Goal: Communication & Community: Connect with others

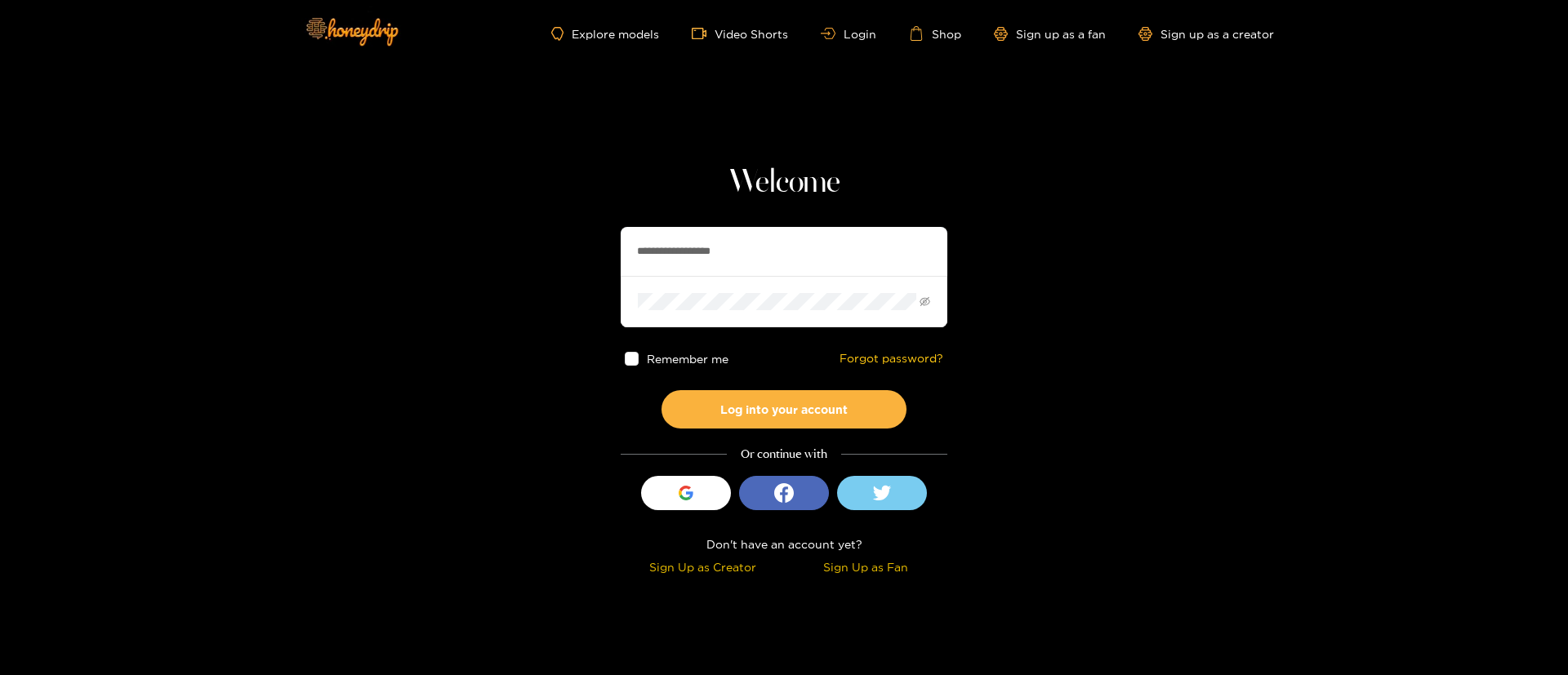
click at [753, 259] on input "**********" at bounding box center [783, 251] width 326 height 49
drag, startPoint x: 753, startPoint y: 259, endPoint x: 876, endPoint y: 251, distance: 123.3
click at [753, 259] on input "**********" at bounding box center [783, 251] width 326 height 49
paste input "text"
type input "*******"
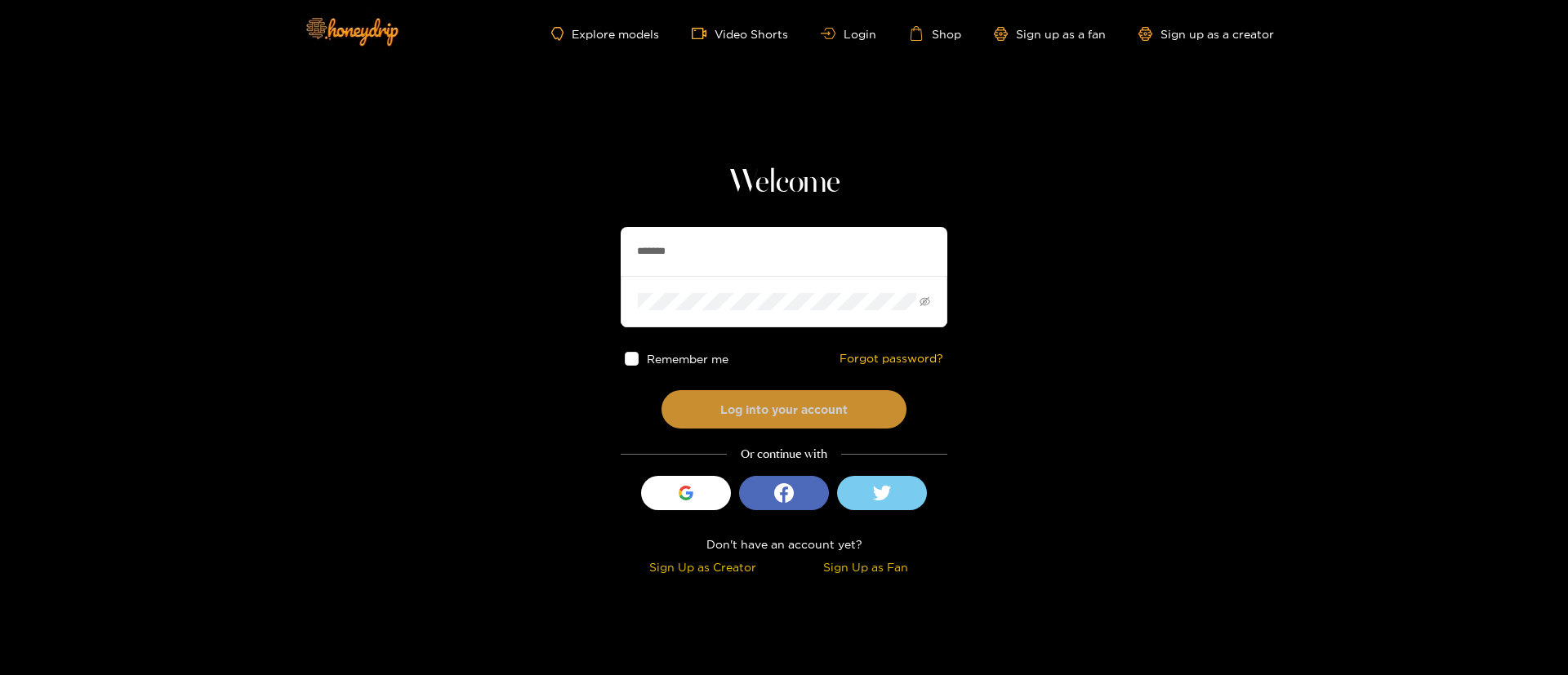
click at [800, 412] on button "Log into your account" at bounding box center [784, 409] width 245 height 38
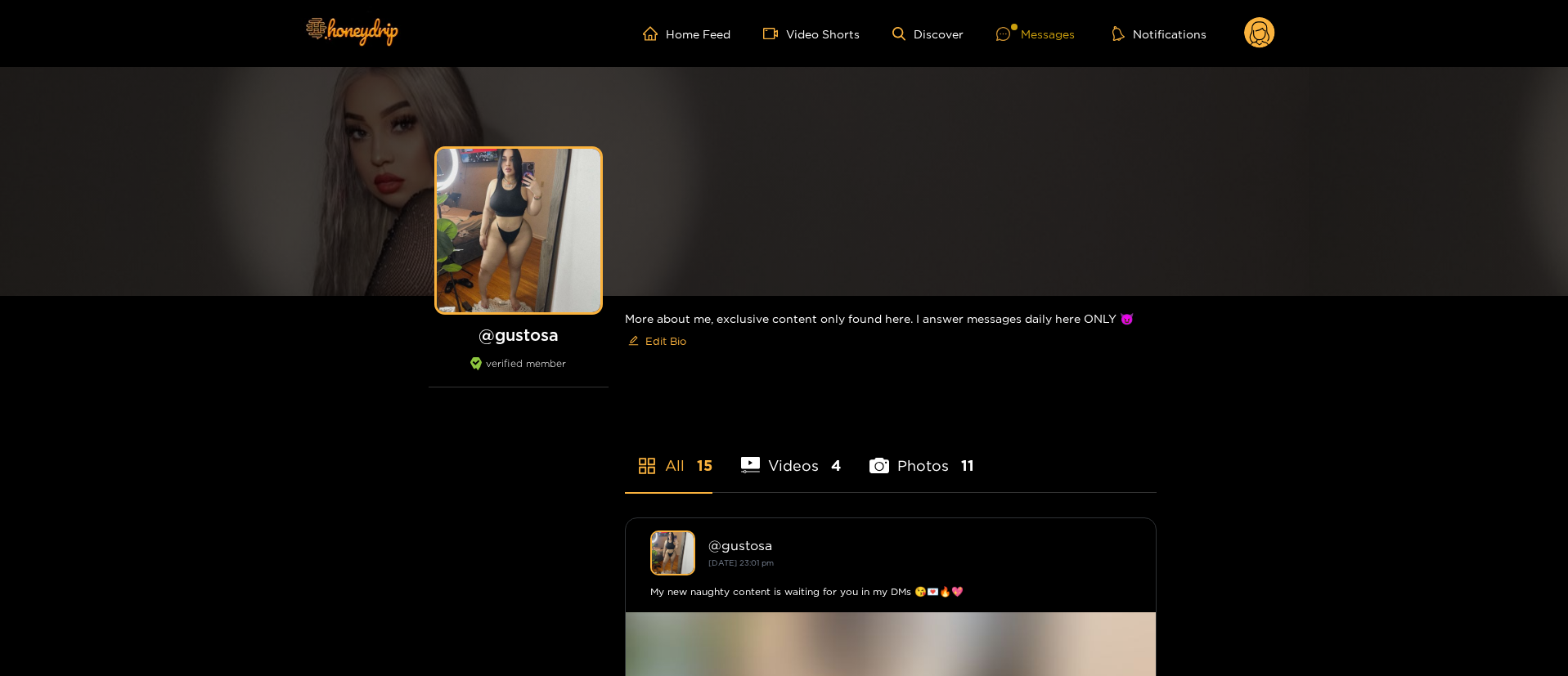
click at [1025, 30] on div "Messages" at bounding box center [1035, 33] width 79 height 19
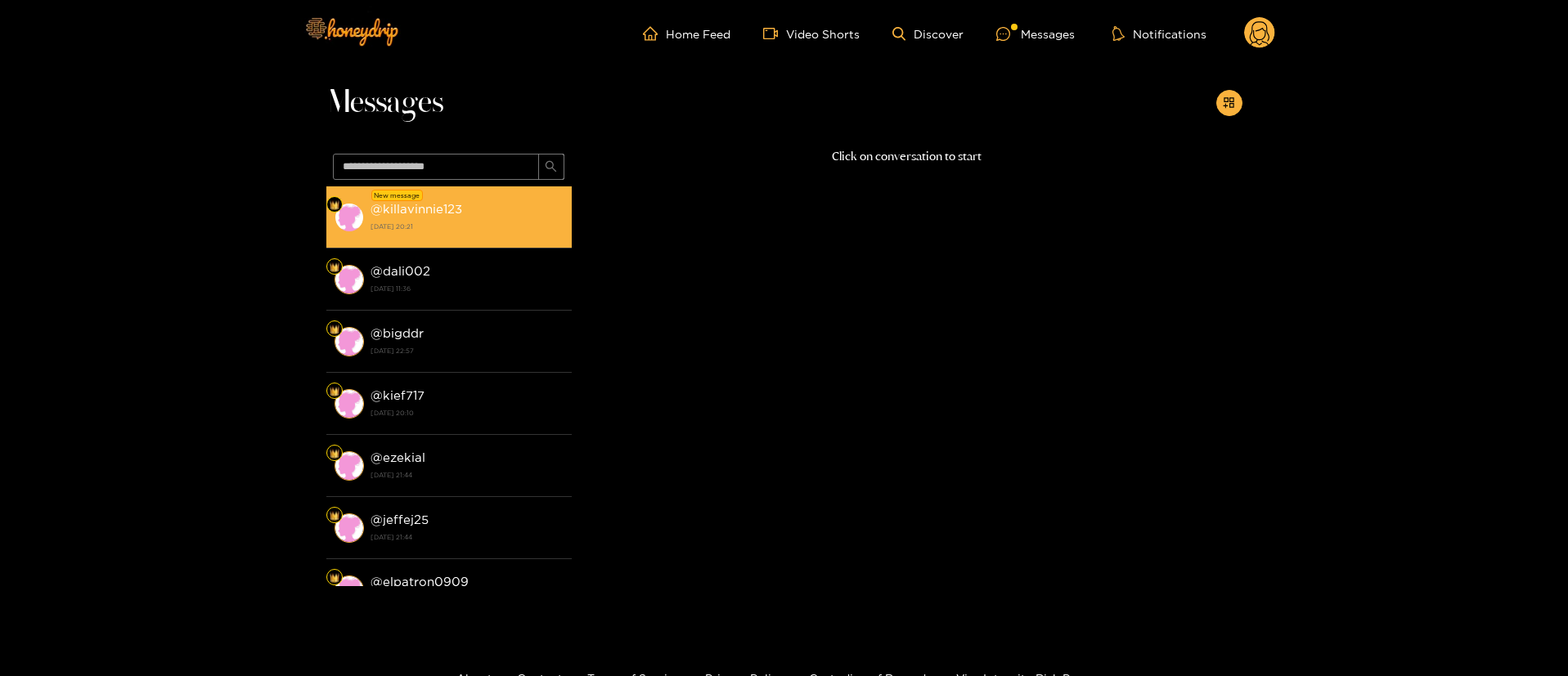
click at [512, 205] on div "@ killavinnie123 [DATE] 20:21" at bounding box center [467, 217] width 193 height 37
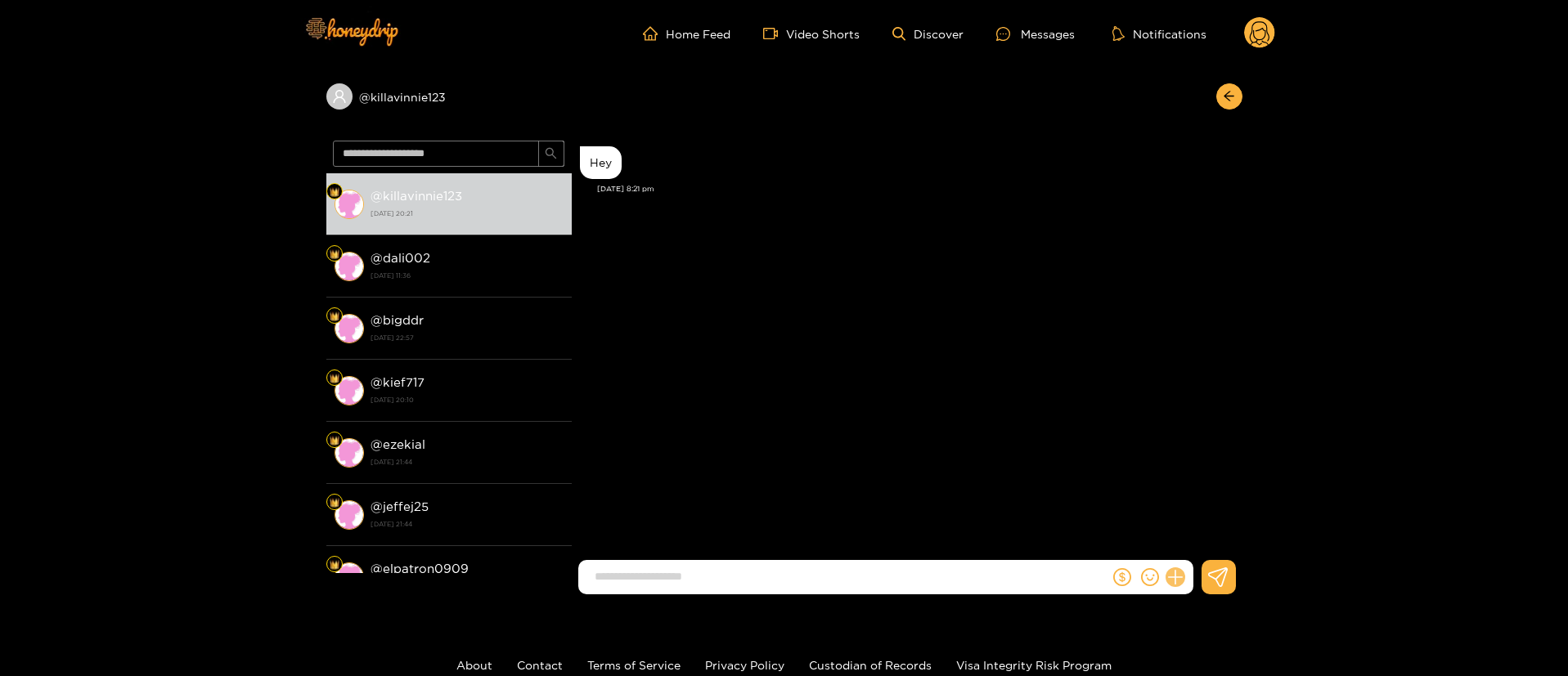
click at [1176, 586] on icon at bounding box center [1175, 578] width 19 height 19
click at [1207, 553] on button at bounding box center [1205, 537] width 57 height 37
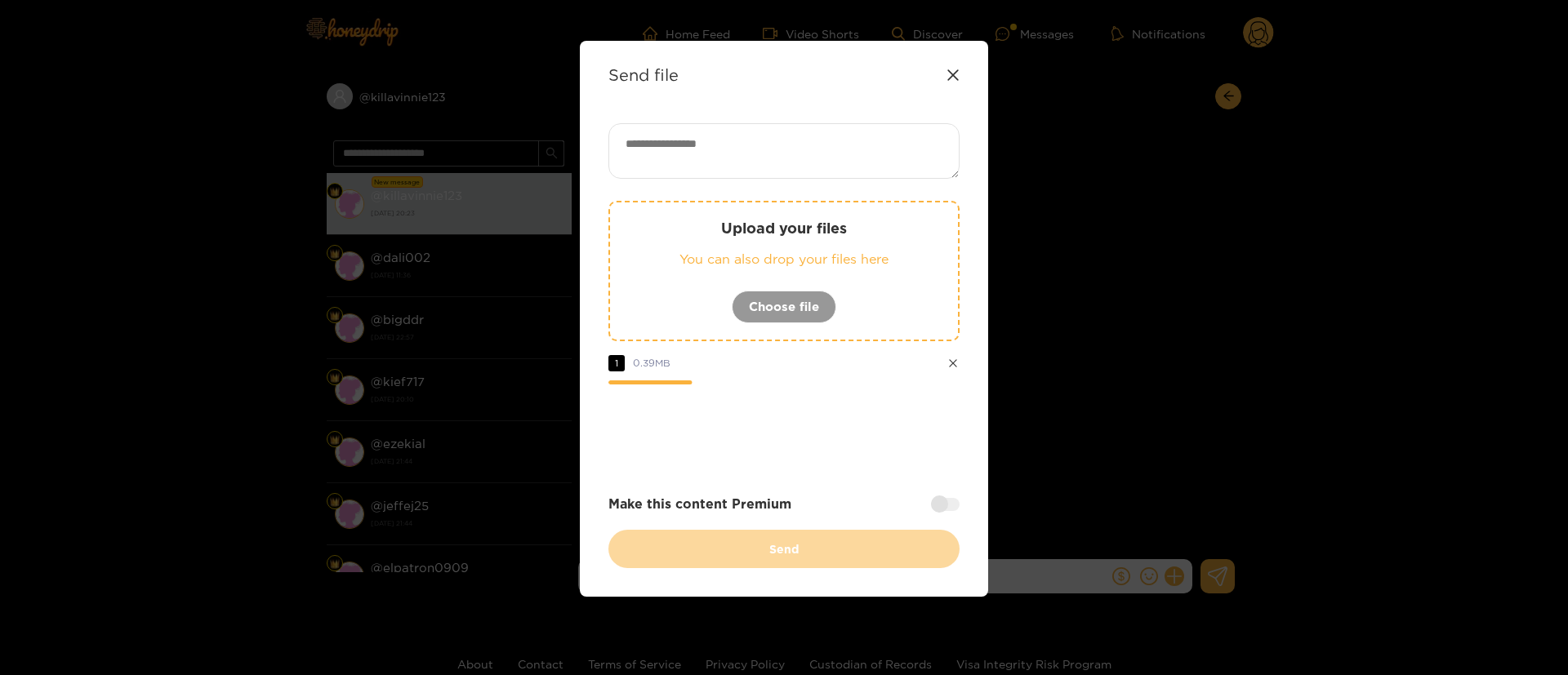
click at [847, 468] on div "Upload your files You can also drop your files here Choose file 1 0.39 MB Make …" at bounding box center [783, 346] width 351 height 445
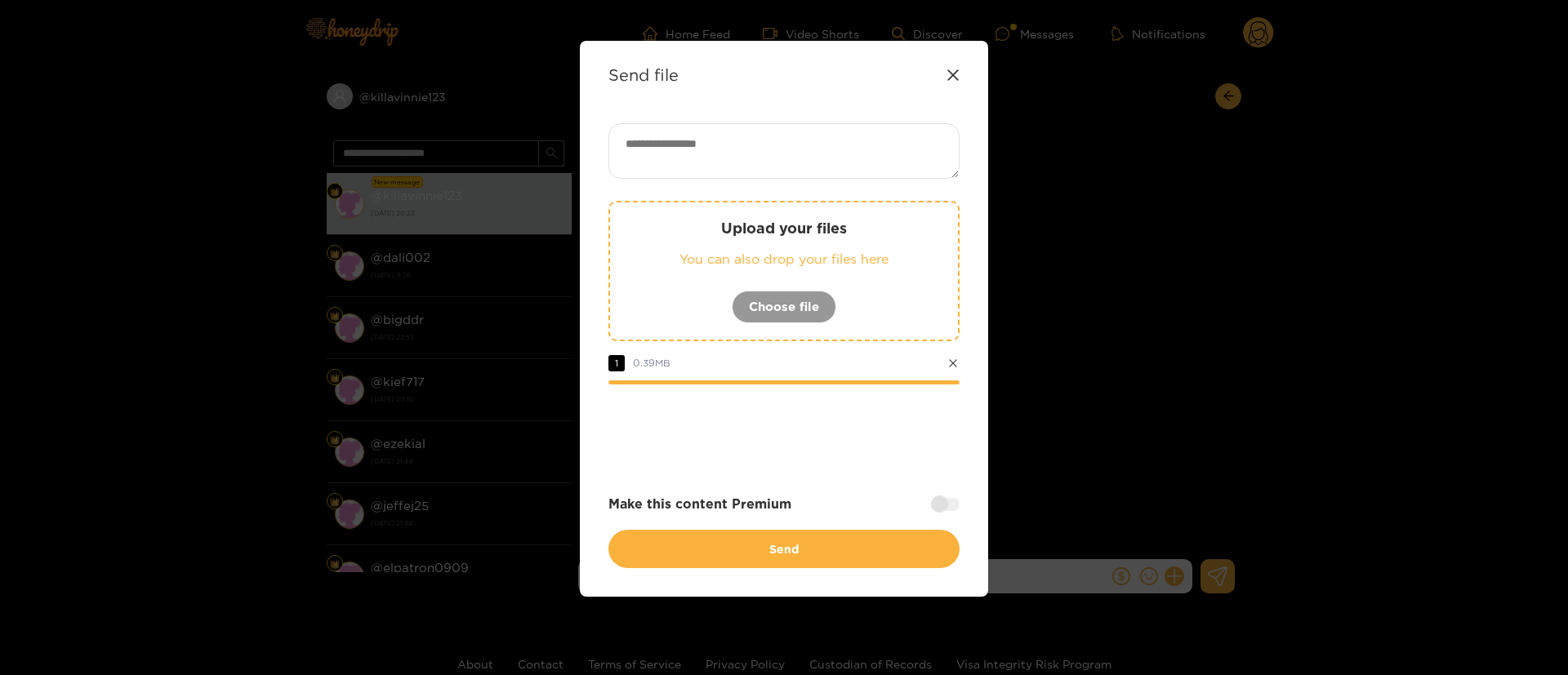
click at [773, 173] on textarea at bounding box center [783, 151] width 351 height 55
paste textarea "**********"
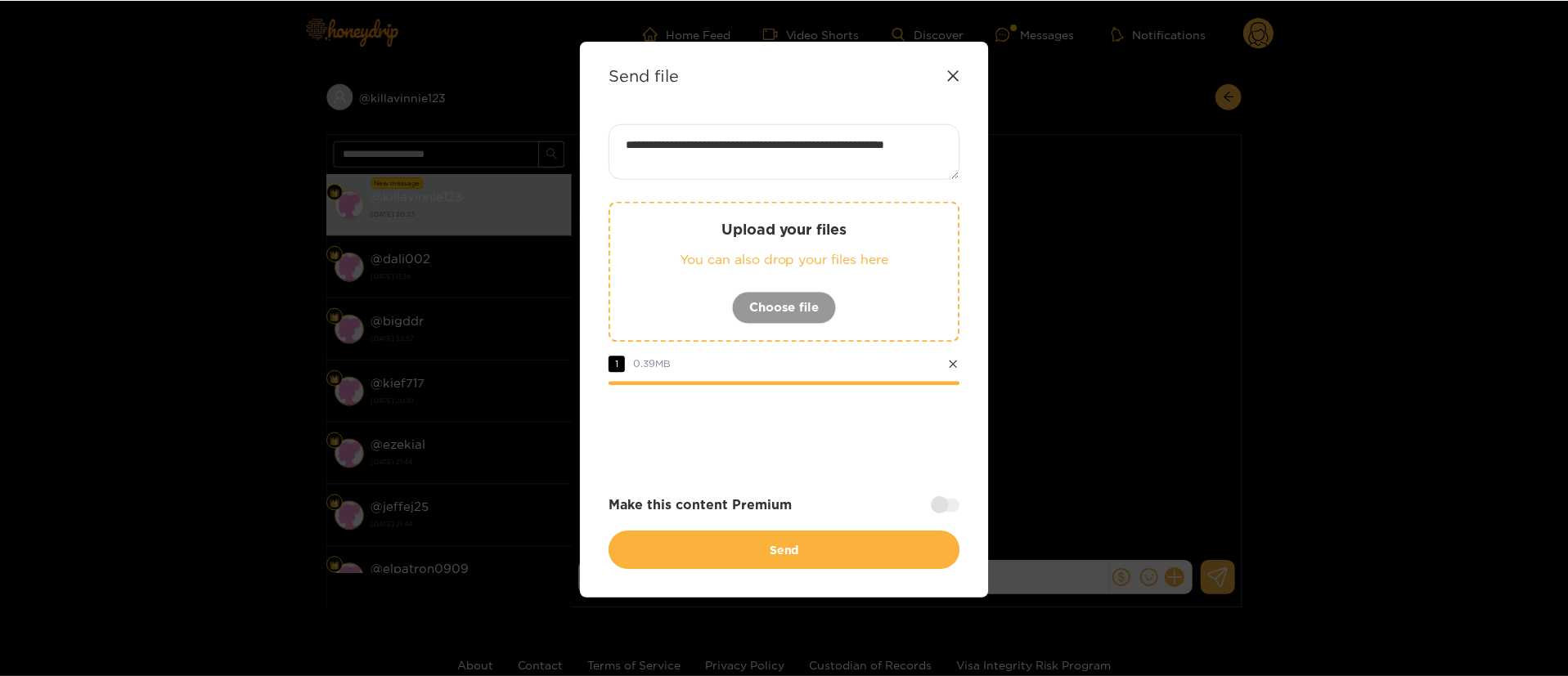
scroll to position [14, 0]
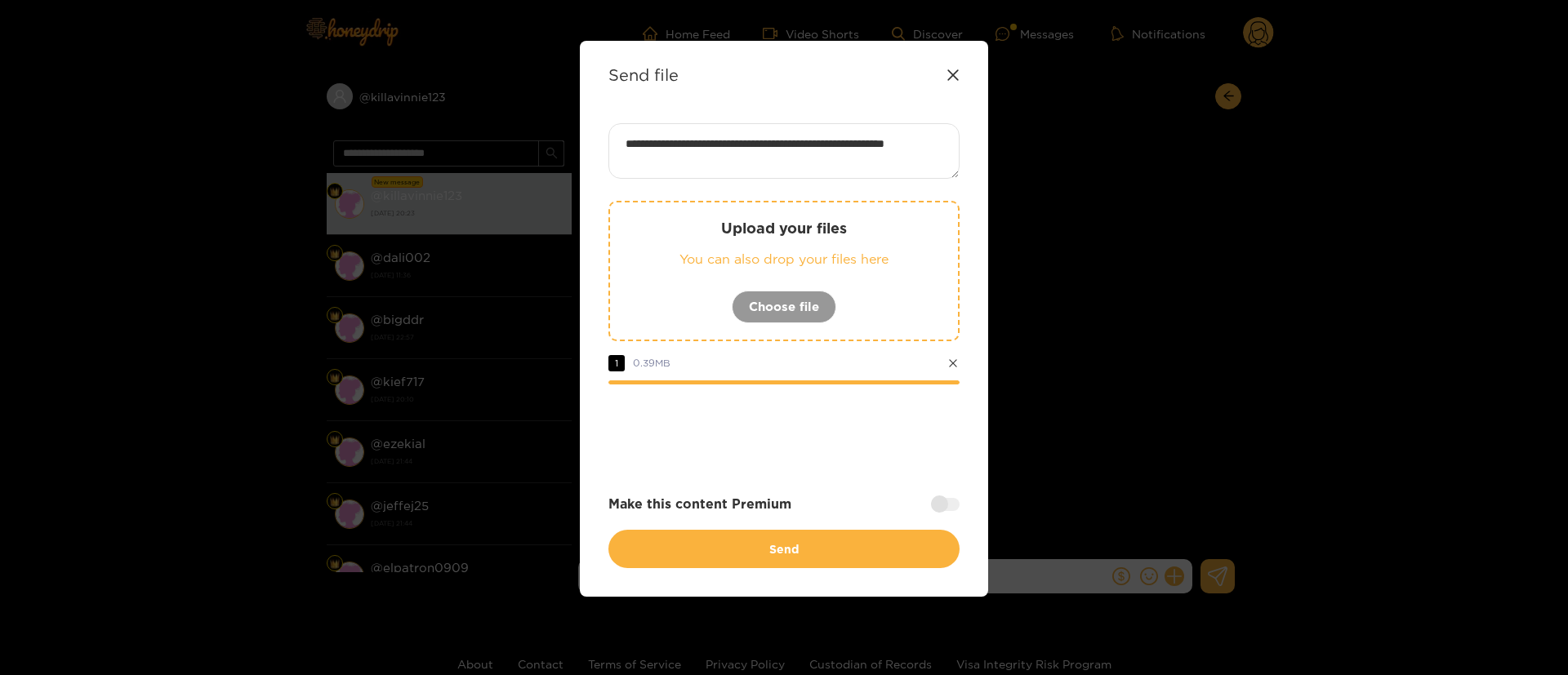
drag, startPoint x: 773, startPoint y: 173, endPoint x: 941, endPoint y: 615, distance: 472.9
click at [886, 460] on div "**********" at bounding box center [783, 346] width 351 height 445
type textarea "**********"
click at [766, 392] on div "Upload your files You can also drop your files here Choose file 1 0.39 MB" at bounding box center [783, 332] width 351 height 261
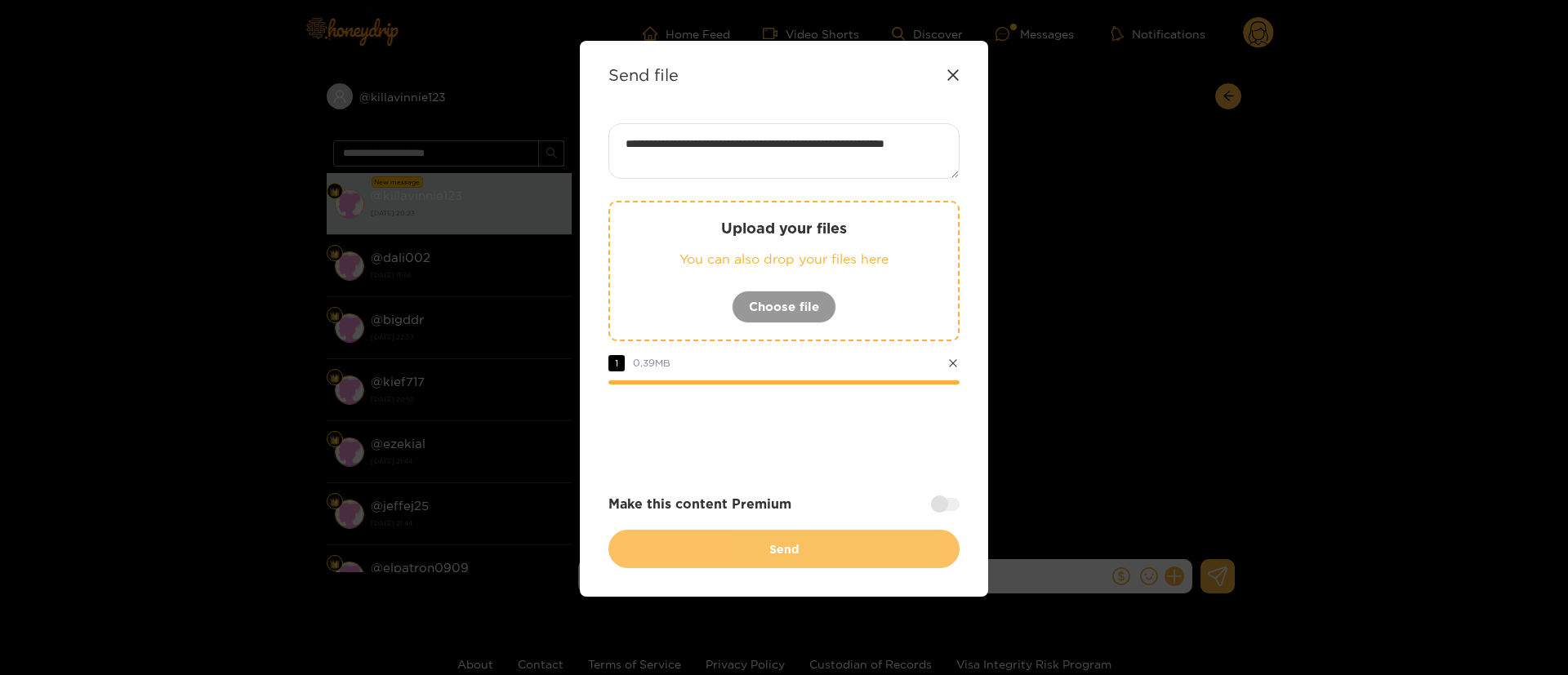
click at [743, 557] on button "Send" at bounding box center [783, 549] width 351 height 38
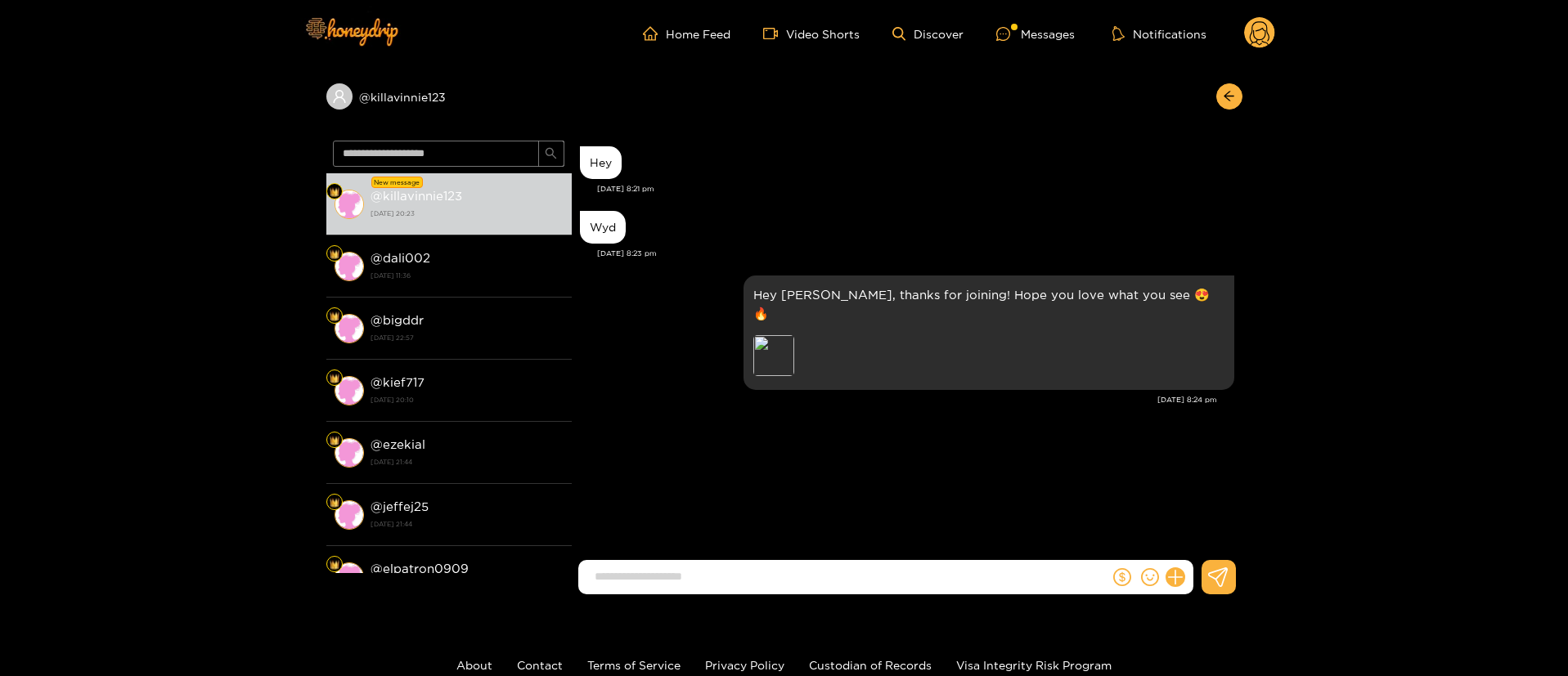
scroll to position [0, 0]
click at [849, 569] on input at bounding box center [848, 577] width 523 height 27
click at [794, 335] on div "Preview" at bounding box center [774, 355] width 41 height 41
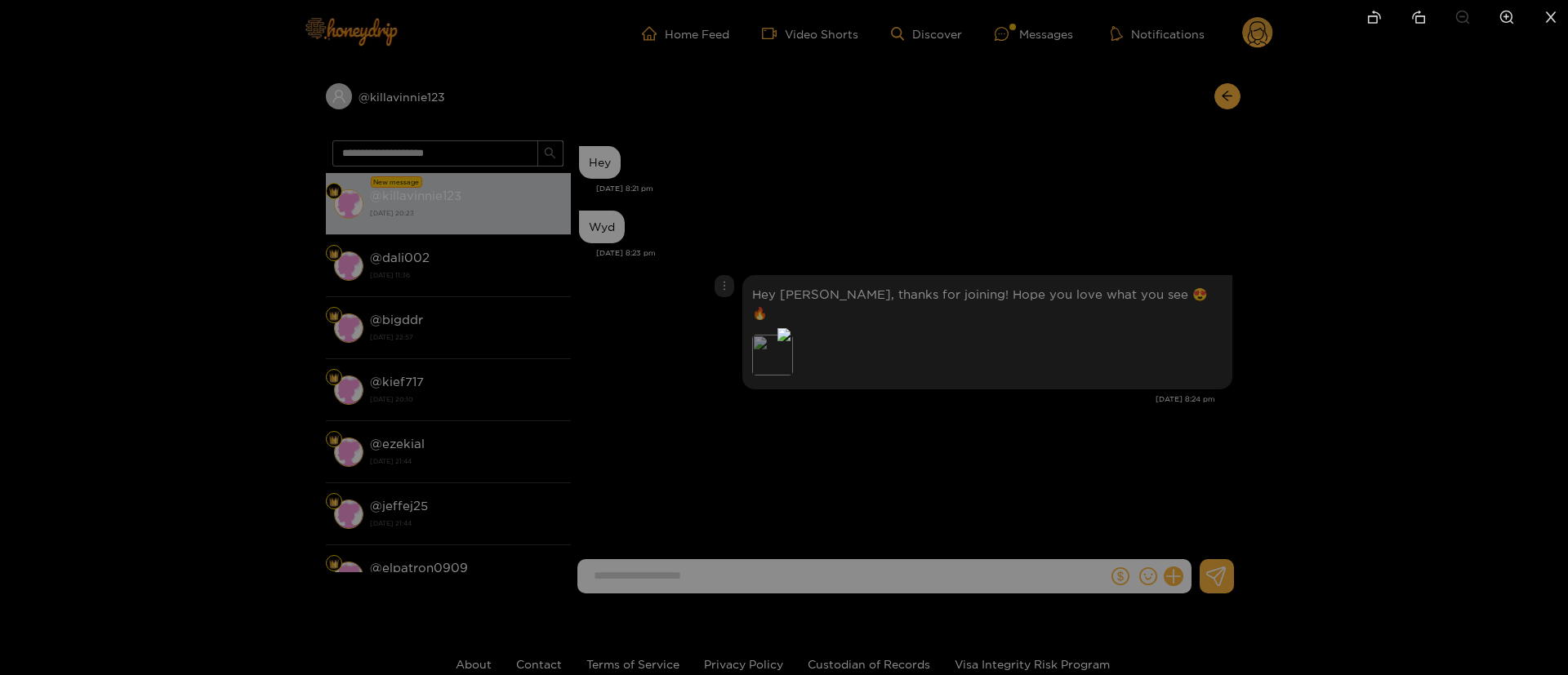
click at [1210, 359] on div at bounding box center [784, 337] width 1568 height 675
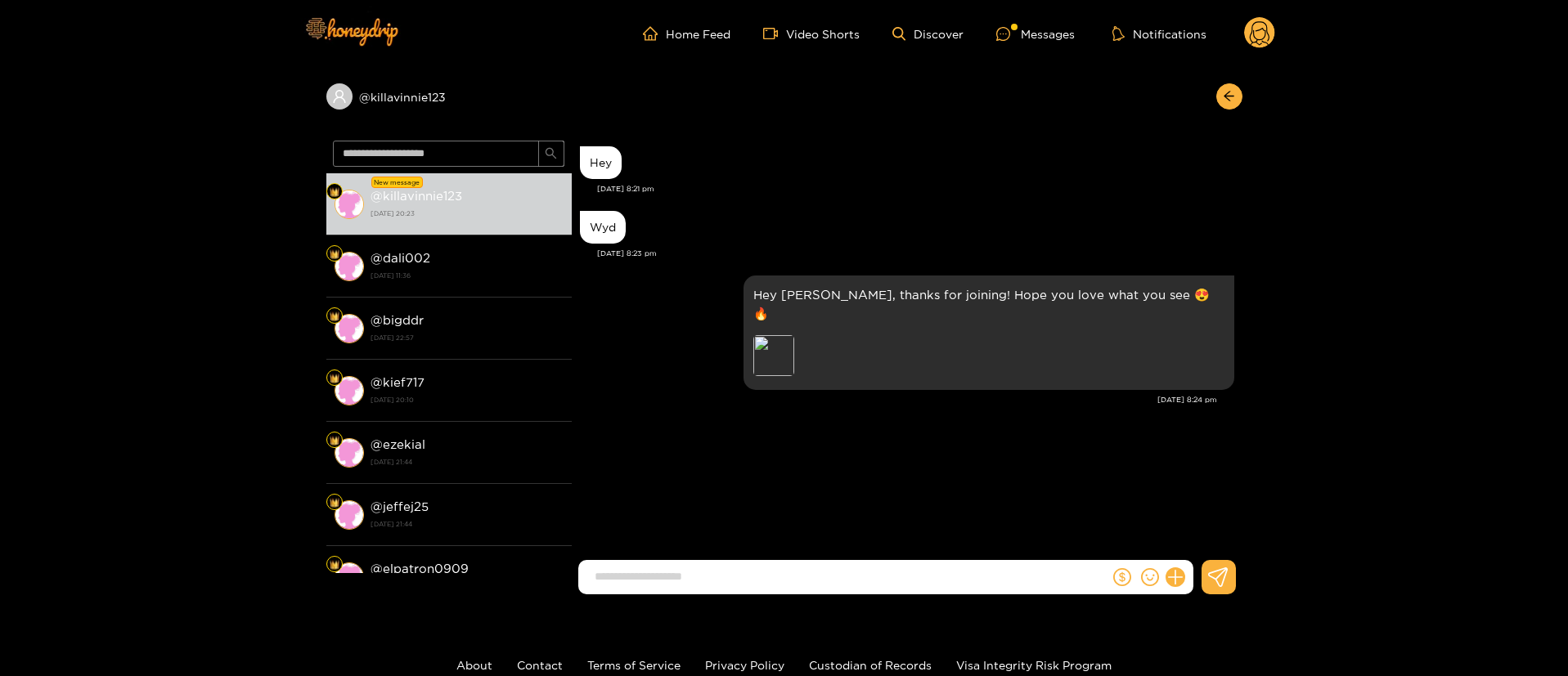
click at [728, 578] on input at bounding box center [848, 577] width 523 height 27
type input "*"
type input "**********"
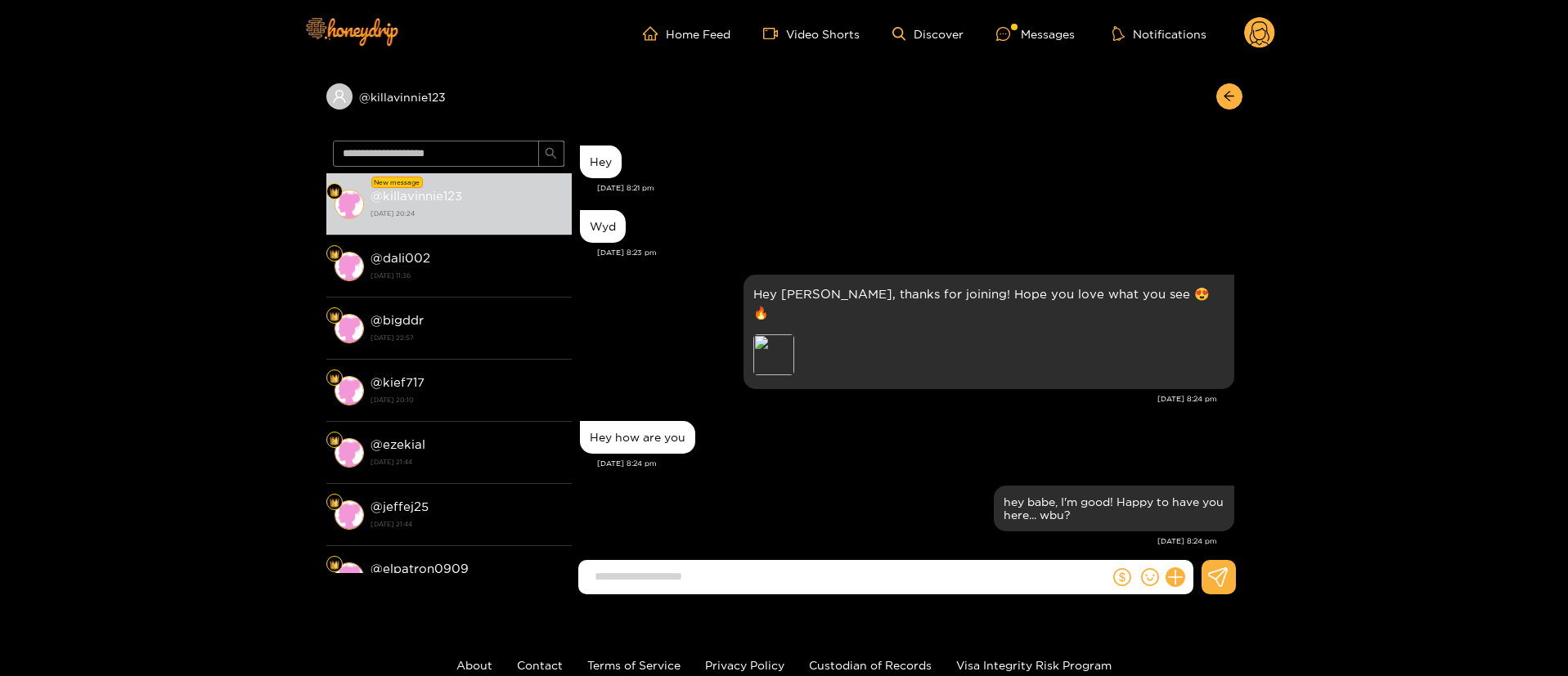
scroll to position [65, 0]
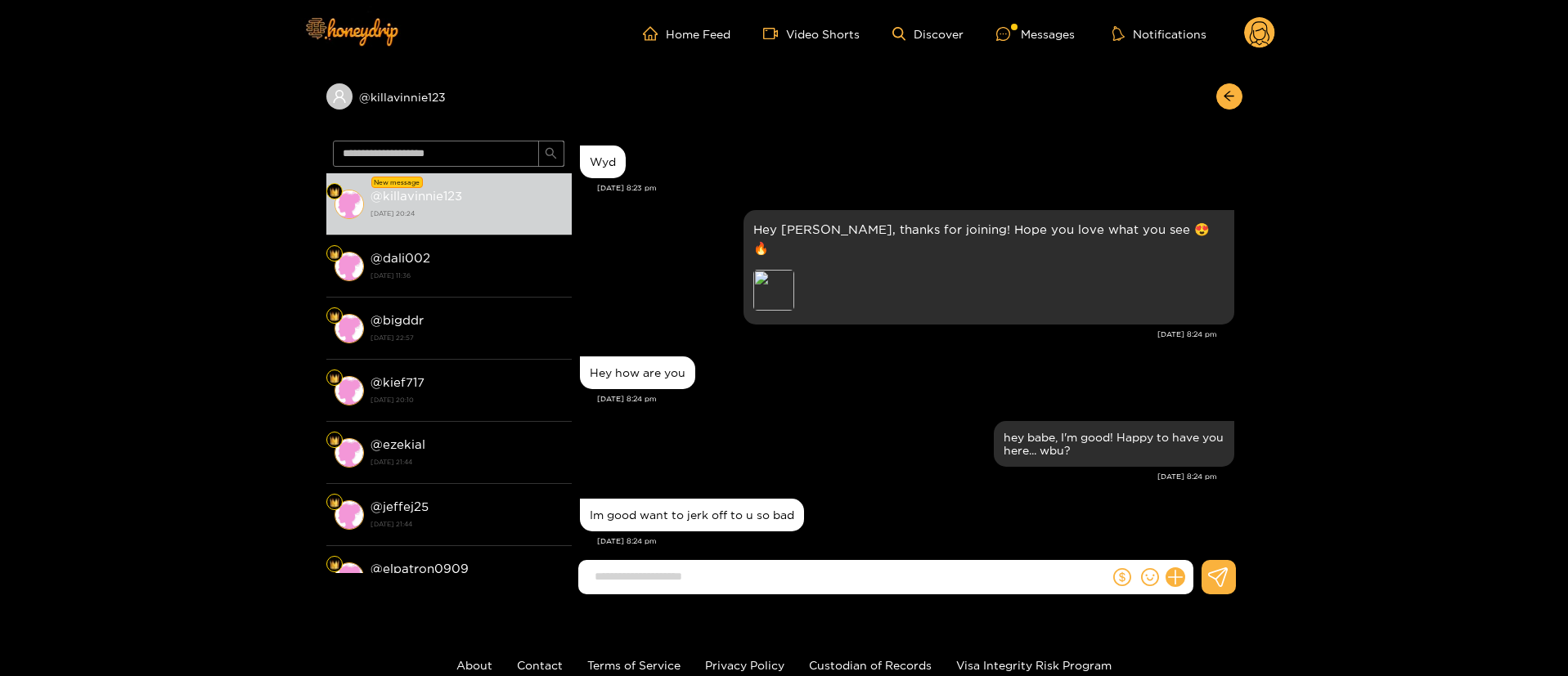
click at [861, 471] on div "Oct. 2, 8:24 pm" at bounding box center [899, 476] width 638 height 12
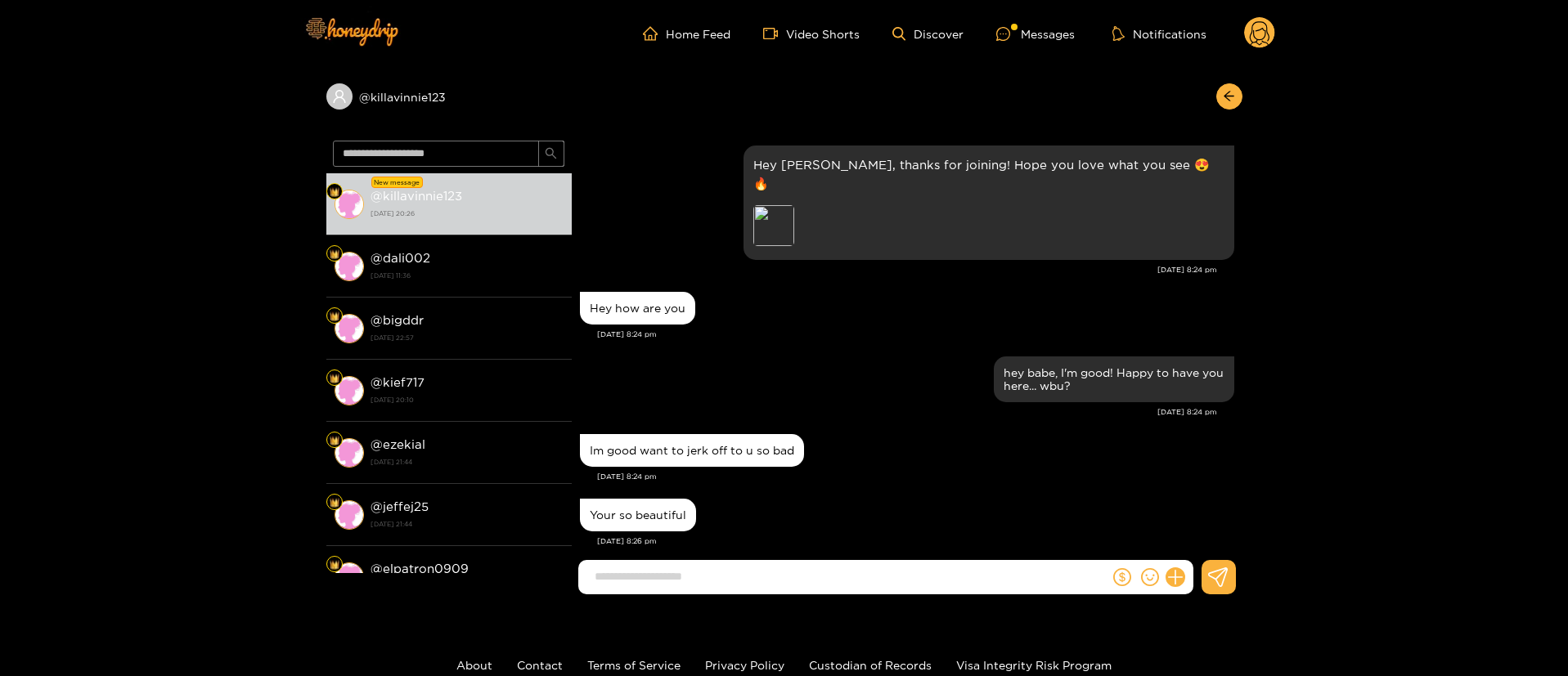
click at [1179, 469] on div "Im good want to jerk off to u so bad Oct. 2, 8:24 pm" at bounding box center [907, 462] width 655 height 64
click at [976, 564] on input at bounding box center [848, 577] width 523 height 27
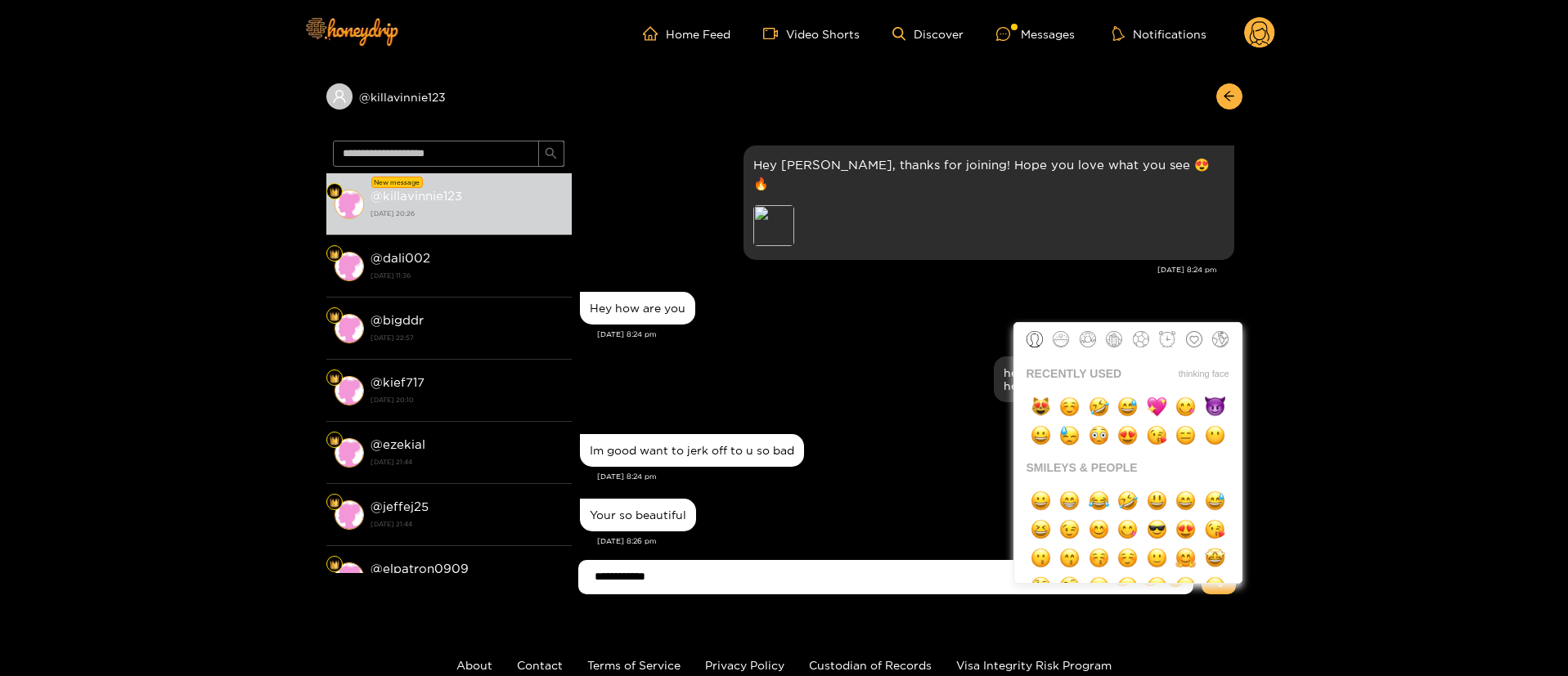
type input "**********"
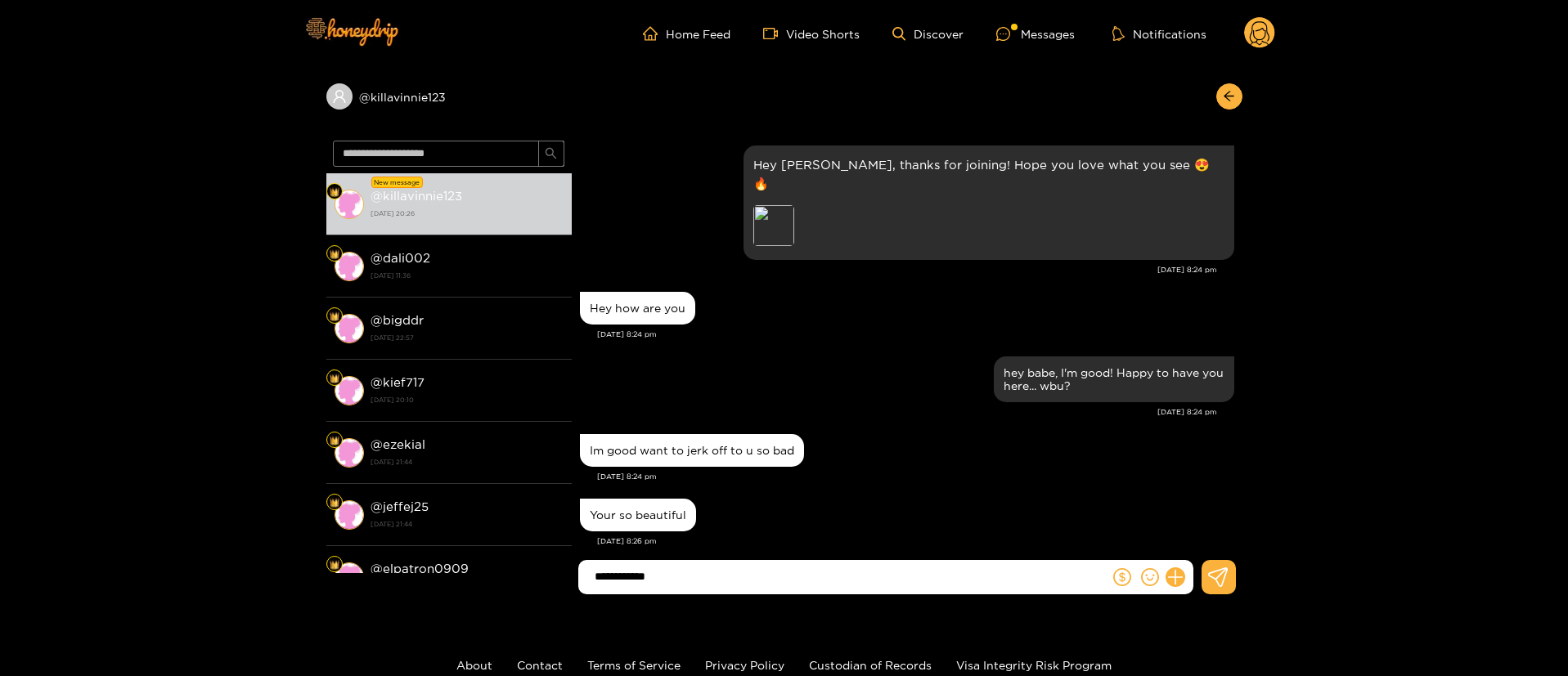
click at [893, 578] on input "**********" at bounding box center [848, 577] width 523 height 27
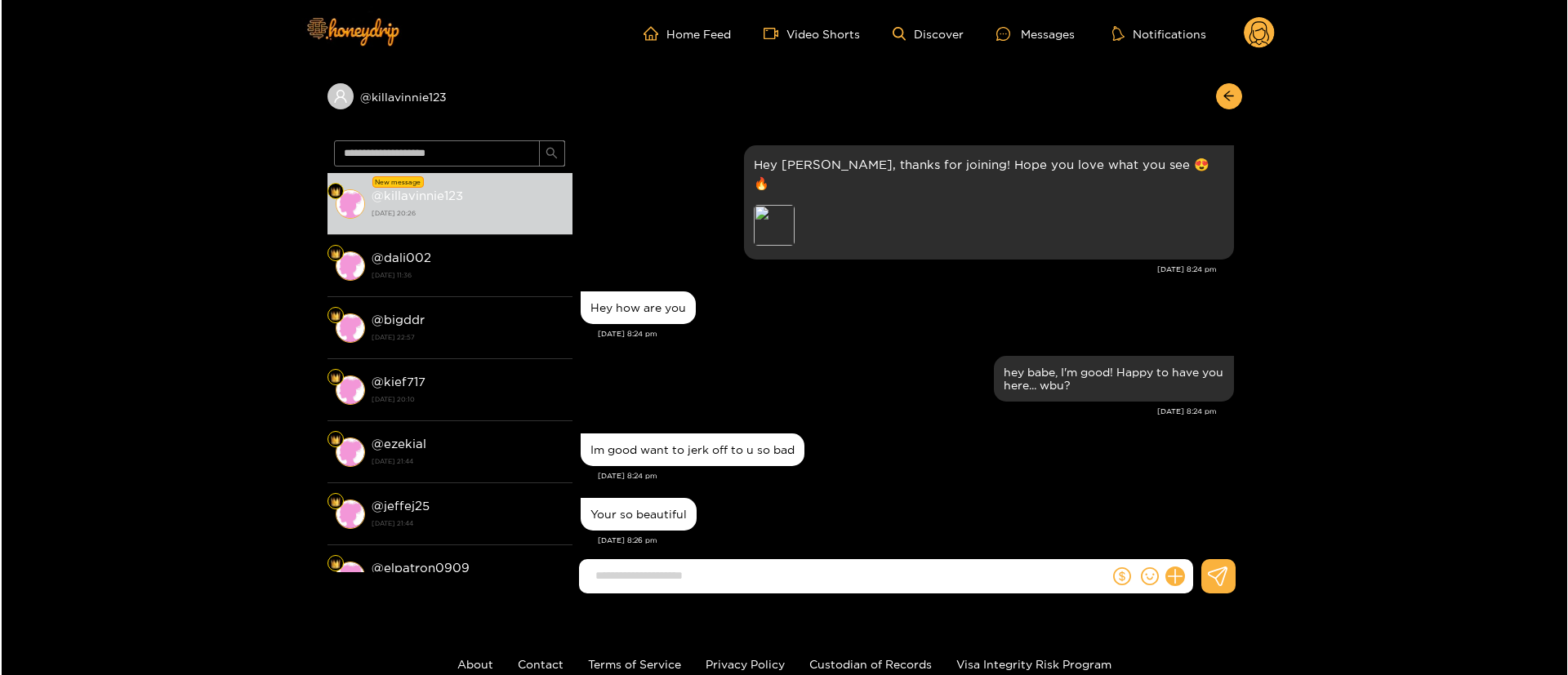
scroll to position [194, 0]
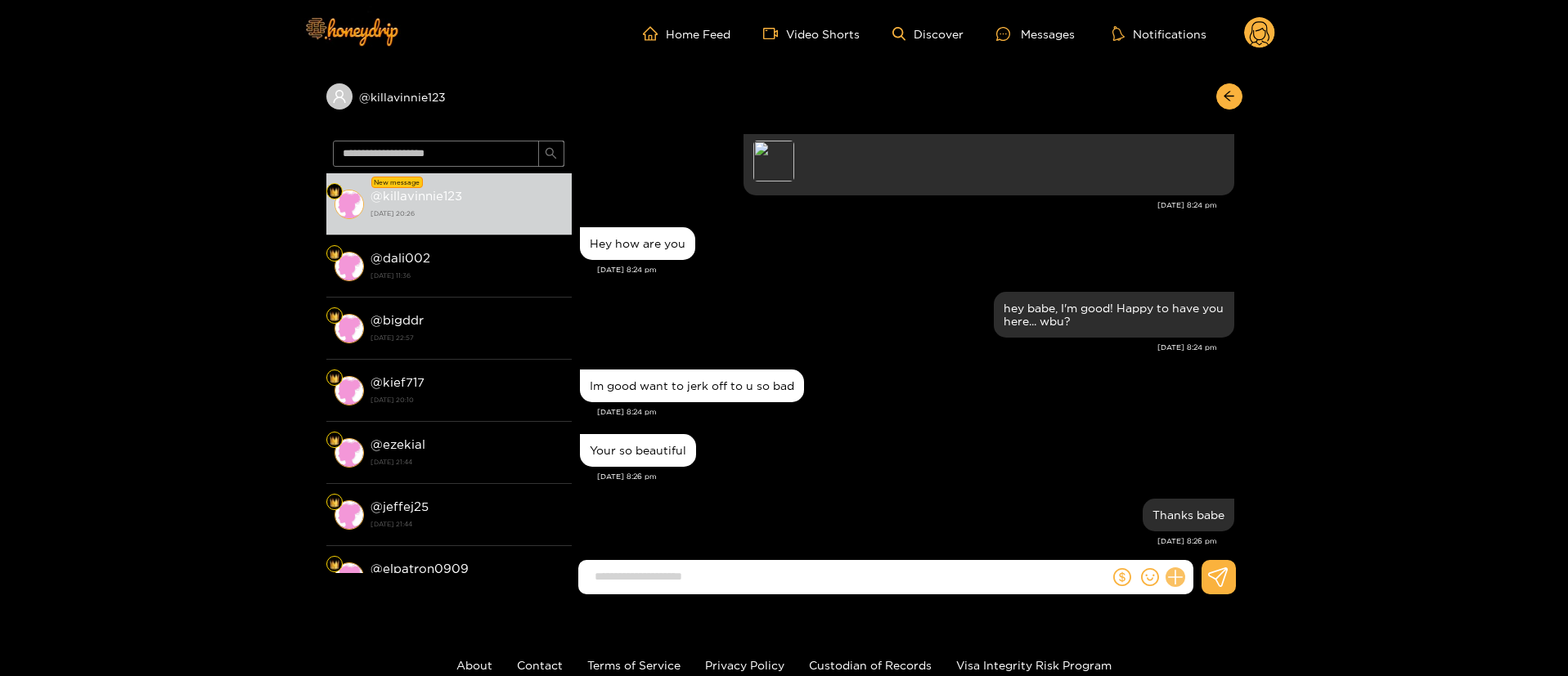
click at [1176, 579] on icon at bounding box center [1174, 577] width 15 height 15
click at [1209, 544] on icon at bounding box center [1204, 537] width 15 height 15
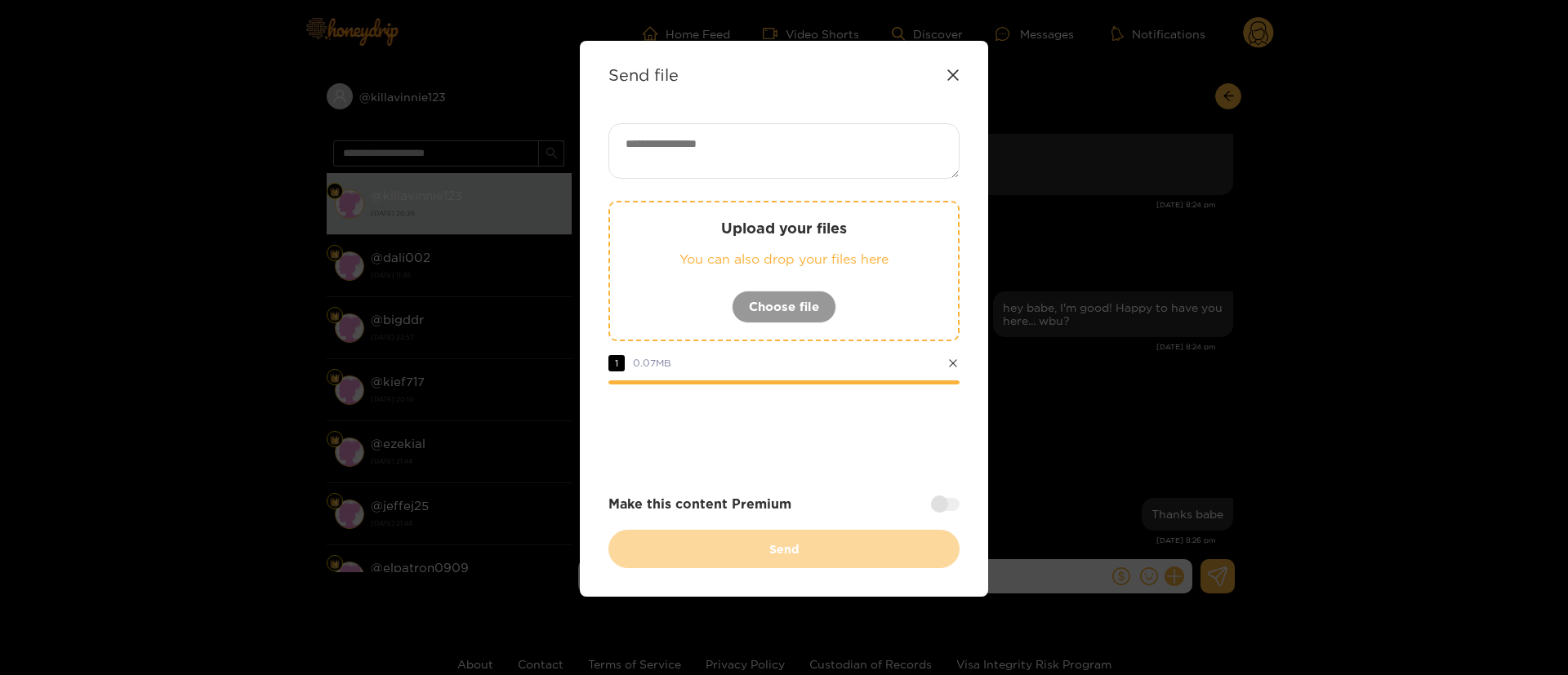
click at [760, 136] on textarea at bounding box center [783, 151] width 351 height 55
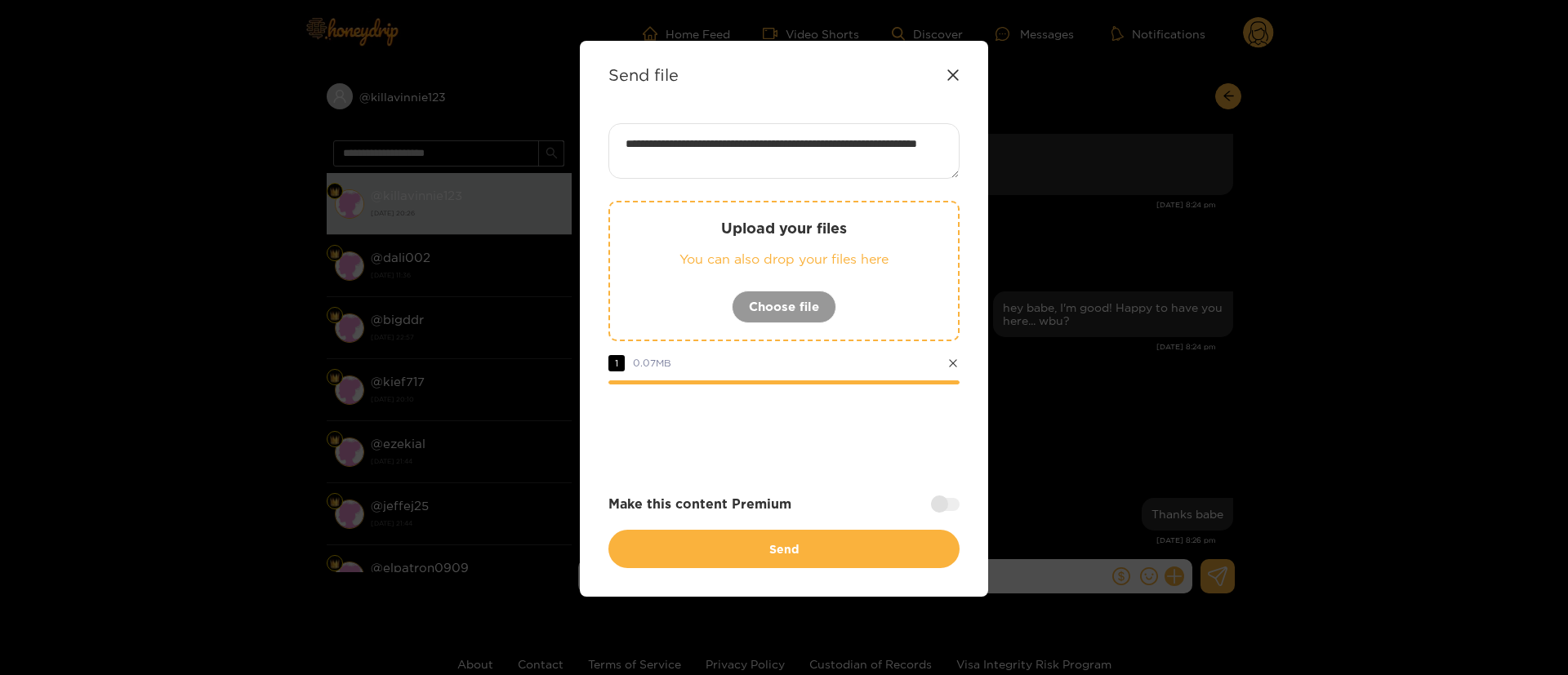
paste textarea "*****"
type textarea "**********"
click at [949, 508] on div at bounding box center [945, 504] width 29 height 13
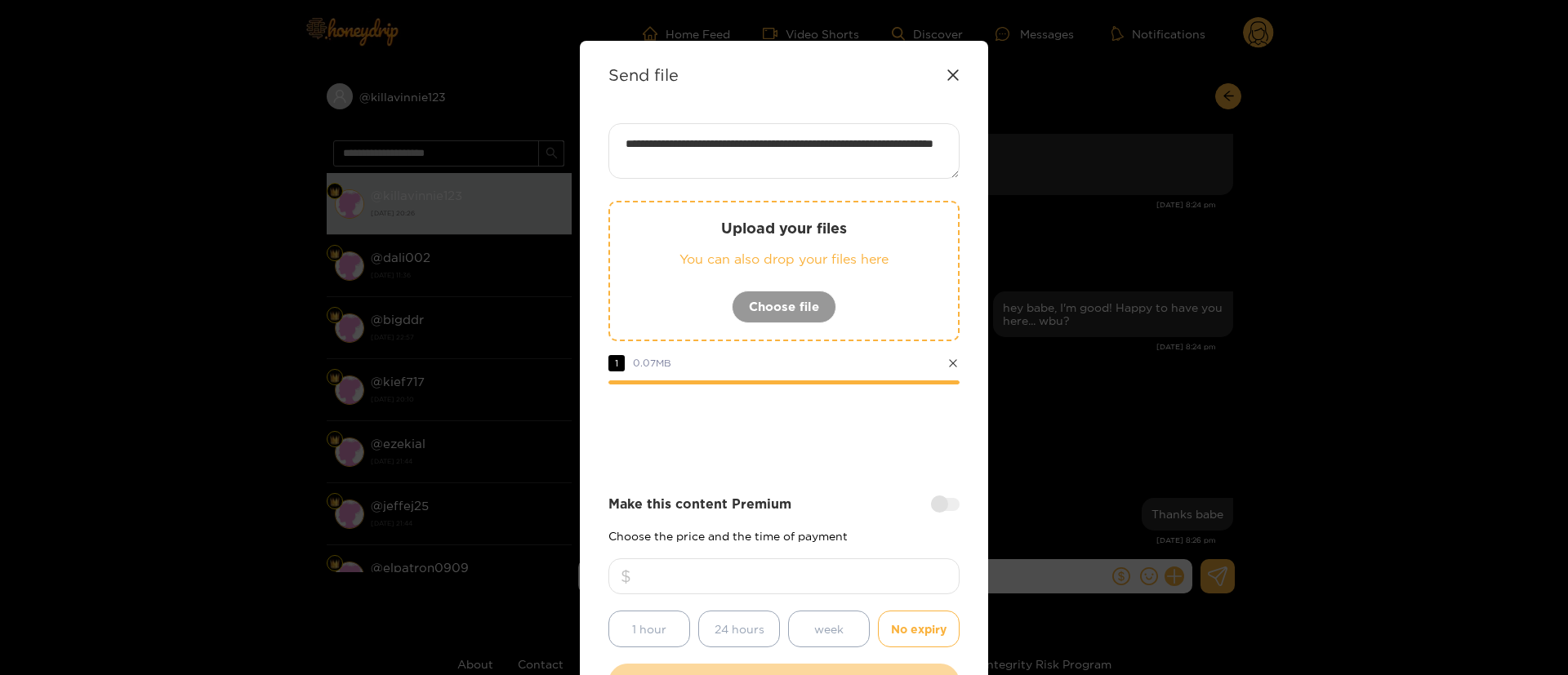
click at [716, 578] on input "number" at bounding box center [783, 577] width 351 height 36
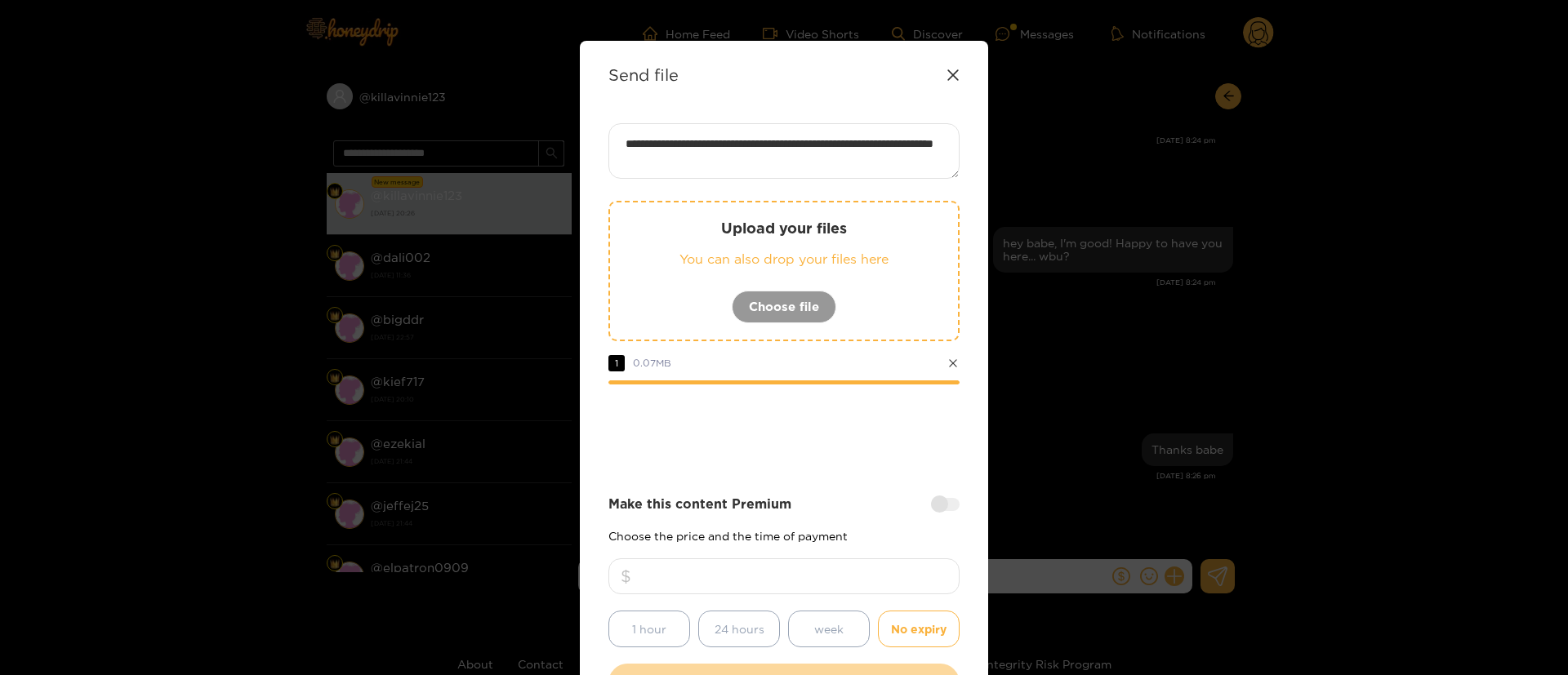
click at [836, 570] on input "number" at bounding box center [783, 577] width 351 height 36
type input "**"
click at [870, 487] on div "**********" at bounding box center [783, 413] width 351 height 579
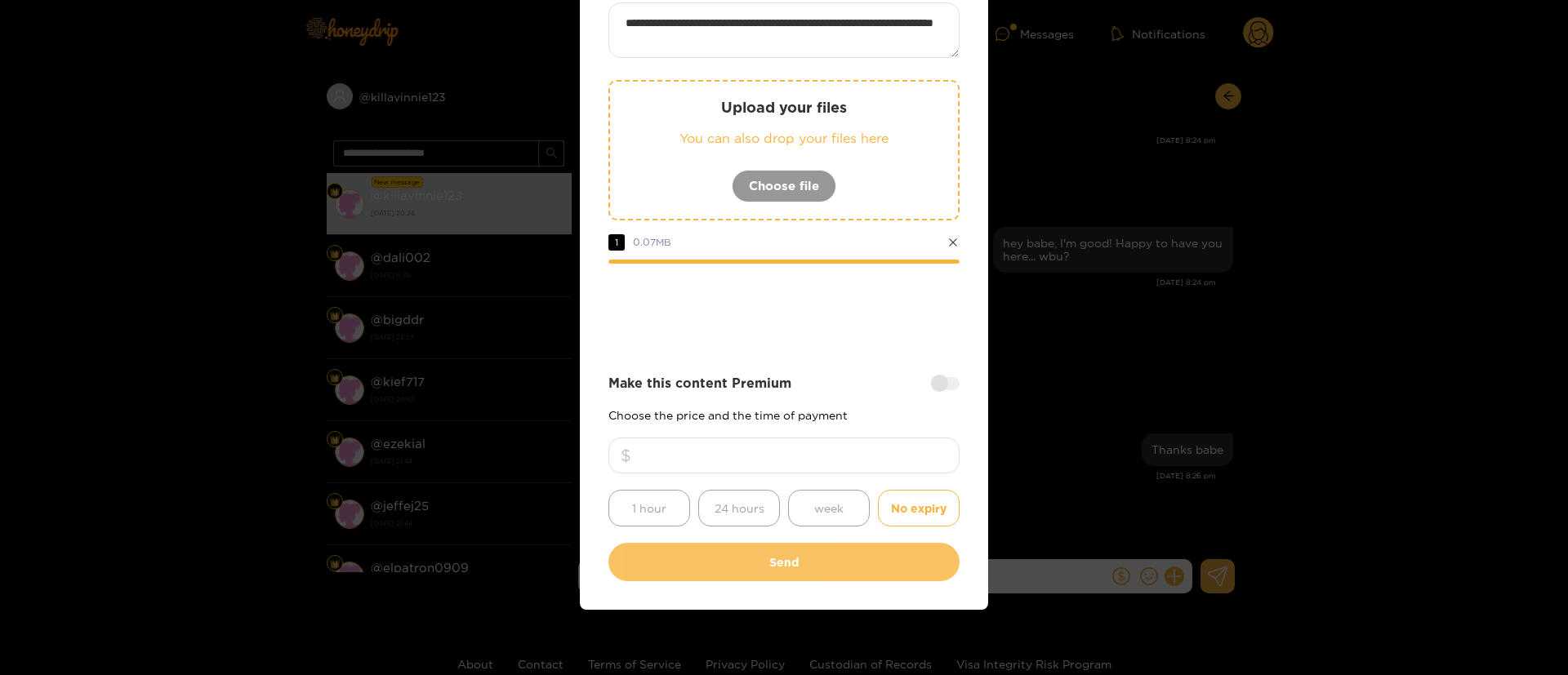
click at [858, 563] on button "Send" at bounding box center [783, 561] width 351 height 38
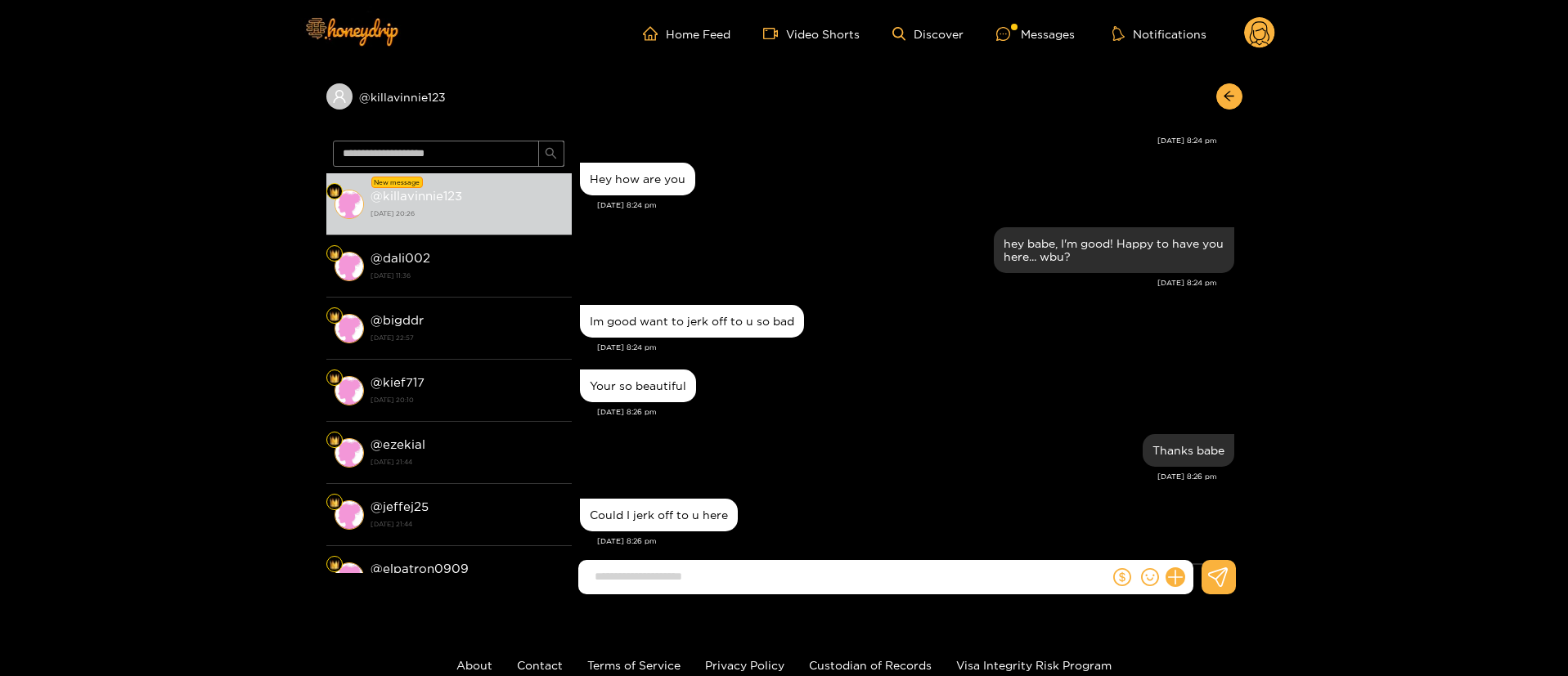
scroll to position [410, 0]
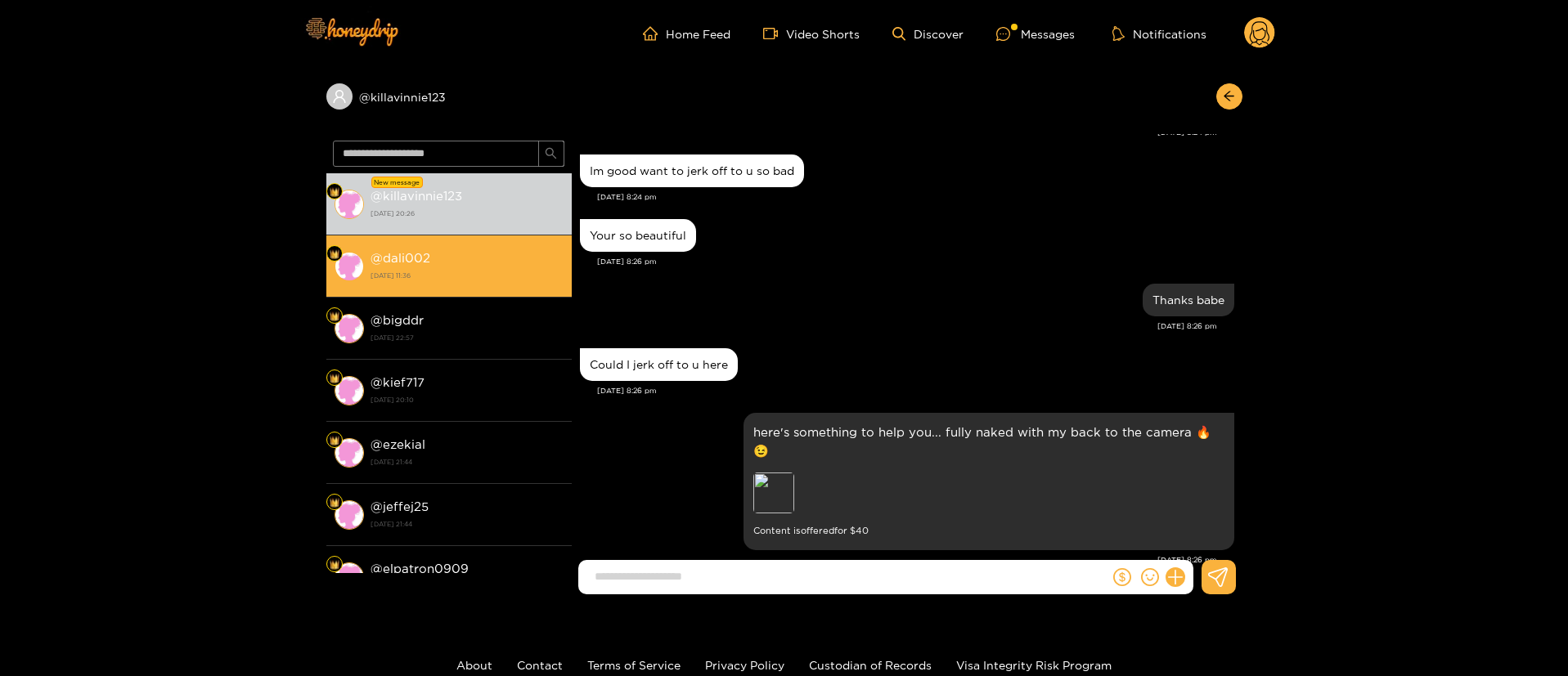
click at [501, 245] on li "@ dali002 1 October 2025 11:36" at bounding box center [449, 266] width 245 height 62
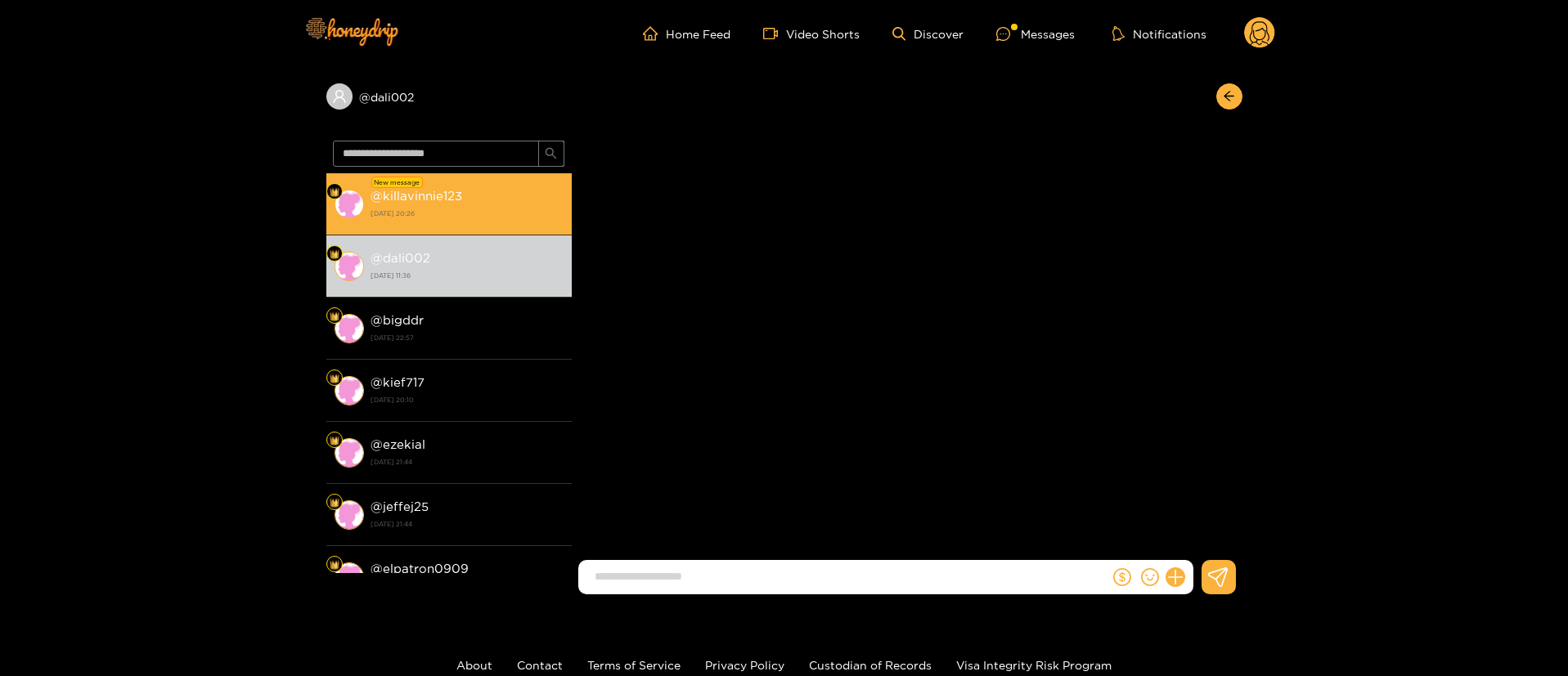
click at [513, 212] on strong "2 October 2025 20:26" at bounding box center [467, 213] width 193 height 14
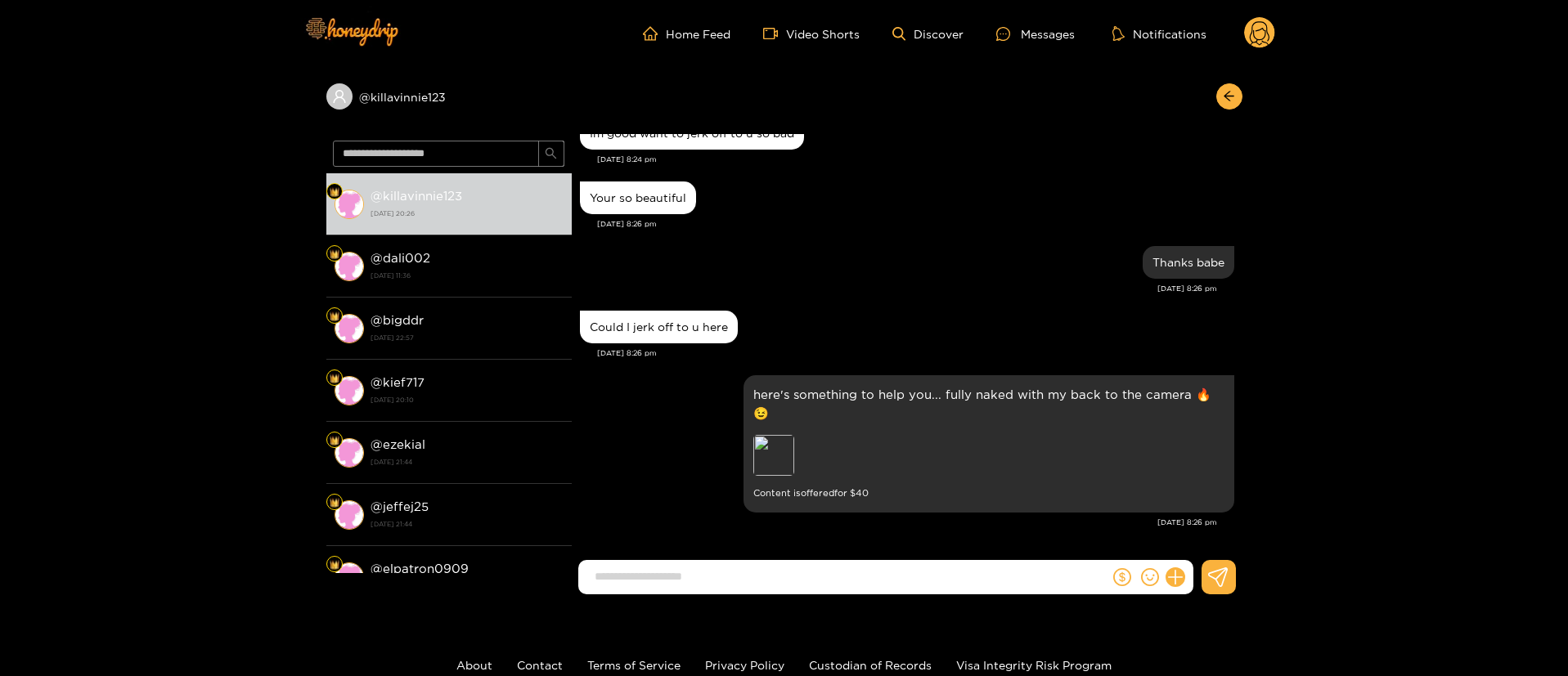
scroll to position [410, 0]
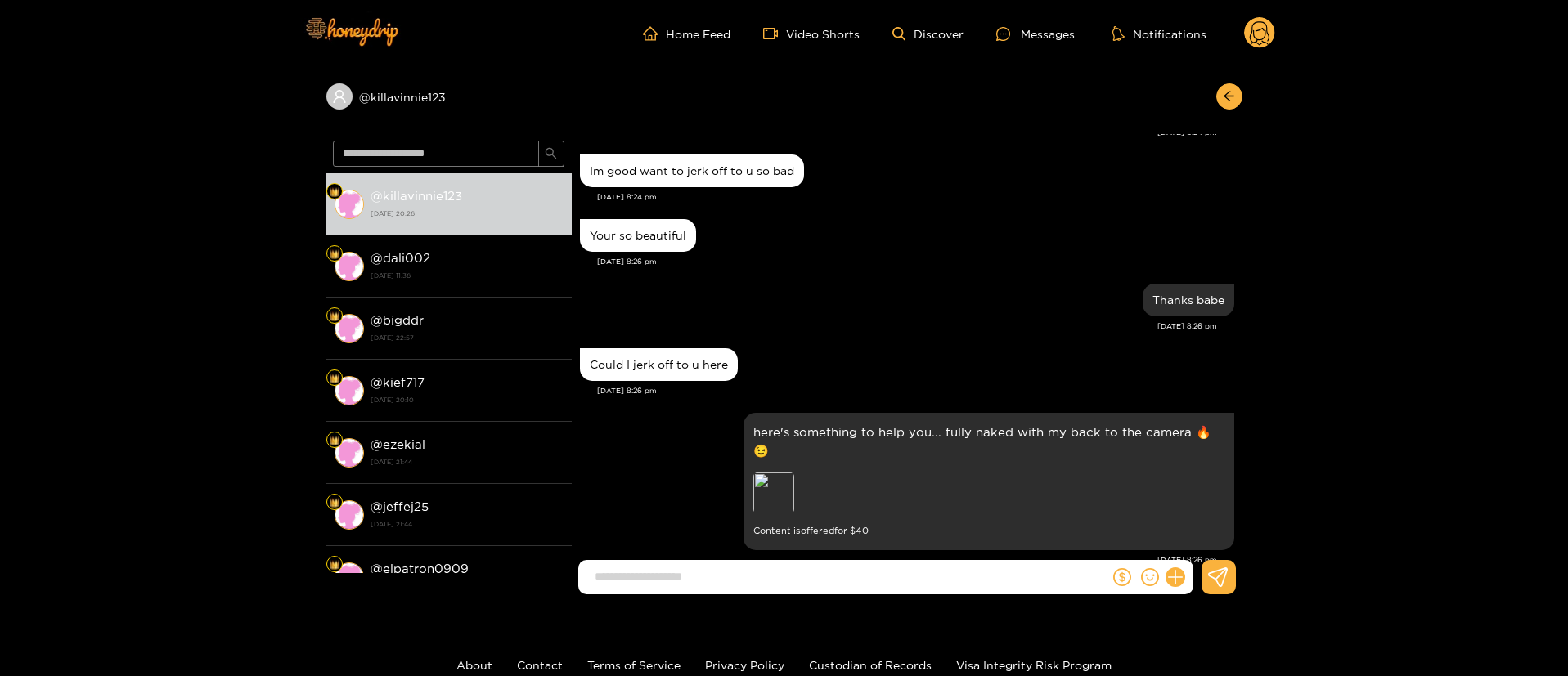
click at [746, 575] on input at bounding box center [848, 577] width 523 height 27
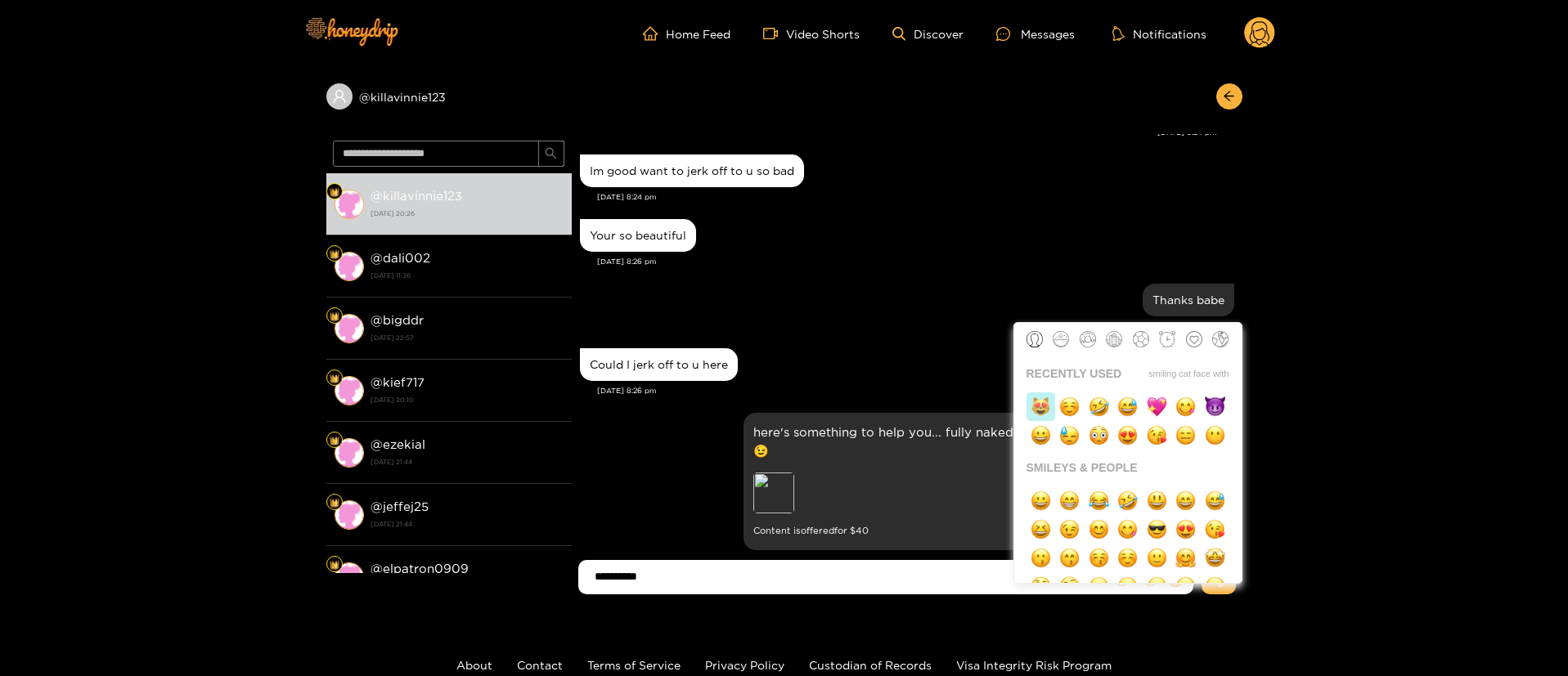
click at [1050, 407] on img "button" at bounding box center [1041, 406] width 21 height 21
type input "**********"
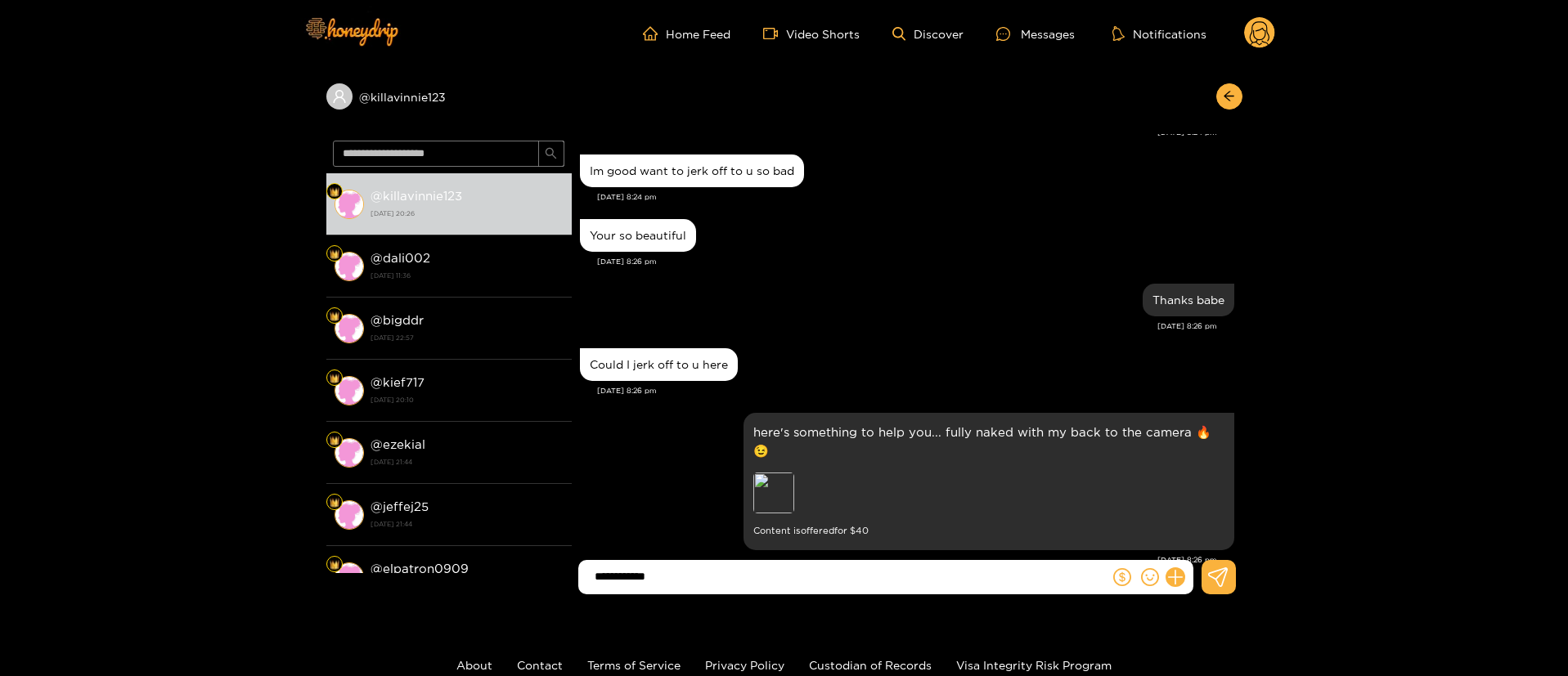
click at [751, 574] on input "**********" at bounding box center [848, 577] width 523 height 27
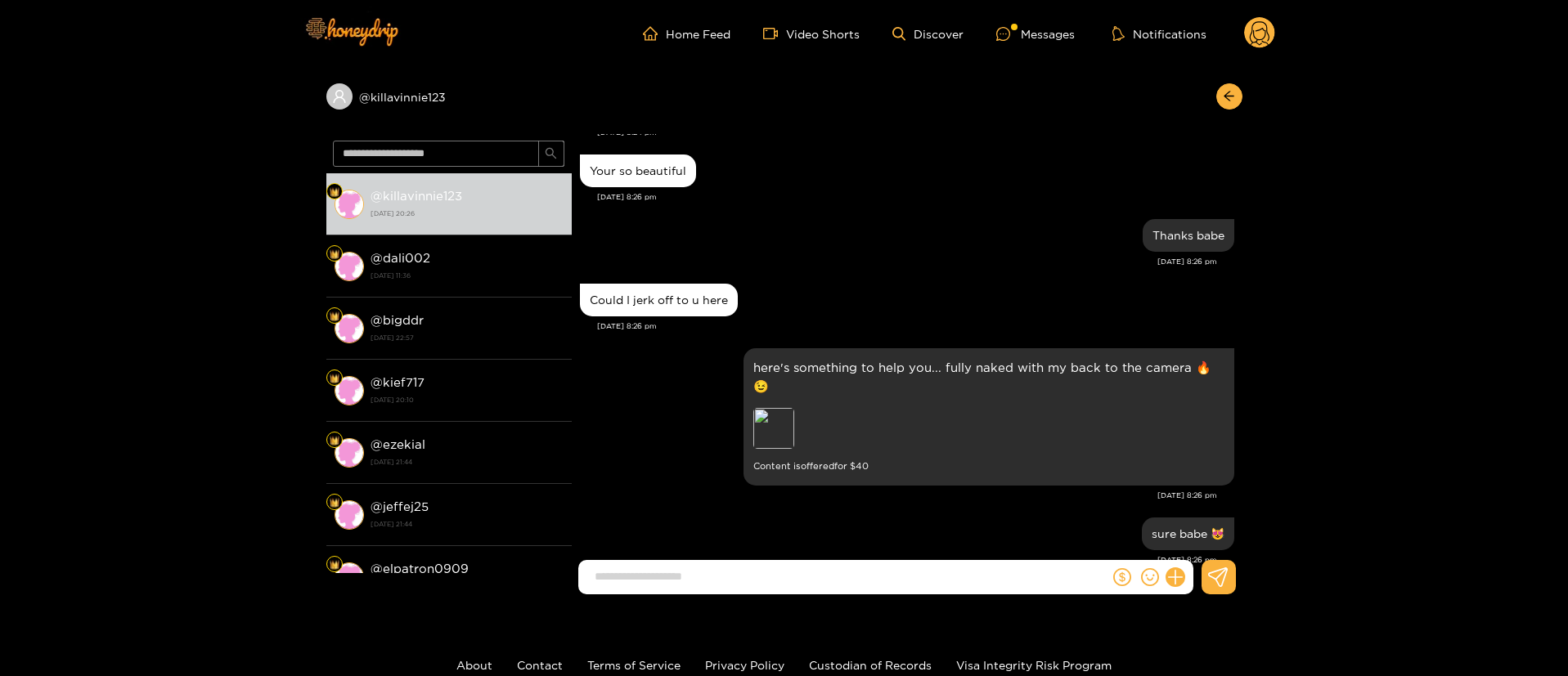
scroll to position [552, 0]
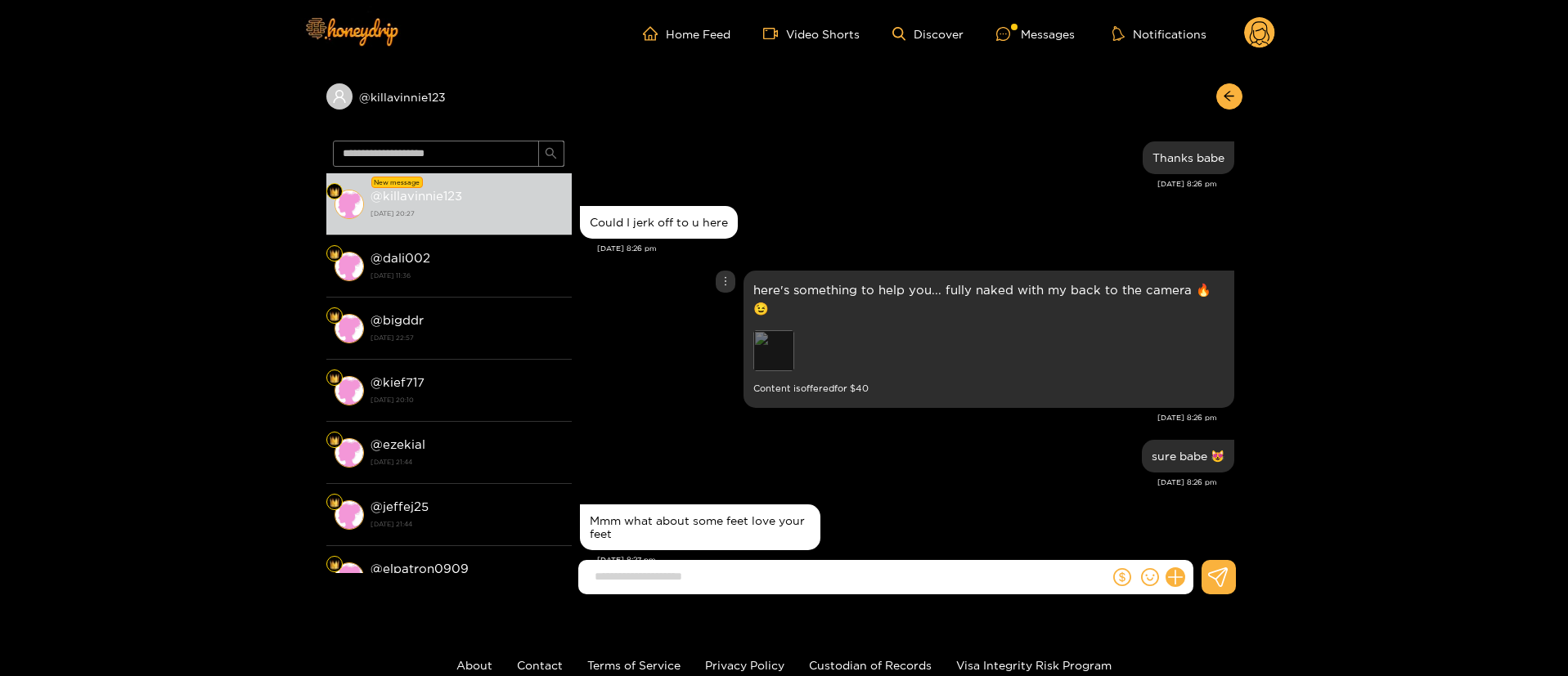
click at [769, 330] on div "Preview" at bounding box center [774, 351] width 41 height 41
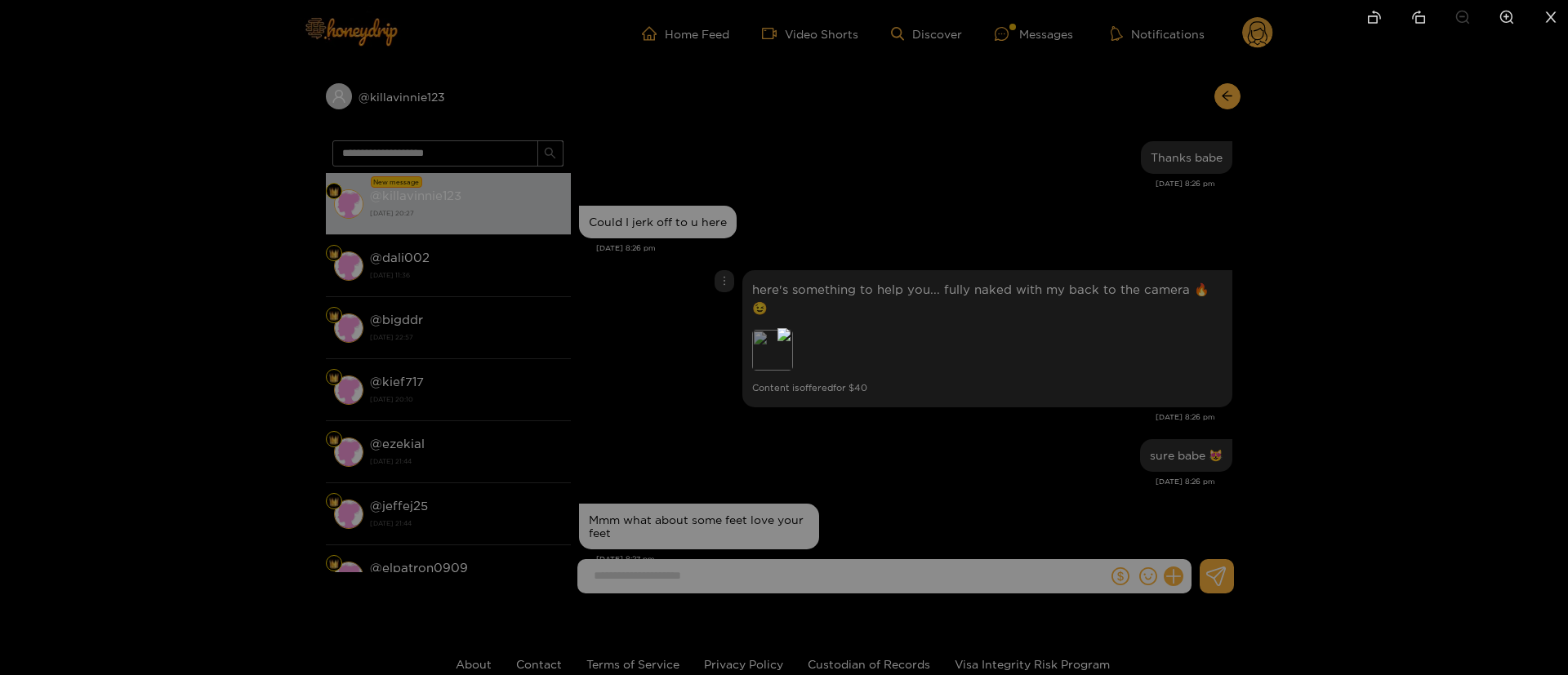
click at [1201, 377] on div at bounding box center [784, 337] width 1568 height 675
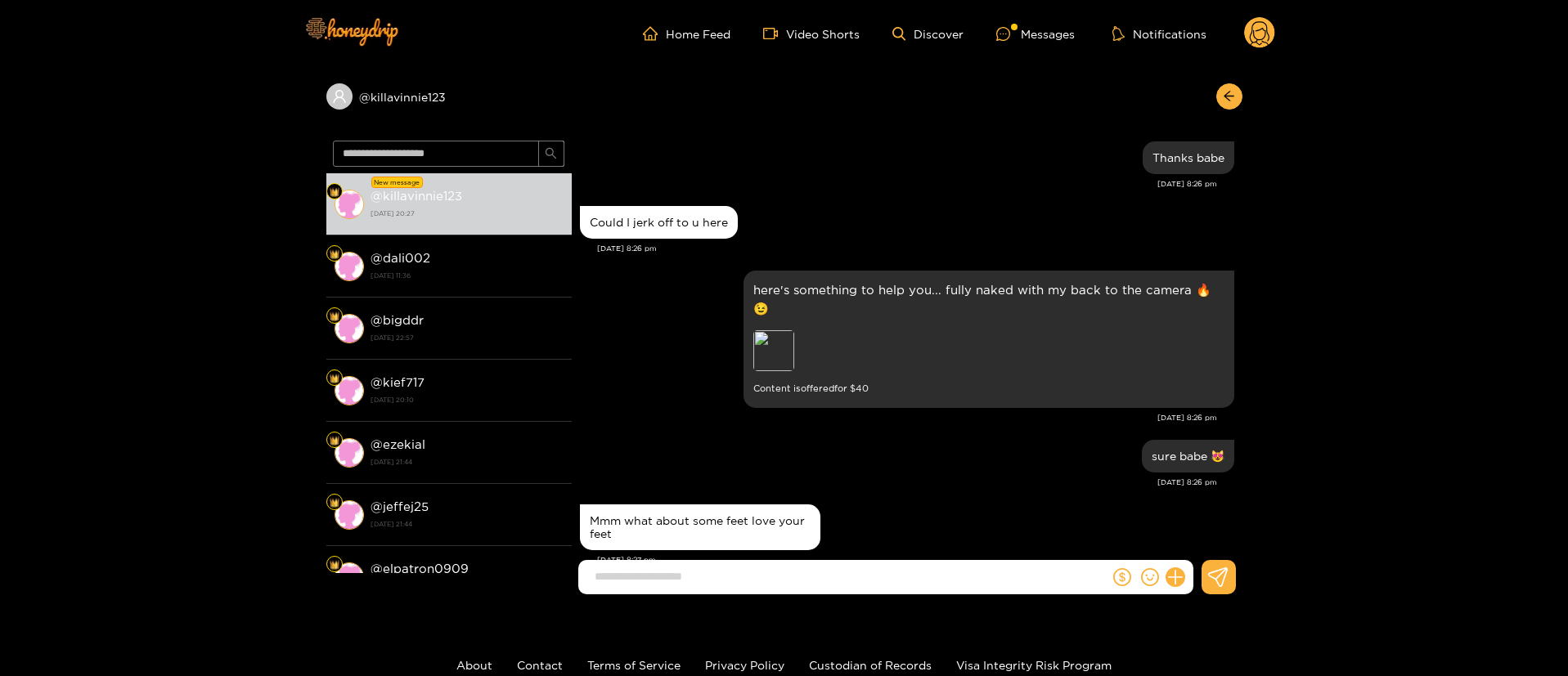
click at [916, 501] on div "Mmm what about some feet love your feet" at bounding box center [907, 527] width 655 height 54
click at [953, 539] on div "Mmm what about some feet love your feet Oct. 2, 8:27 pm" at bounding box center [907, 539] width 655 height 78
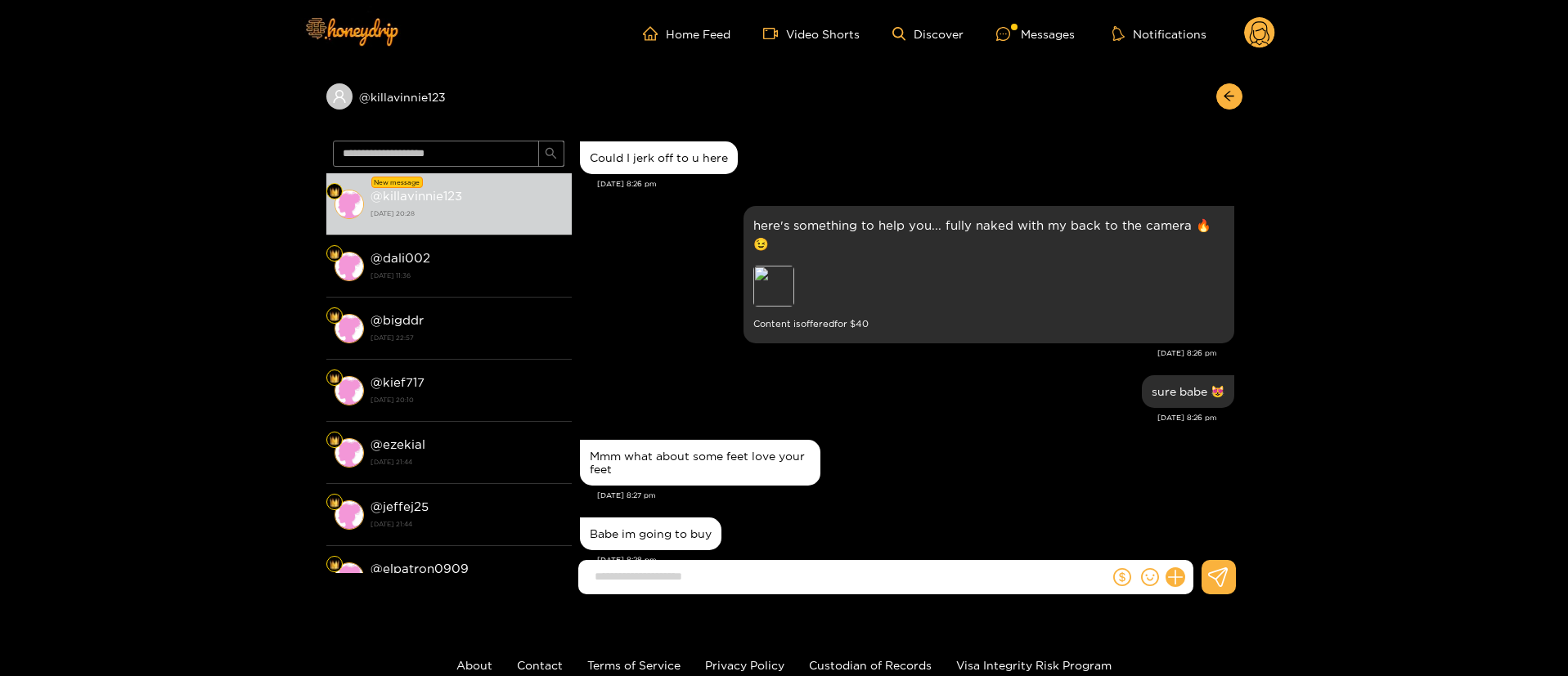
click at [870, 388] on div "sure babe 😻 Oct. 2, 8:26 pm" at bounding box center [907, 404] width 655 height 64
click at [673, 326] on div "here's something to help you... fully naked with my back to the camera 🔥😉 Previ…" at bounding box center [907, 287] width 655 height 169
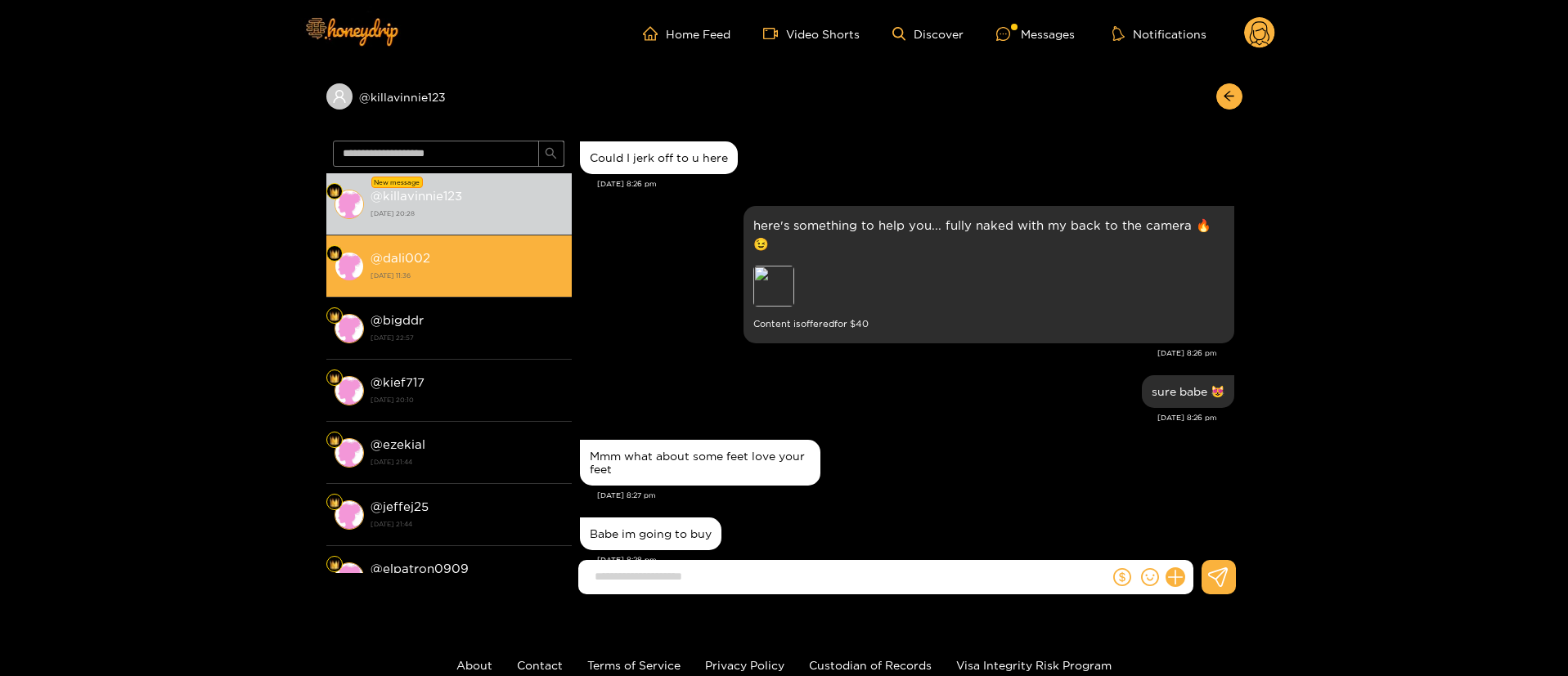
click at [416, 283] on div "@ dali002 1 October 2025 11:36" at bounding box center [467, 266] width 193 height 37
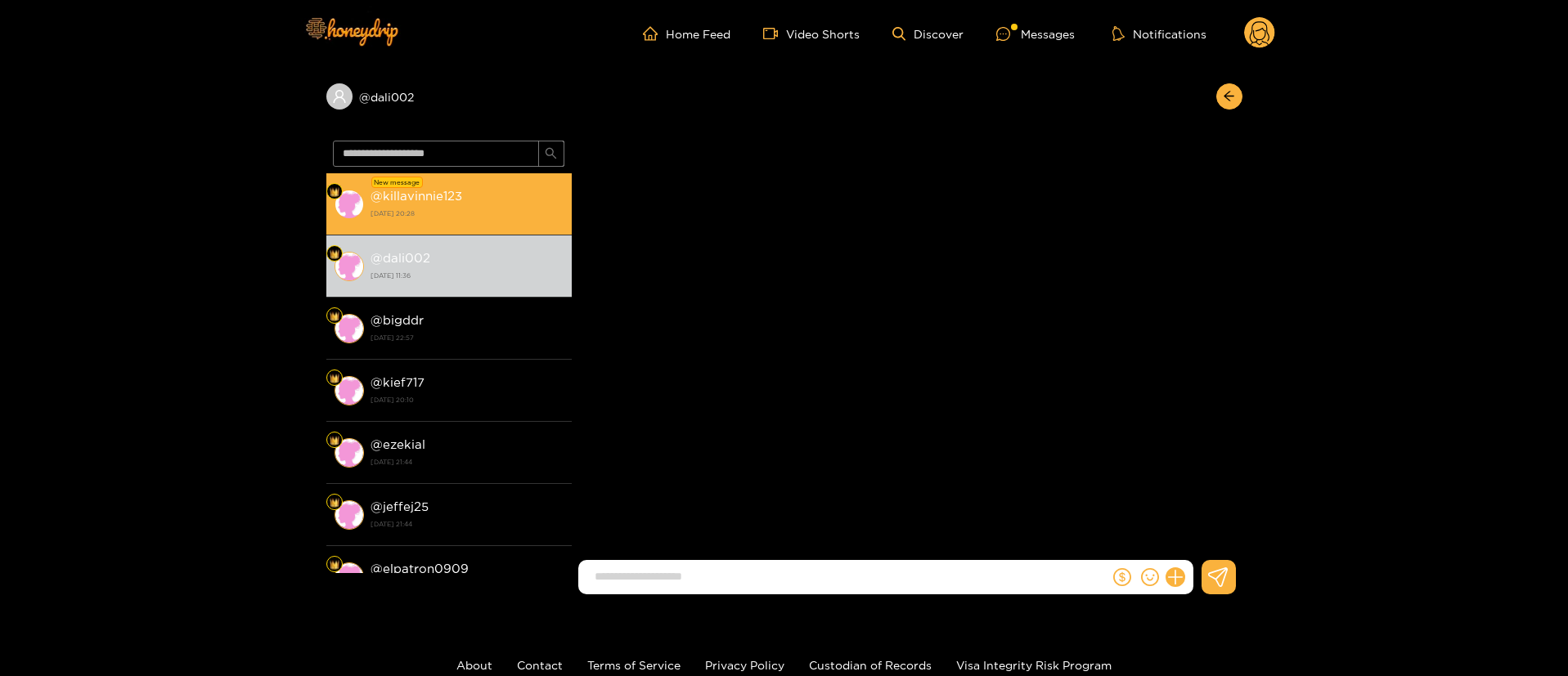
click at [507, 193] on div "@ killavinnie123 2 October 2025 20:28" at bounding box center [467, 203] width 193 height 37
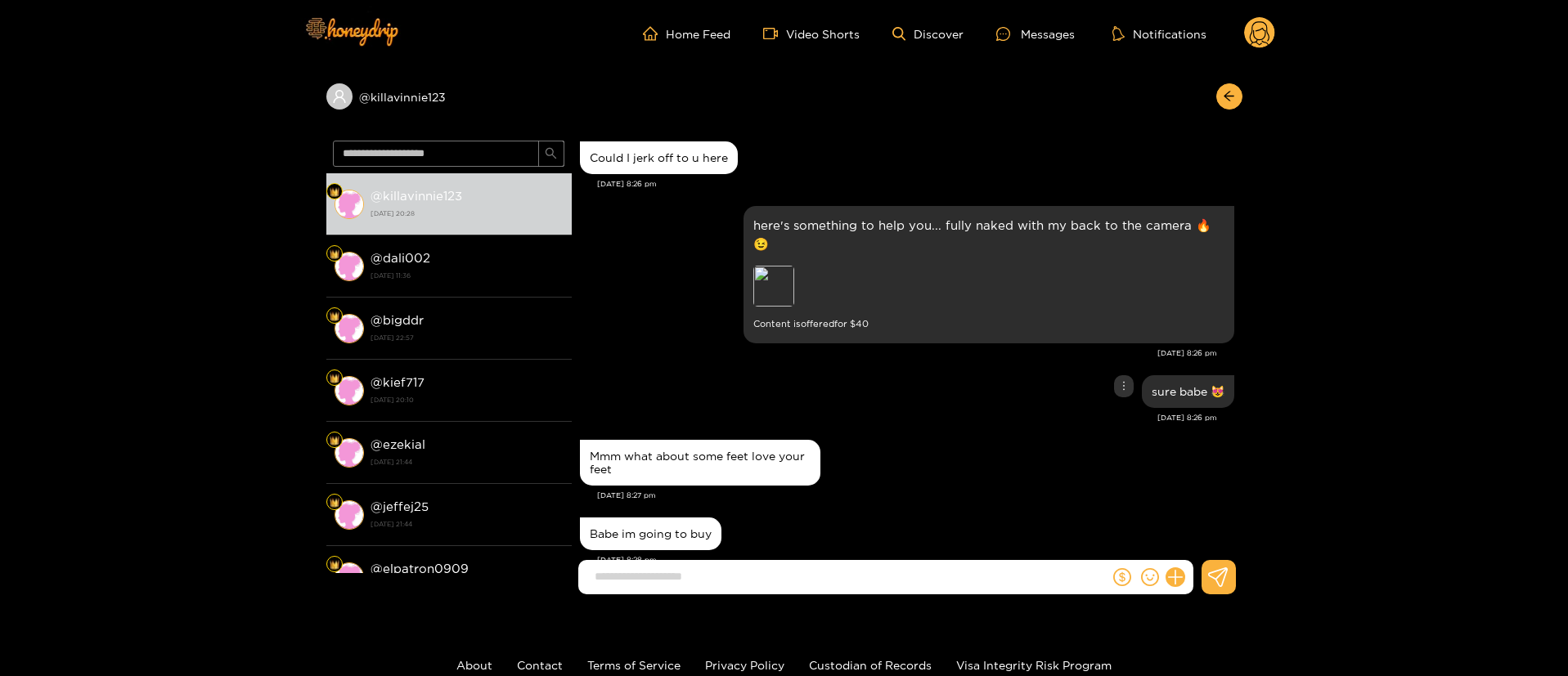
scroll to position [617, 0]
click at [890, 447] on div "Mmm what about some feet love your feet" at bounding box center [907, 463] width 655 height 54
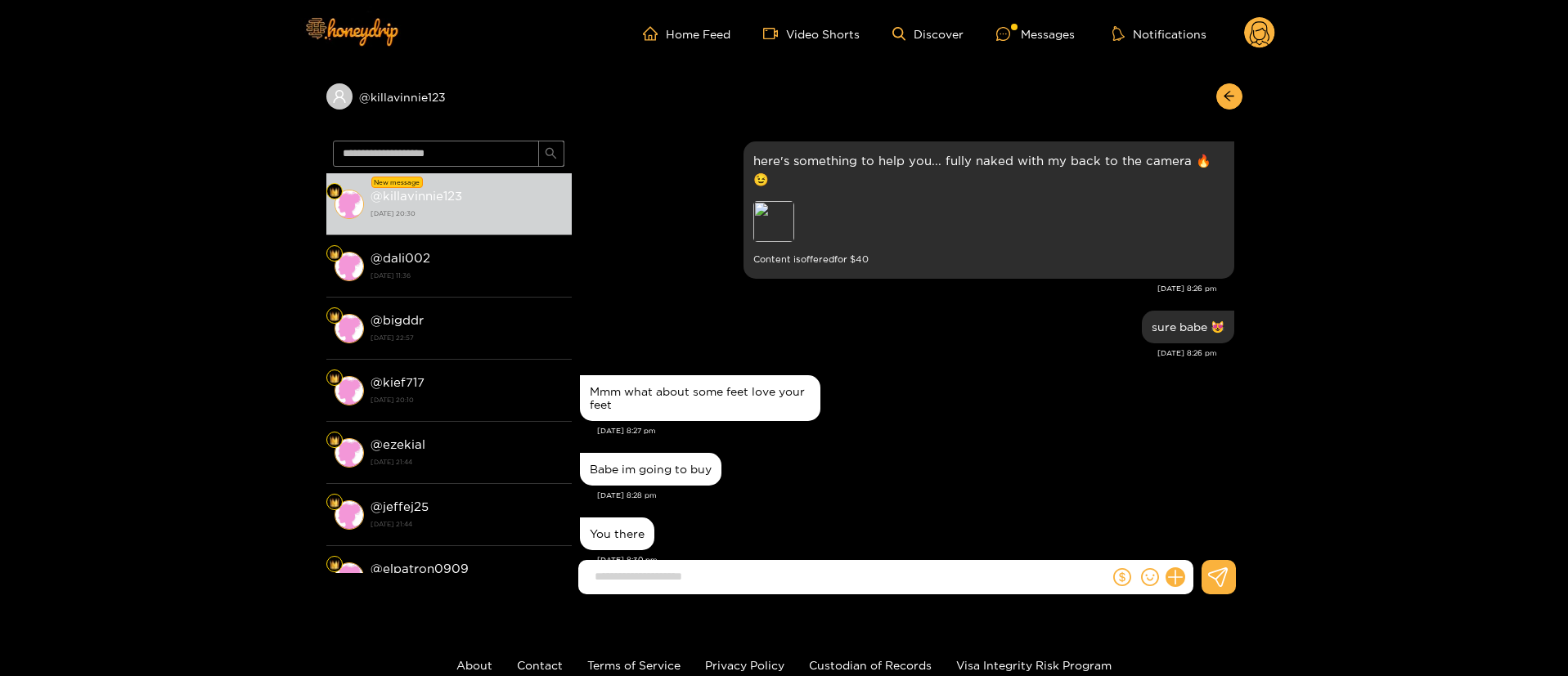
drag, startPoint x: 814, startPoint y: 504, endPoint x: 994, endPoint y: 535, distance: 182.6
click at [814, 514] on div "You there" at bounding box center [907, 535] width 655 height 41
click at [1118, 576] on icon "dollar" at bounding box center [1122, 578] width 18 height 18
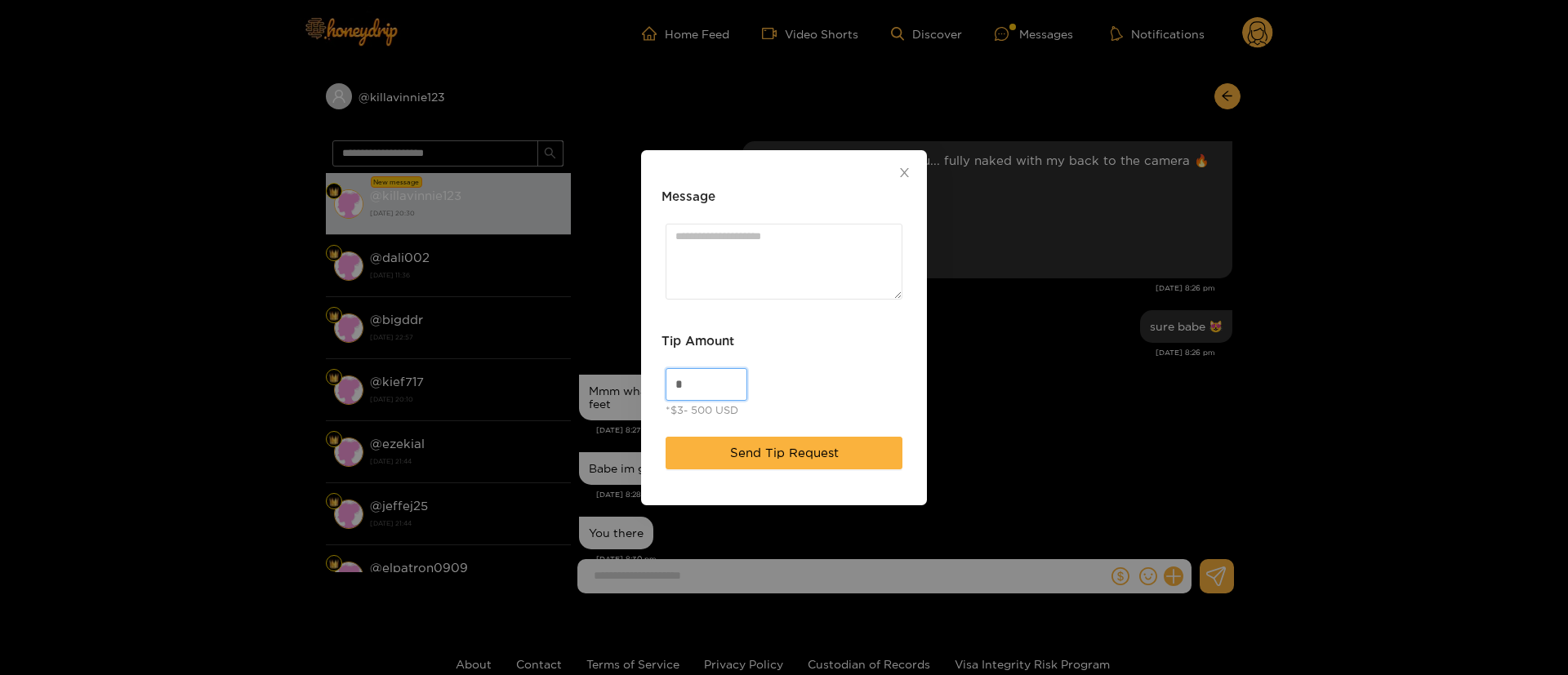
drag, startPoint x: 687, startPoint y: 382, endPoint x: 428, endPoint y: 384, distance: 259.0
click at [428, 384] on div "Message Tip Amount * *$3- 500 USD Send Tip Request" at bounding box center [784, 337] width 1568 height 675
type input "**"
click at [723, 266] on textarea "Message" at bounding box center [783, 261] width 237 height 76
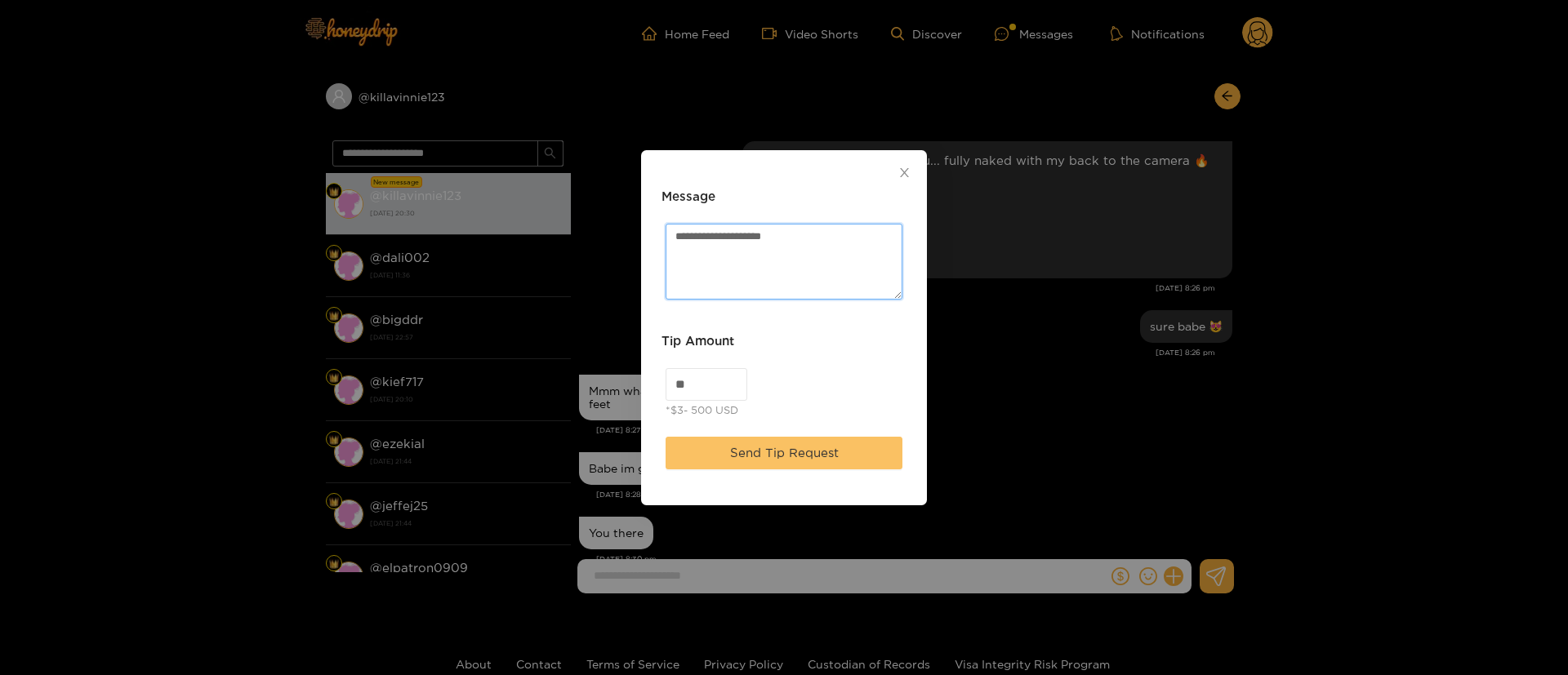
type textarea "**********"
click at [746, 458] on span "Send Tip Request" at bounding box center [784, 453] width 108 height 20
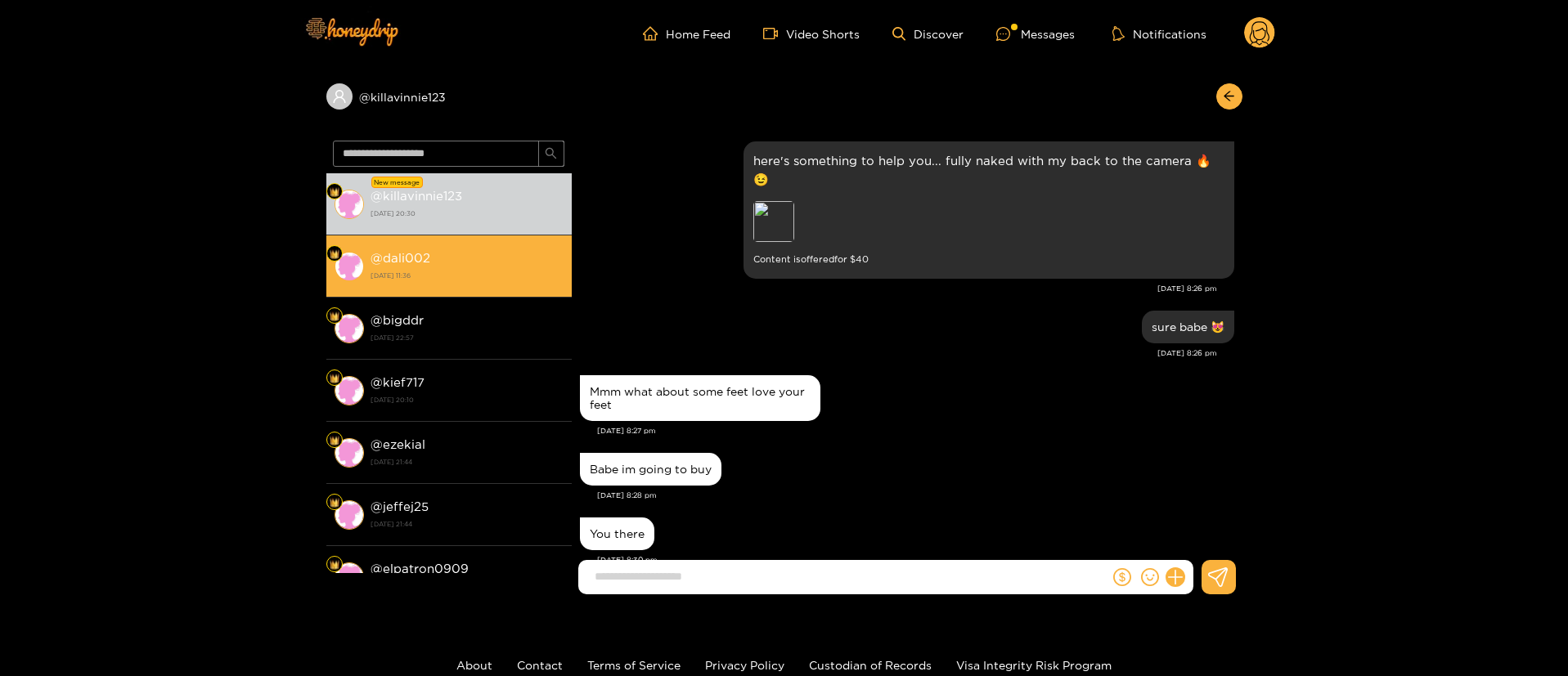
scroll to position [782, 0]
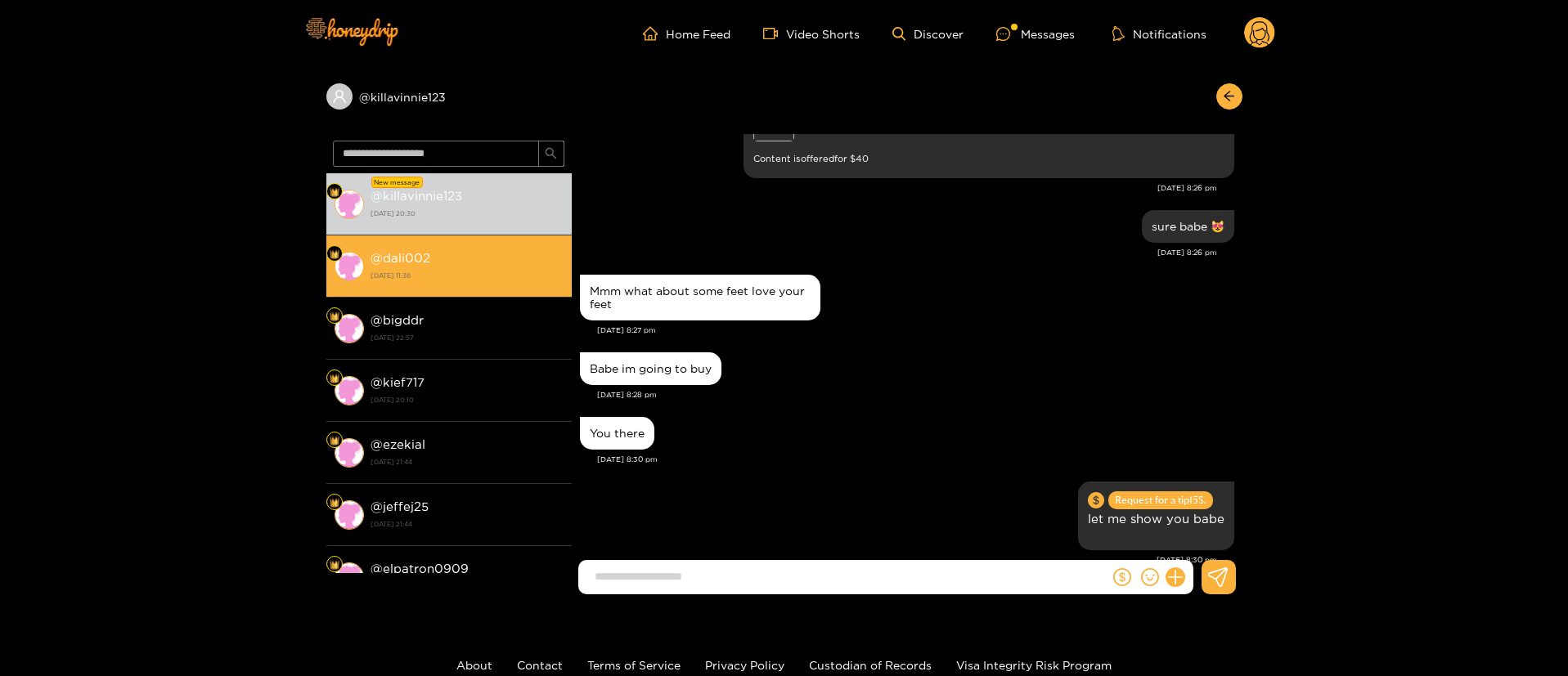
click at [486, 271] on strong "1 October 2025 11:36" at bounding box center [467, 276] width 193 height 14
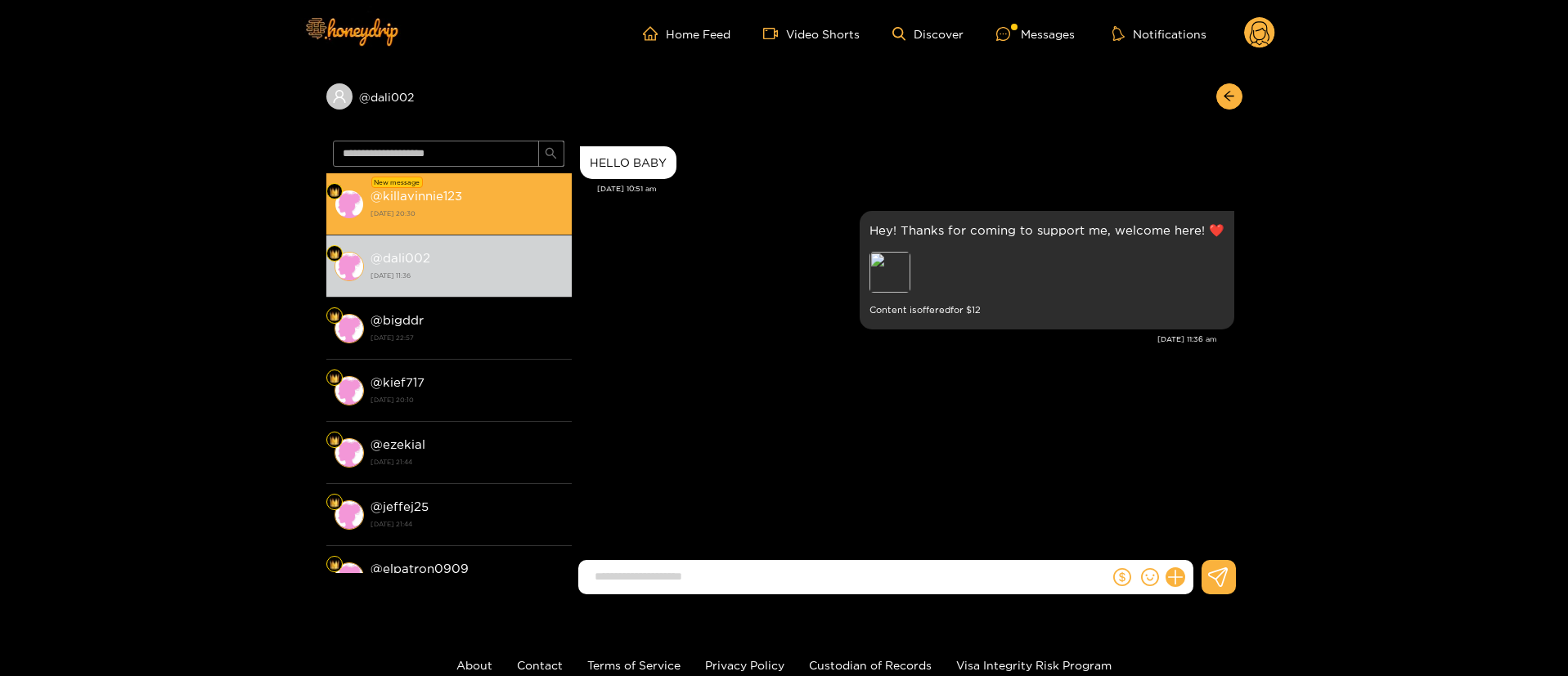
click at [541, 182] on li "New message @ killavinnie123 2 October 2025 20:30" at bounding box center [449, 204] width 245 height 62
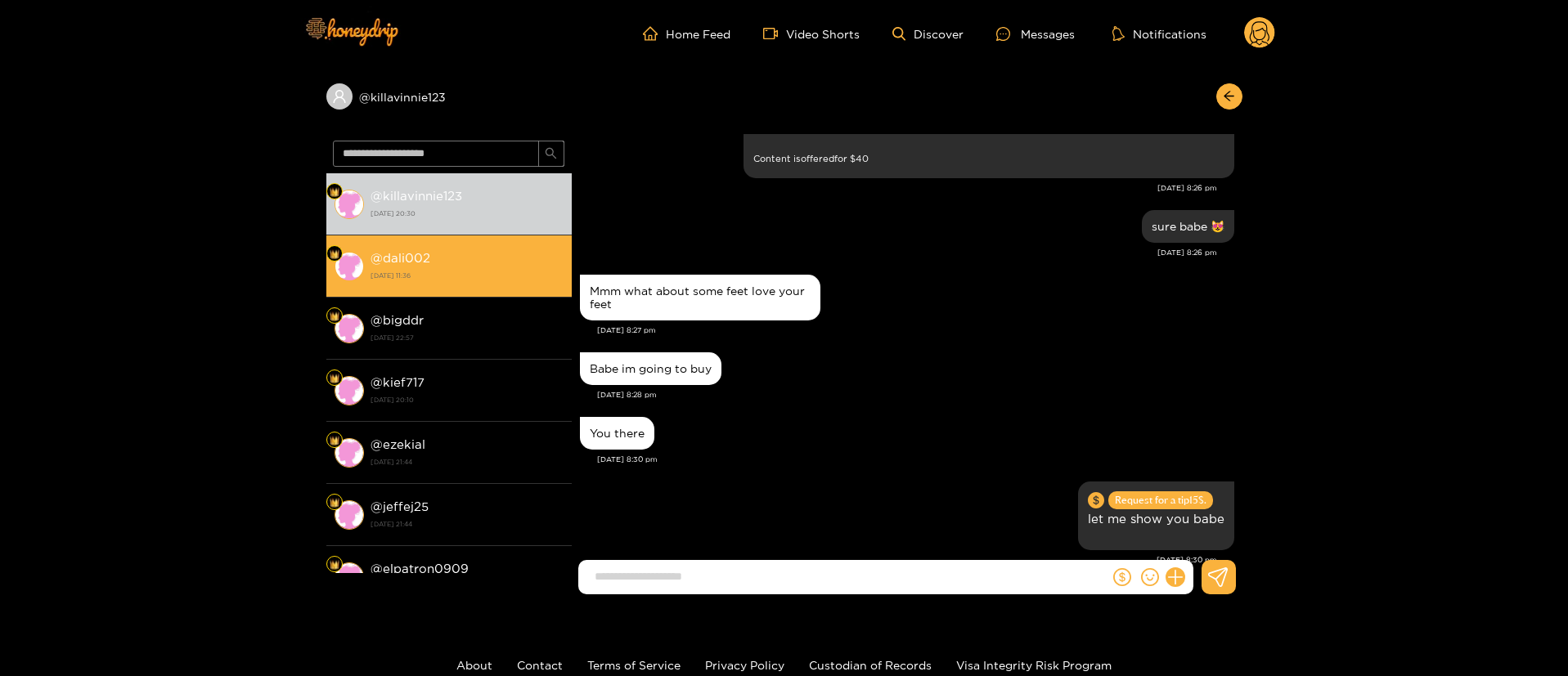
scroll to position [782, 0]
click at [453, 269] on strong "1 October 2025 11:36" at bounding box center [467, 276] width 193 height 14
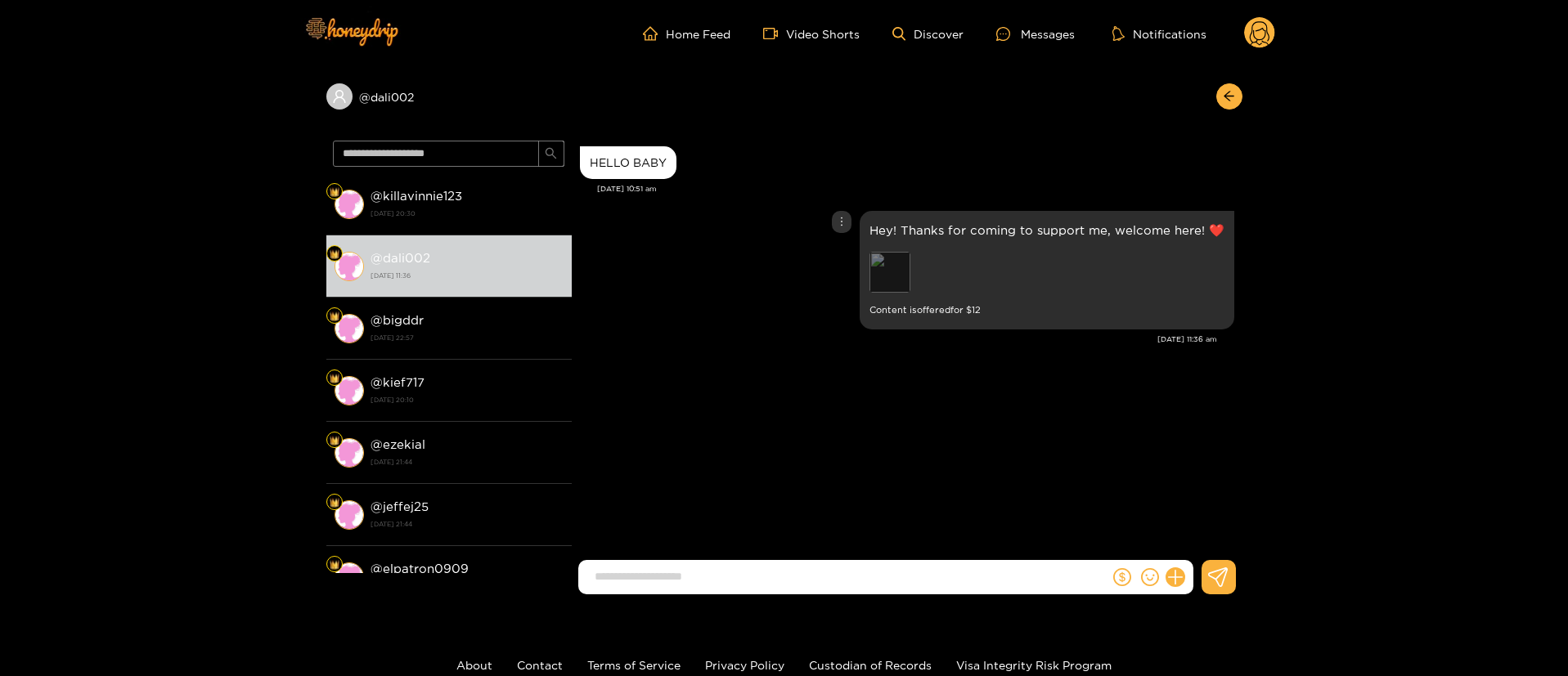
click at [903, 268] on div "Preview" at bounding box center [890, 272] width 41 height 41
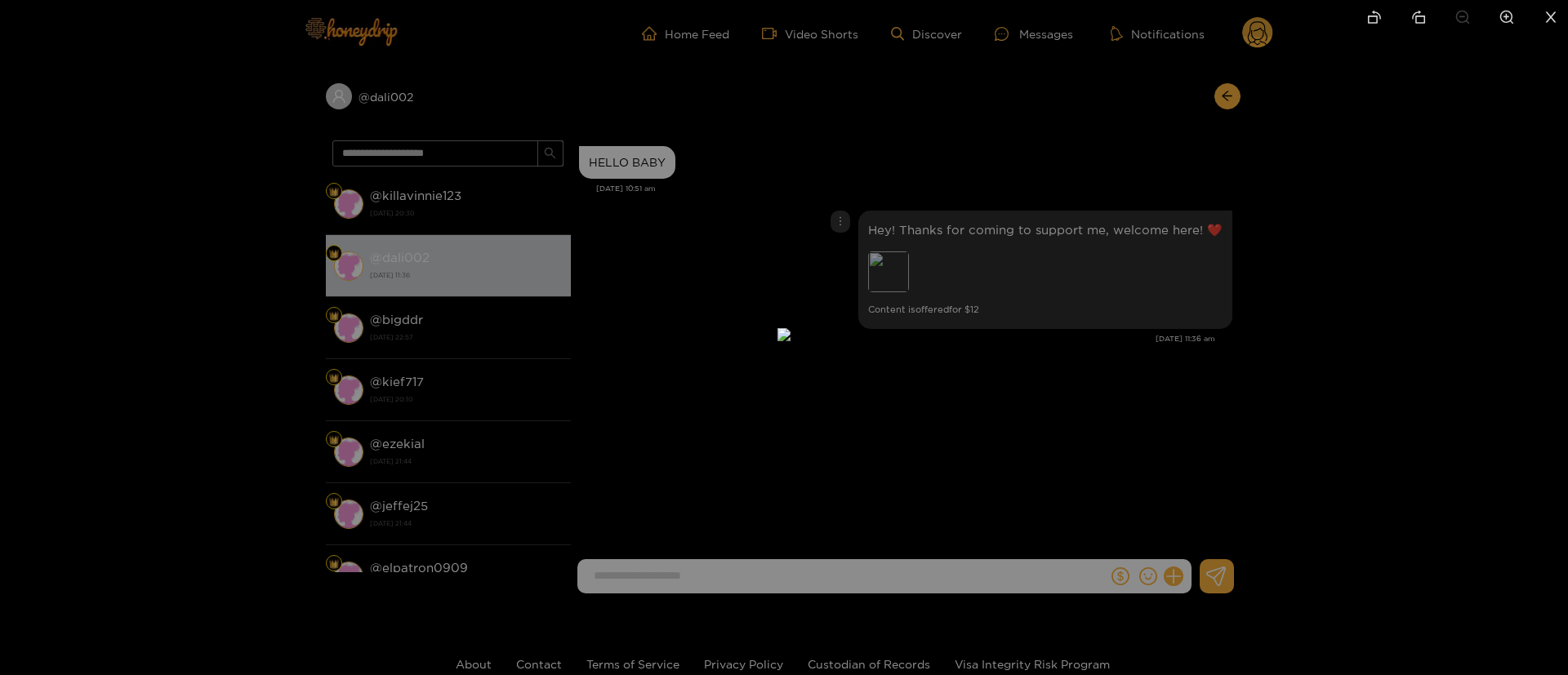
click at [1190, 329] on div at bounding box center [784, 337] width 1568 height 675
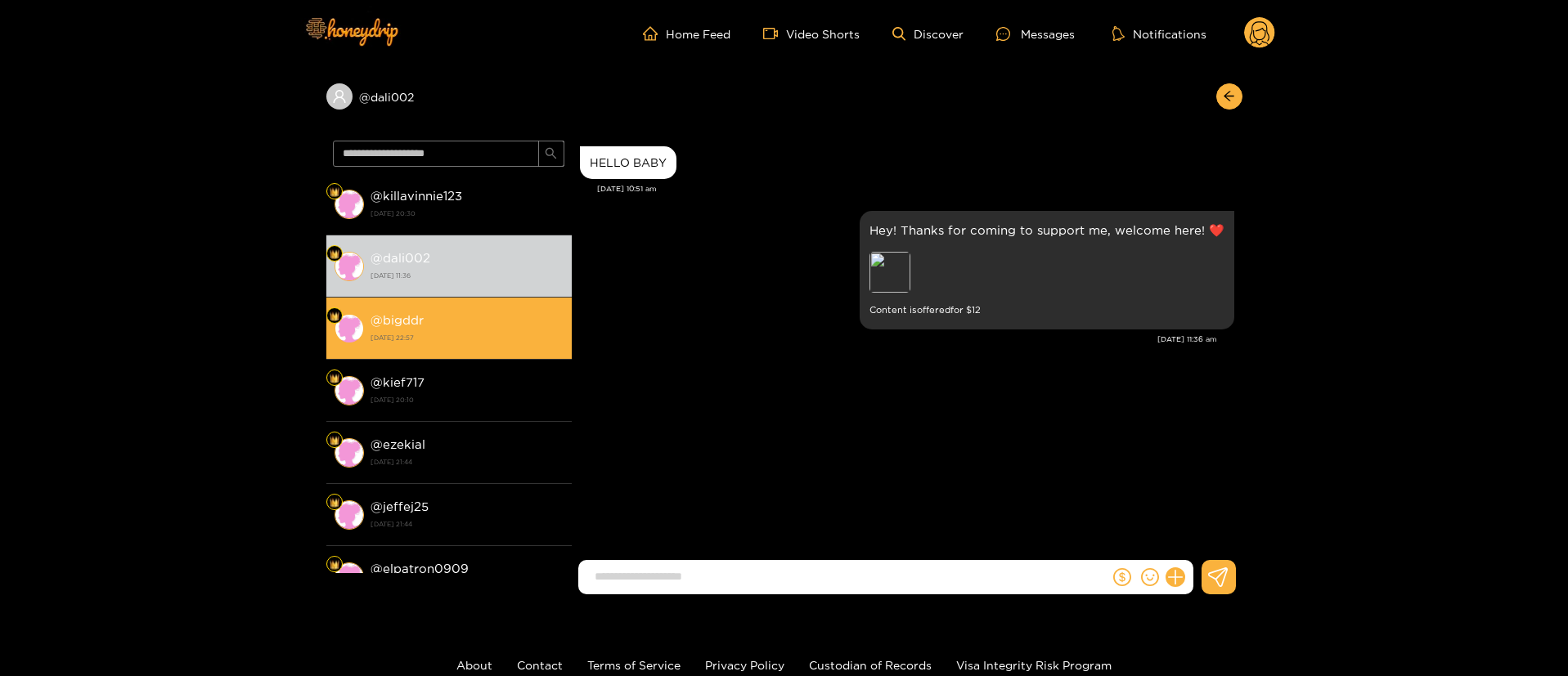
click at [452, 338] on strong "30 September 2025 22:57" at bounding box center [467, 338] width 193 height 14
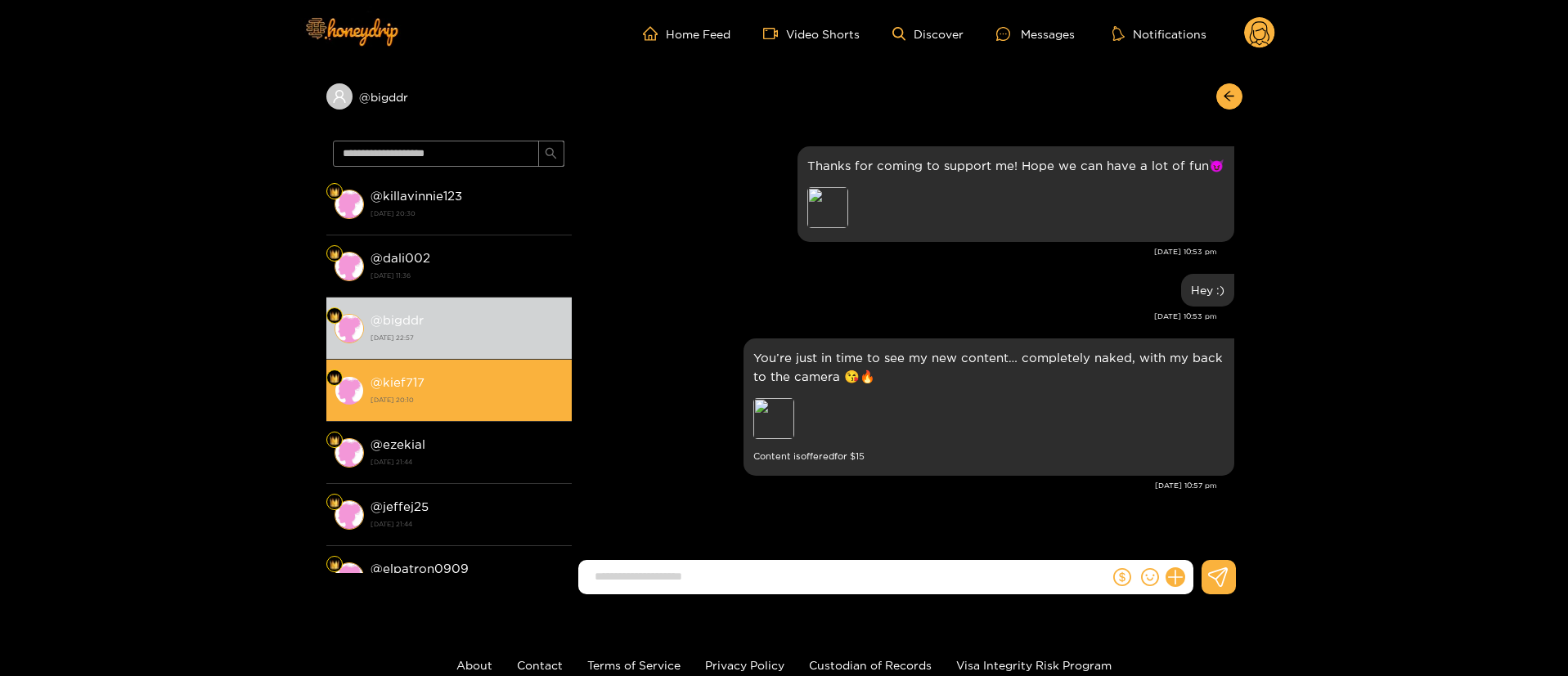
click at [463, 405] on strong "5 May 2025 20:10" at bounding box center [467, 399] width 193 height 14
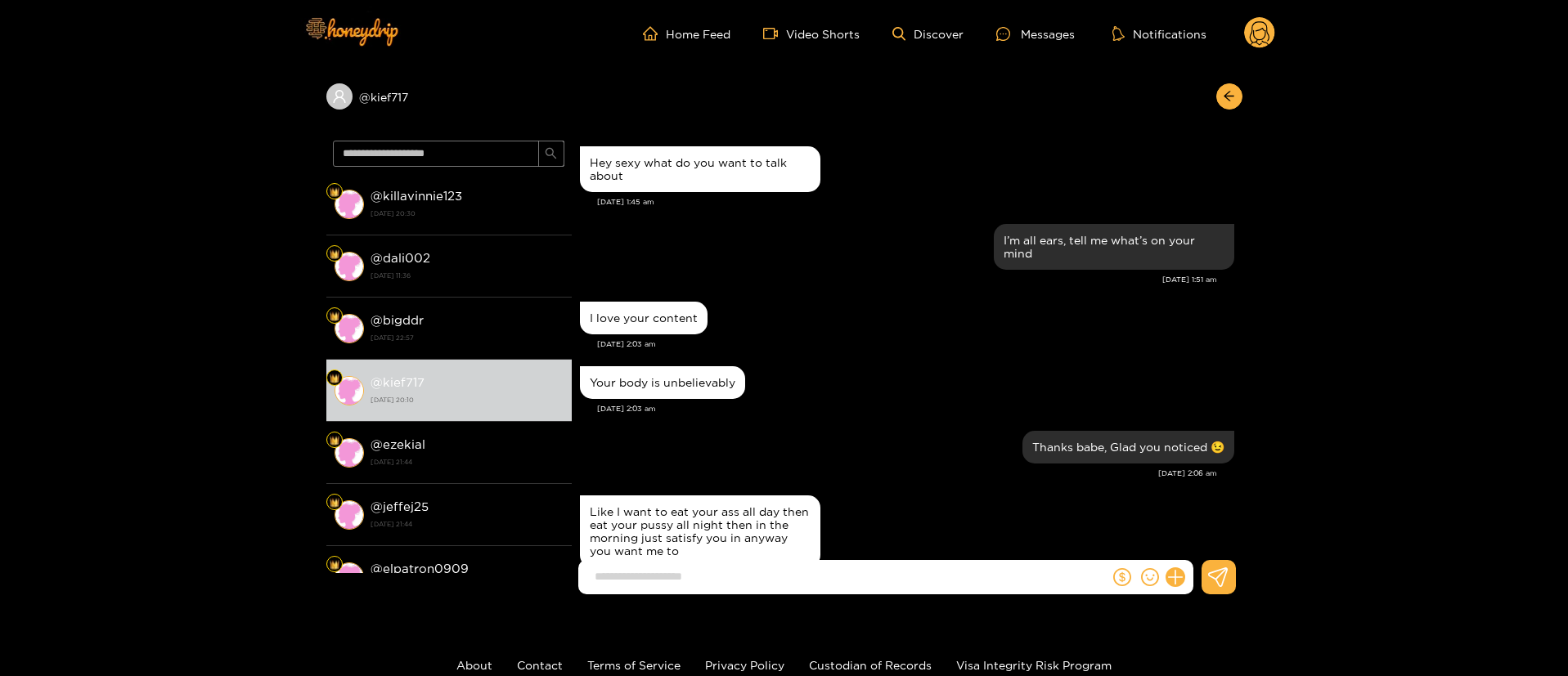
scroll to position [1162, 0]
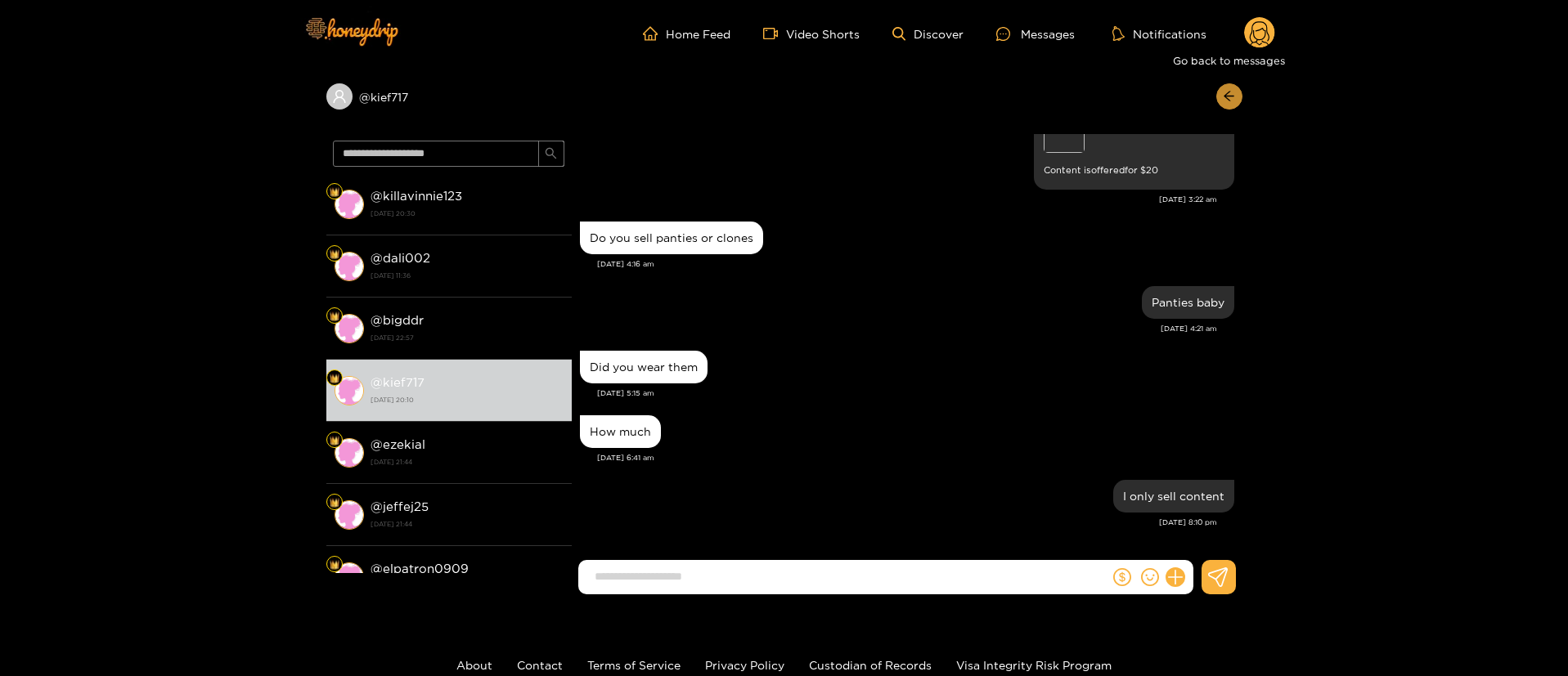
click at [1241, 90] on button "button" at bounding box center [1229, 96] width 26 height 26
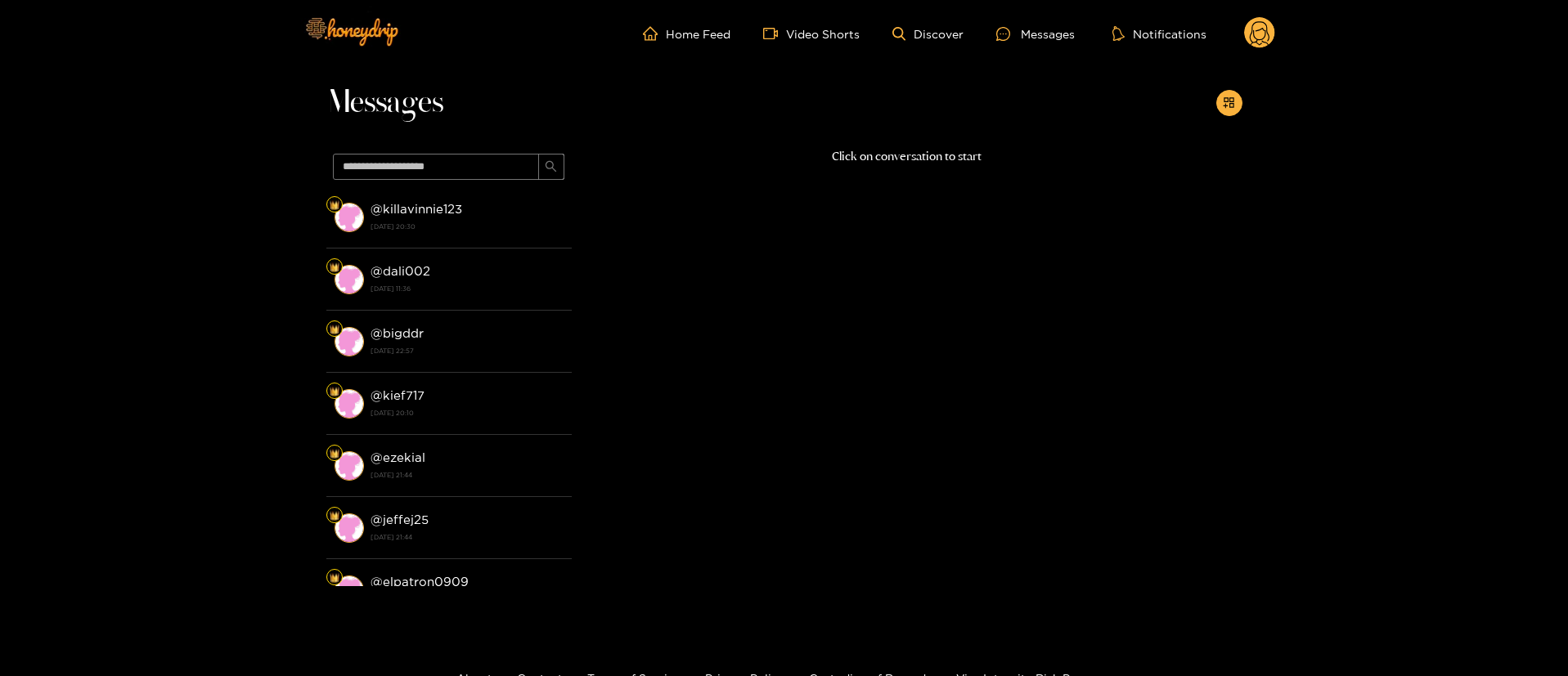
click at [1241, 90] on div at bounding box center [1229, 102] width 26 height 26
click at [1225, 105] on icon "appstore-add" at bounding box center [1229, 103] width 11 height 11
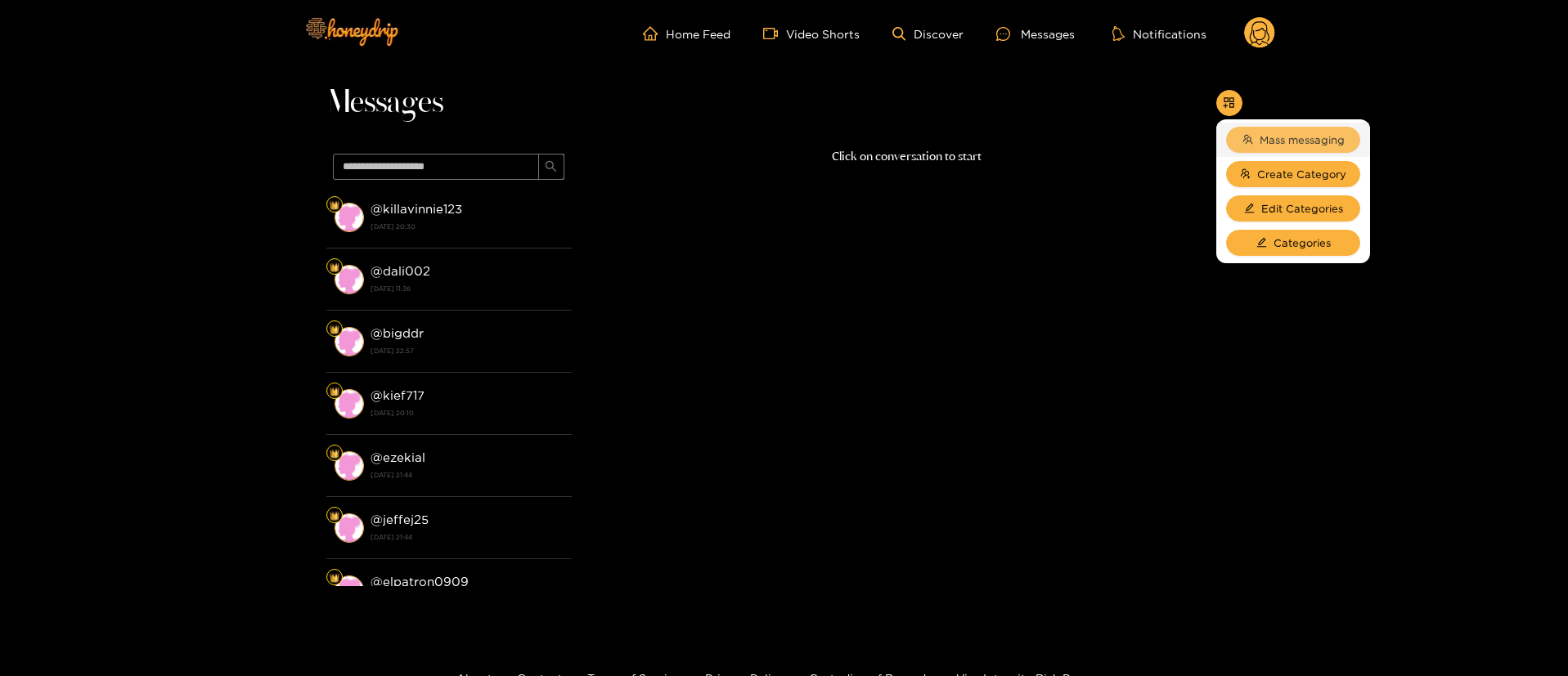
click at [1310, 137] on span "Mass messaging" at bounding box center [1302, 140] width 85 height 16
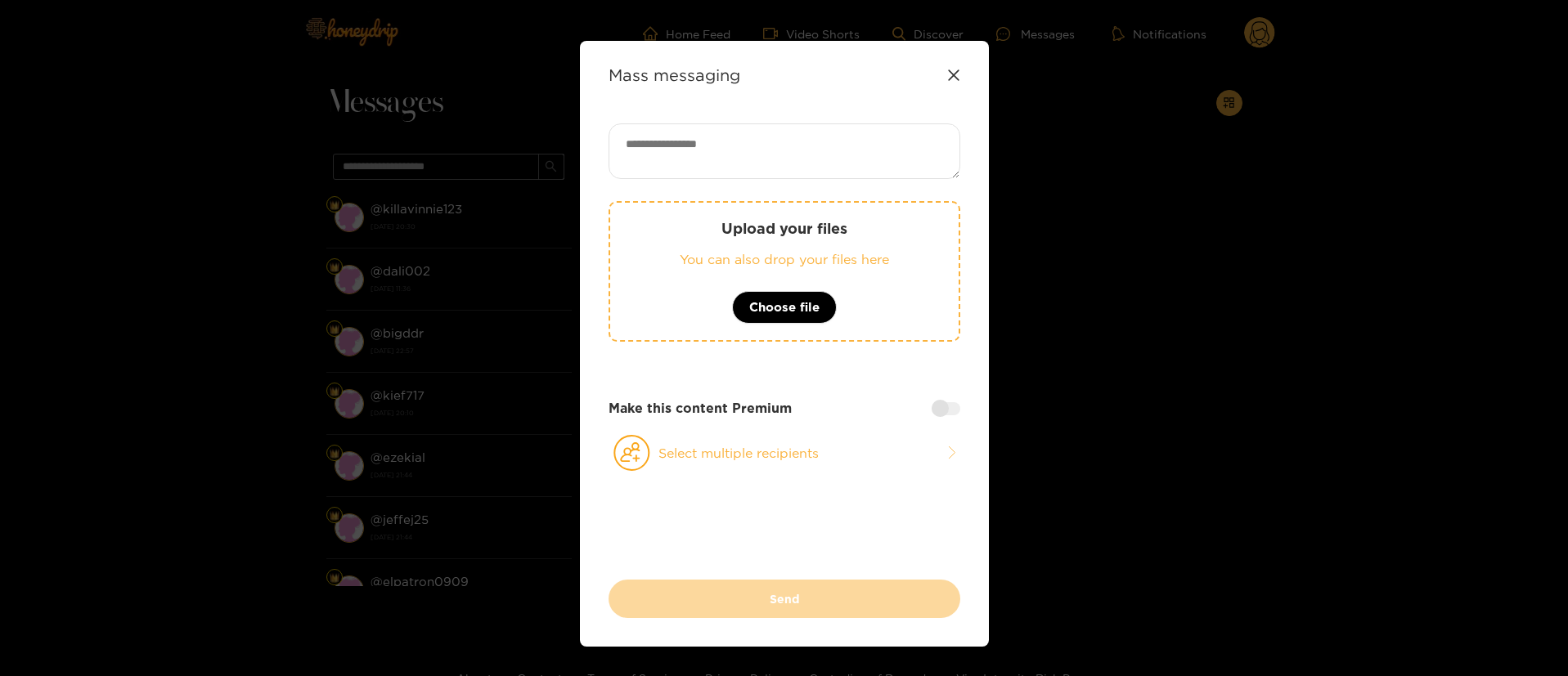
click at [816, 140] on textarea at bounding box center [784, 151] width 352 height 56
click at [824, 127] on textarea at bounding box center [784, 151] width 352 height 56
paste textarea "**********"
type textarea "**********"
click at [788, 448] on button "Select multiple recipients" at bounding box center [784, 453] width 352 height 38
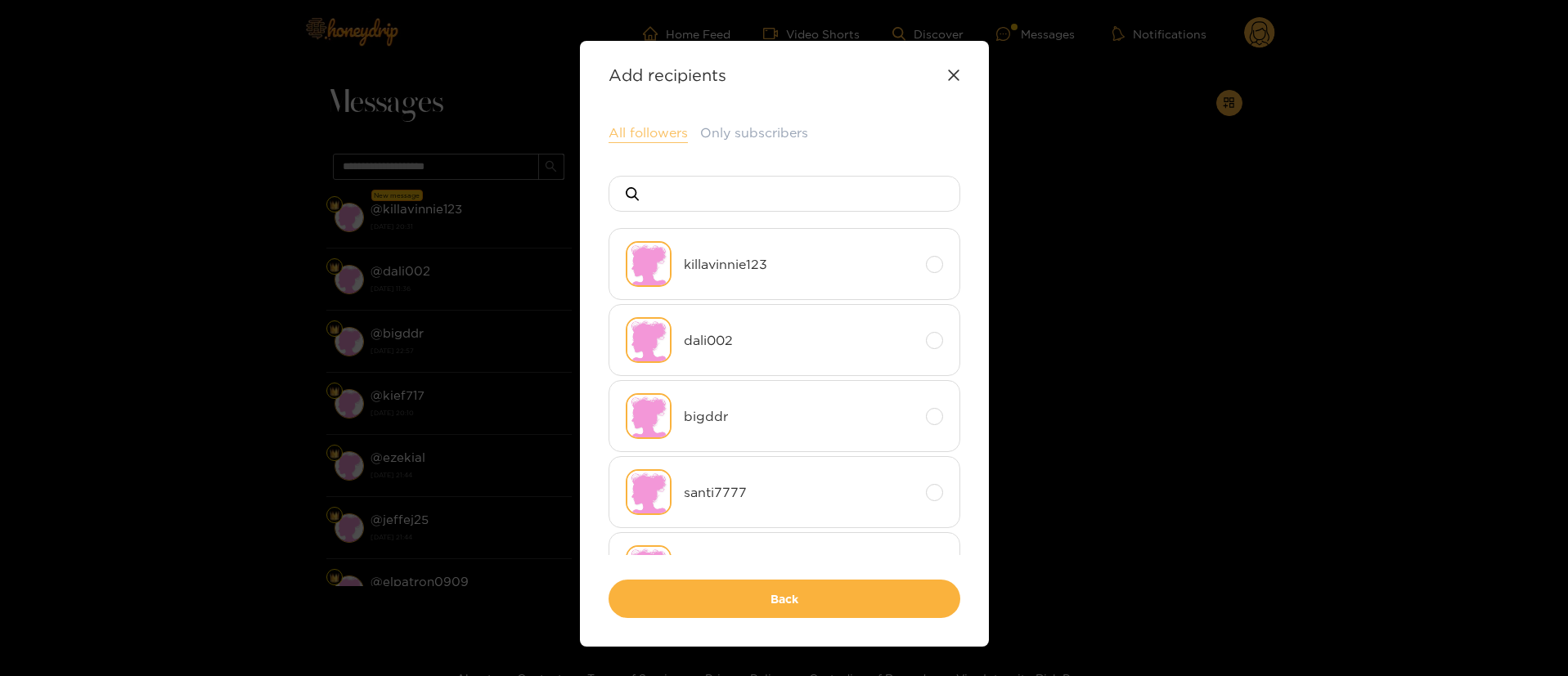
click at [655, 126] on button "All followers" at bounding box center [648, 133] width 80 height 20
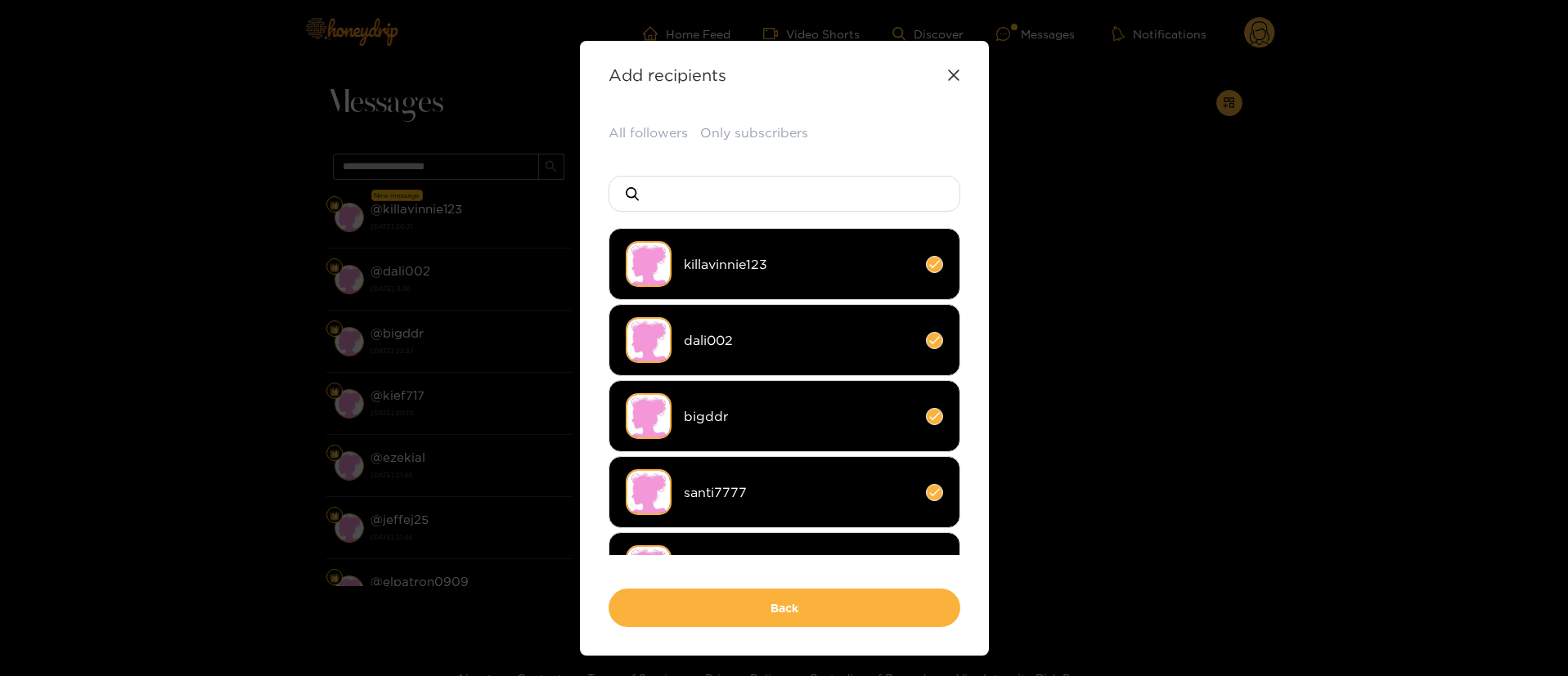
click at [778, 255] on span "killavinnie123" at bounding box center [799, 264] width 230 height 19
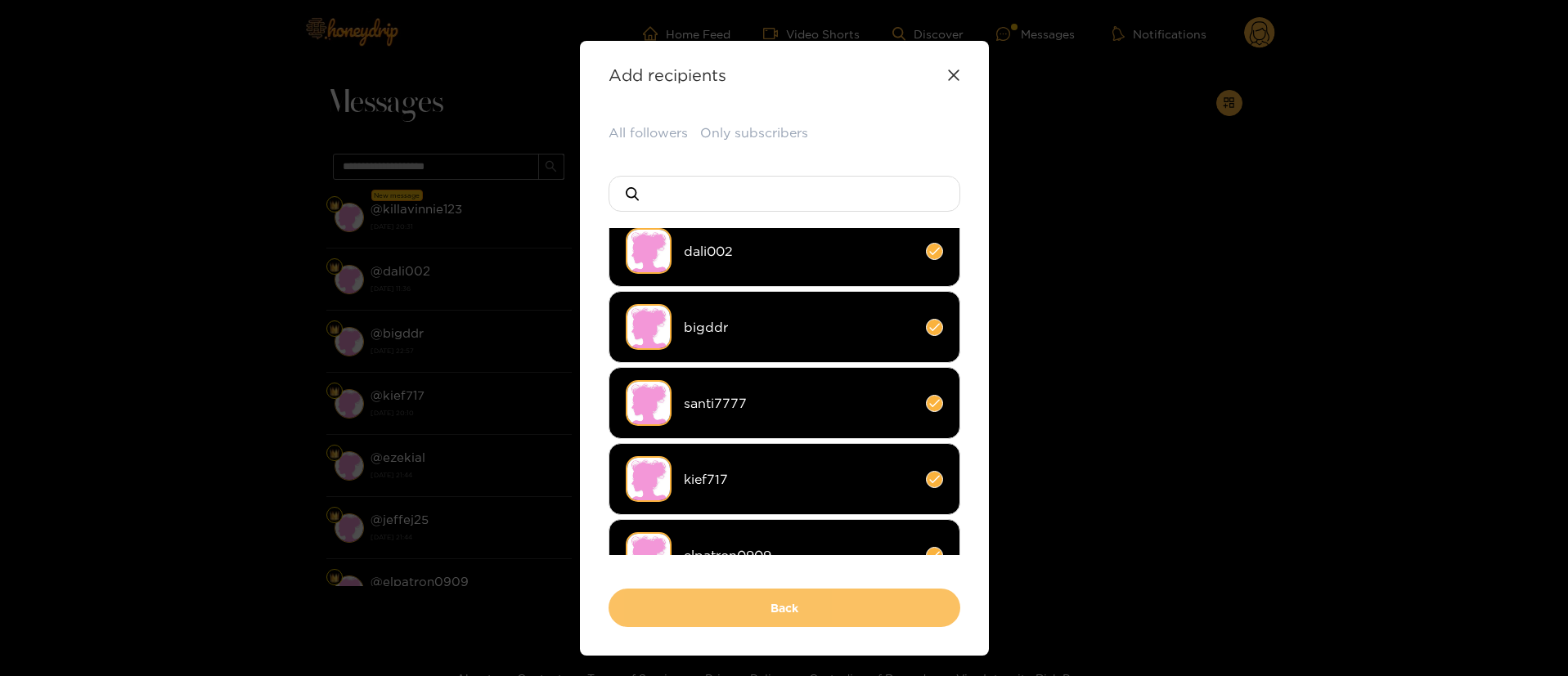
scroll to position [245, 0]
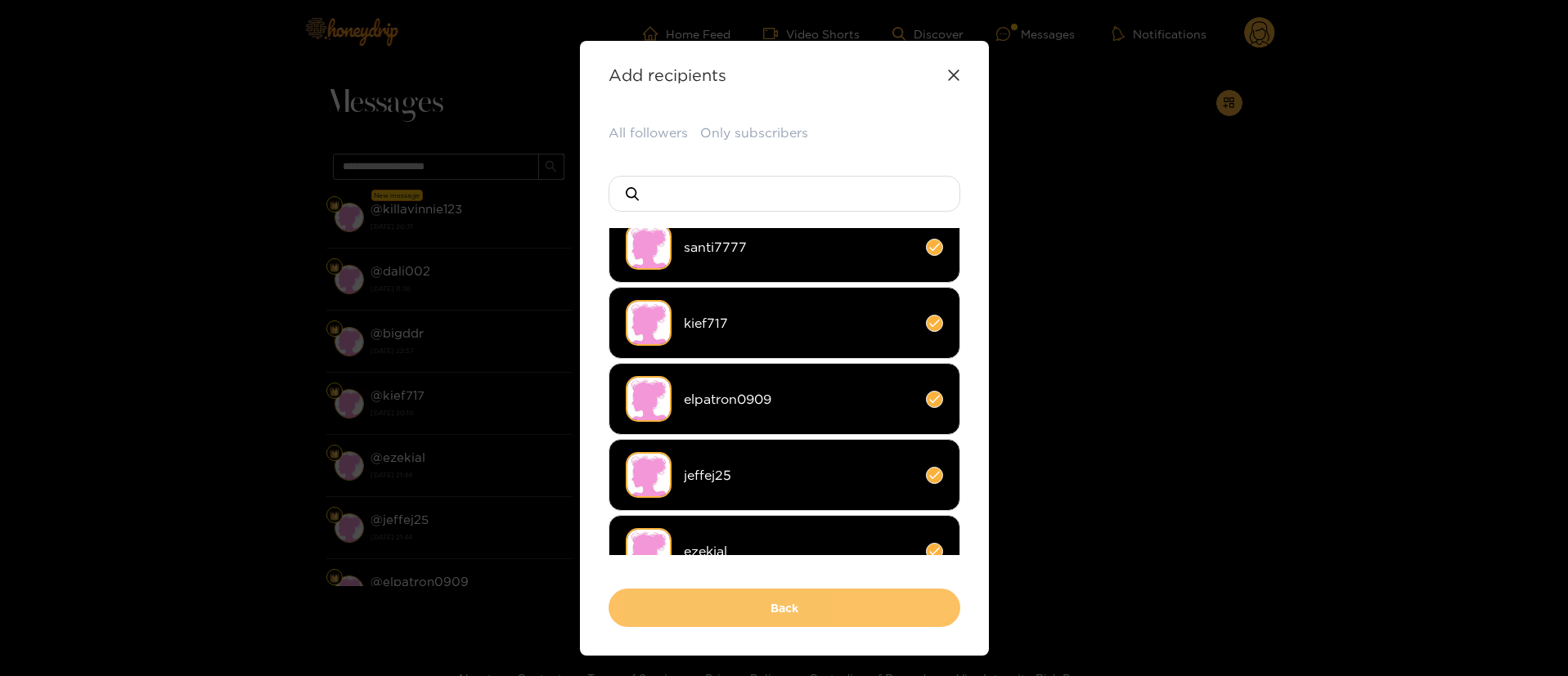
click at [782, 608] on button "Back" at bounding box center [784, 608] width 352 height 39
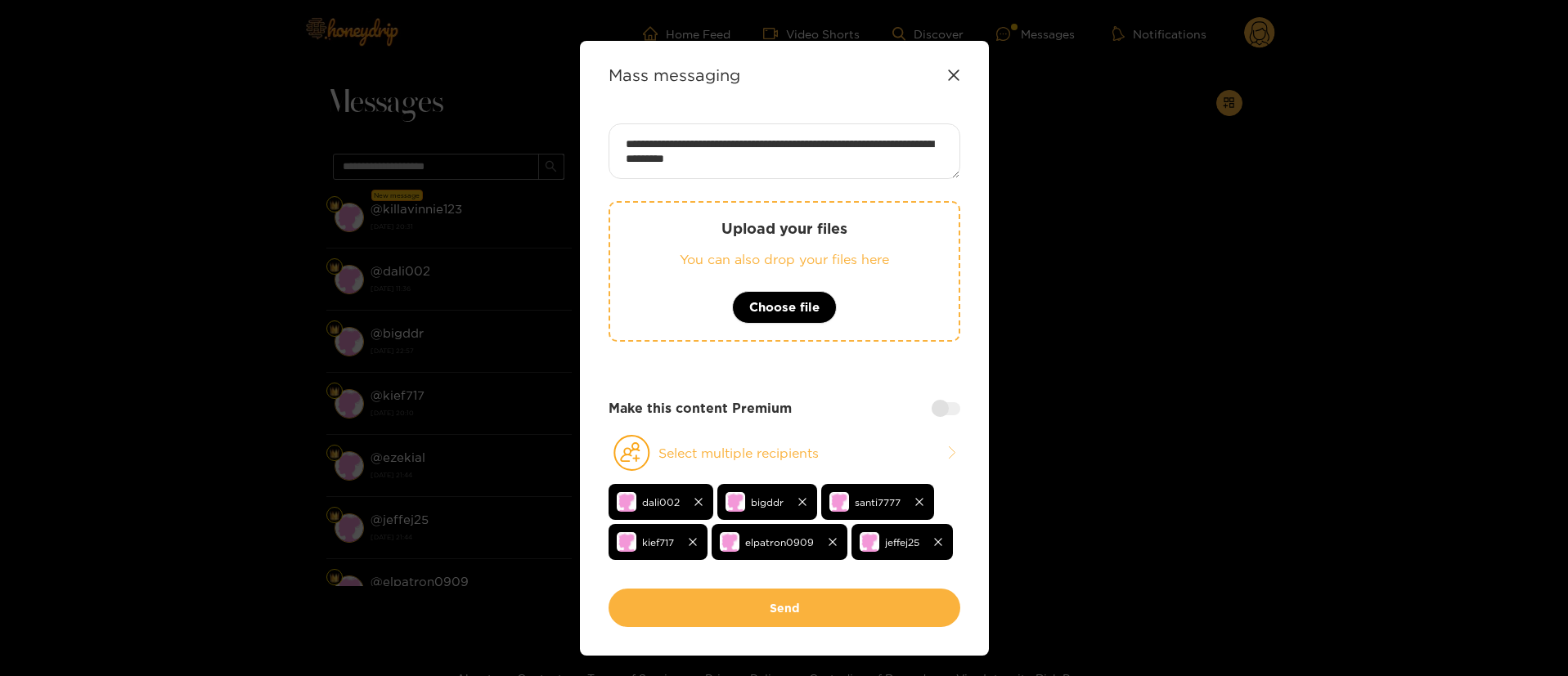
click at [858, 392] on div "**********" at bounding box center [784, 356] width 352 height 466
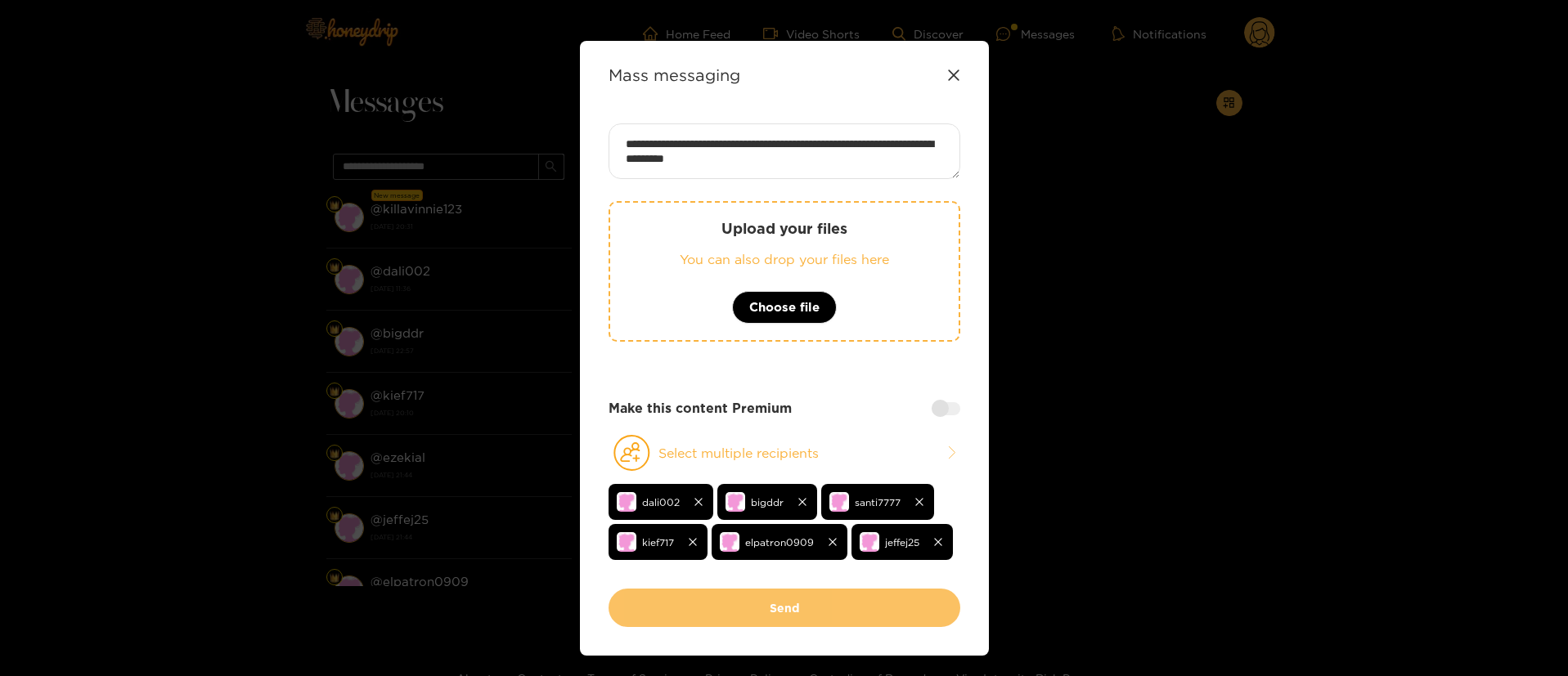
click at [805, 595] on button "Send" at bounding box center [784, 608] width 352 height 39
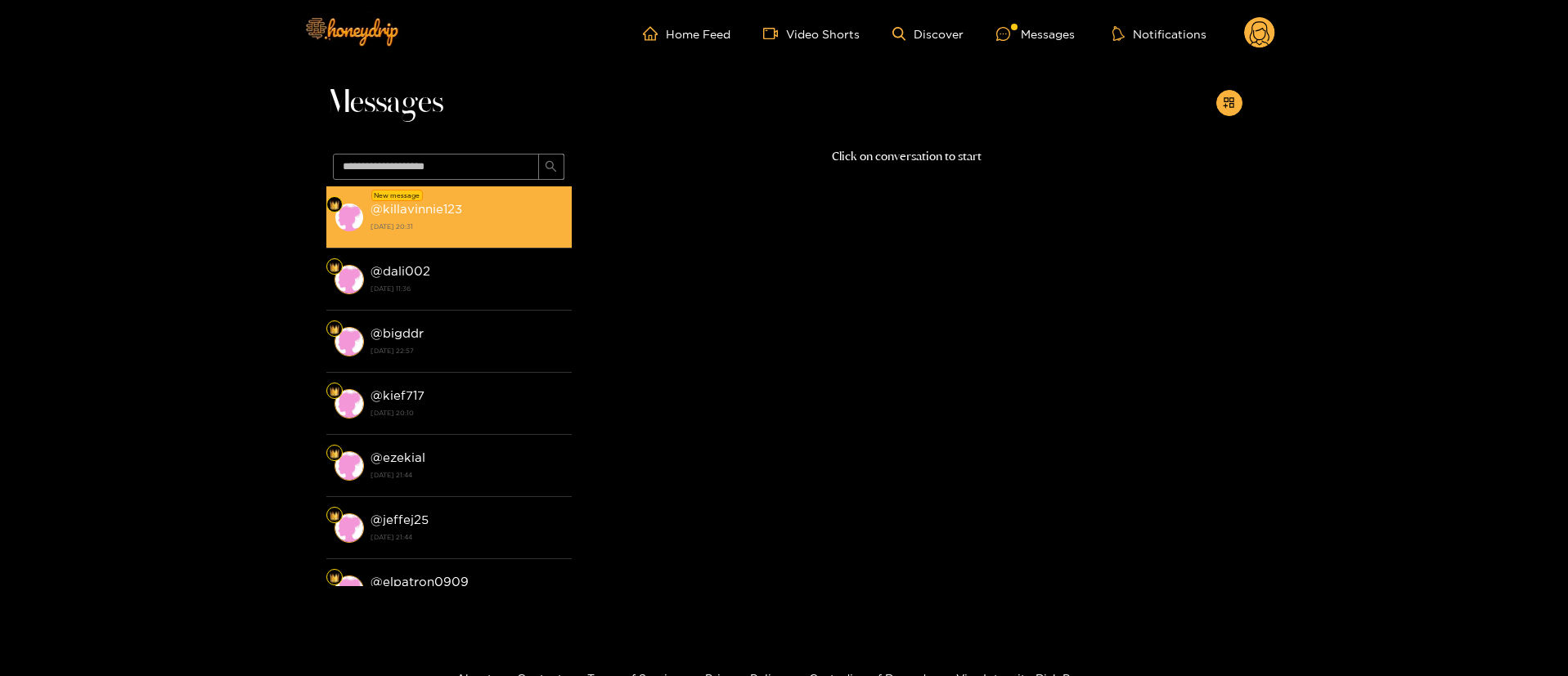
click at [458, 237] on li "New message @ killavinnie123 2 October 2025 20:31" at bounding box center [449, 217] width 245 height 62
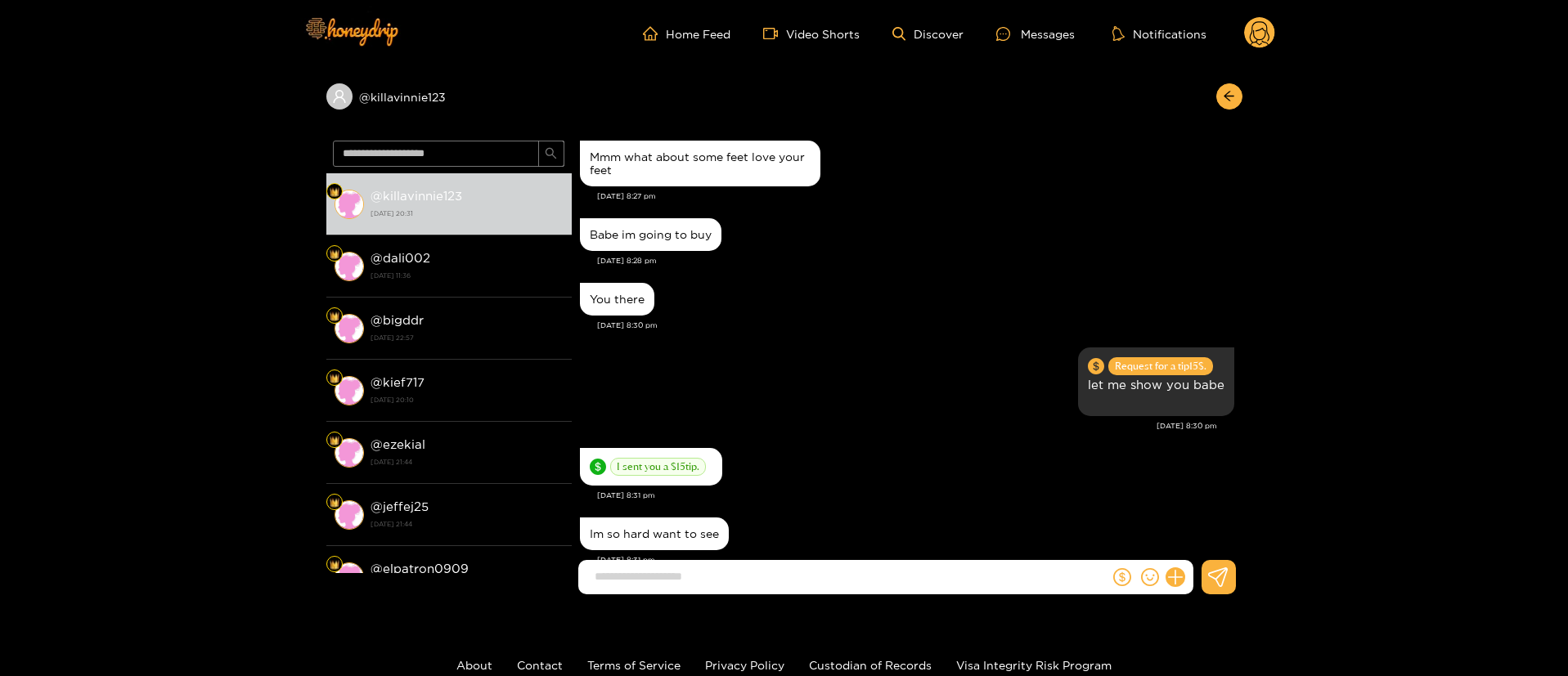
scroll to position [916, 0]
click at [853, 444] on div "I sent you a $ 15 tip." at bounding box center [907, 466] width 655 height 46
click at [904, 344] on div "Request for a tip 15 $. let me show you babe" at bounding box center [907, 382] width 655 height 77
drag, startPoint x: 758, startPoint y: 320, endPoint x: 604, endPoint y: 15, distance: 341.7
click at [758, 344] on div "Request for a tip 15 $. let me show you babe" at bounding box center [907, 382] width 655 height 77
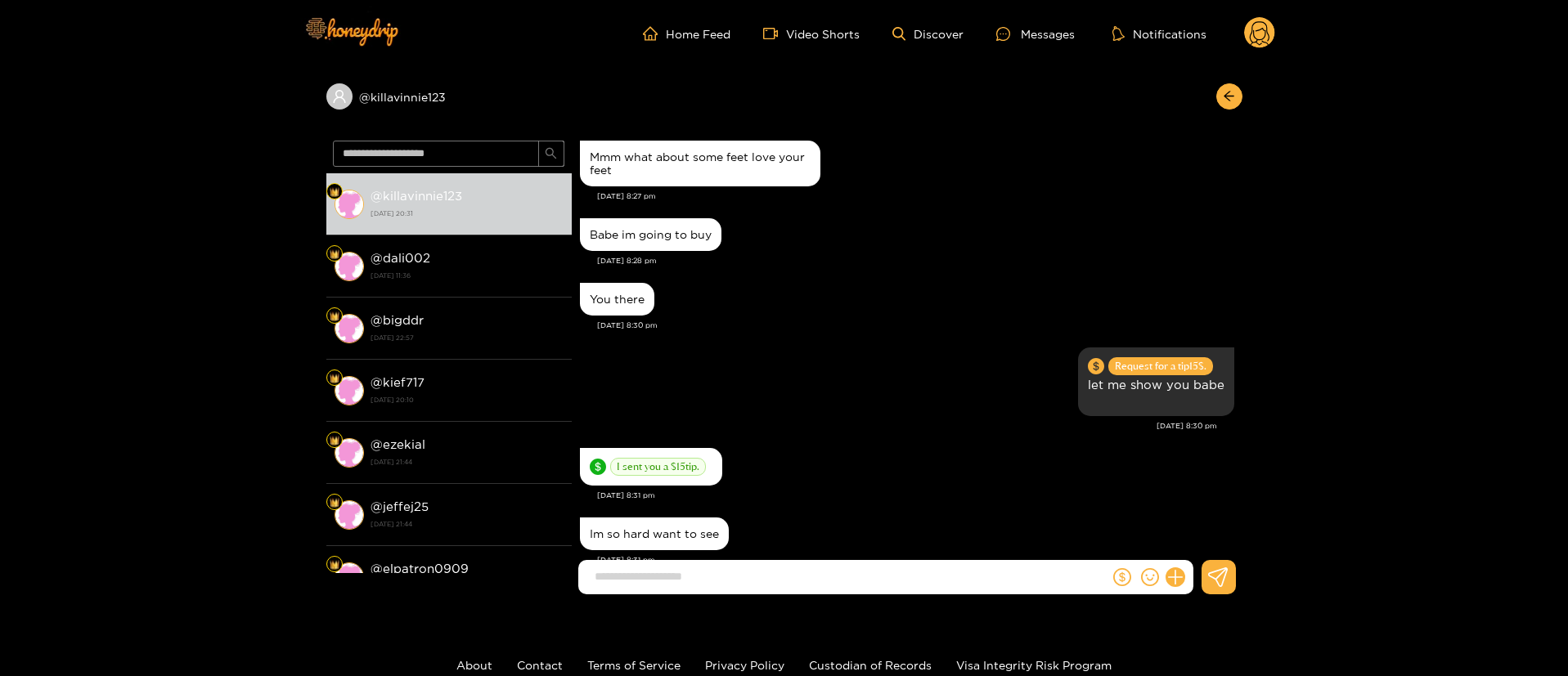
scroll to position [980, 0]
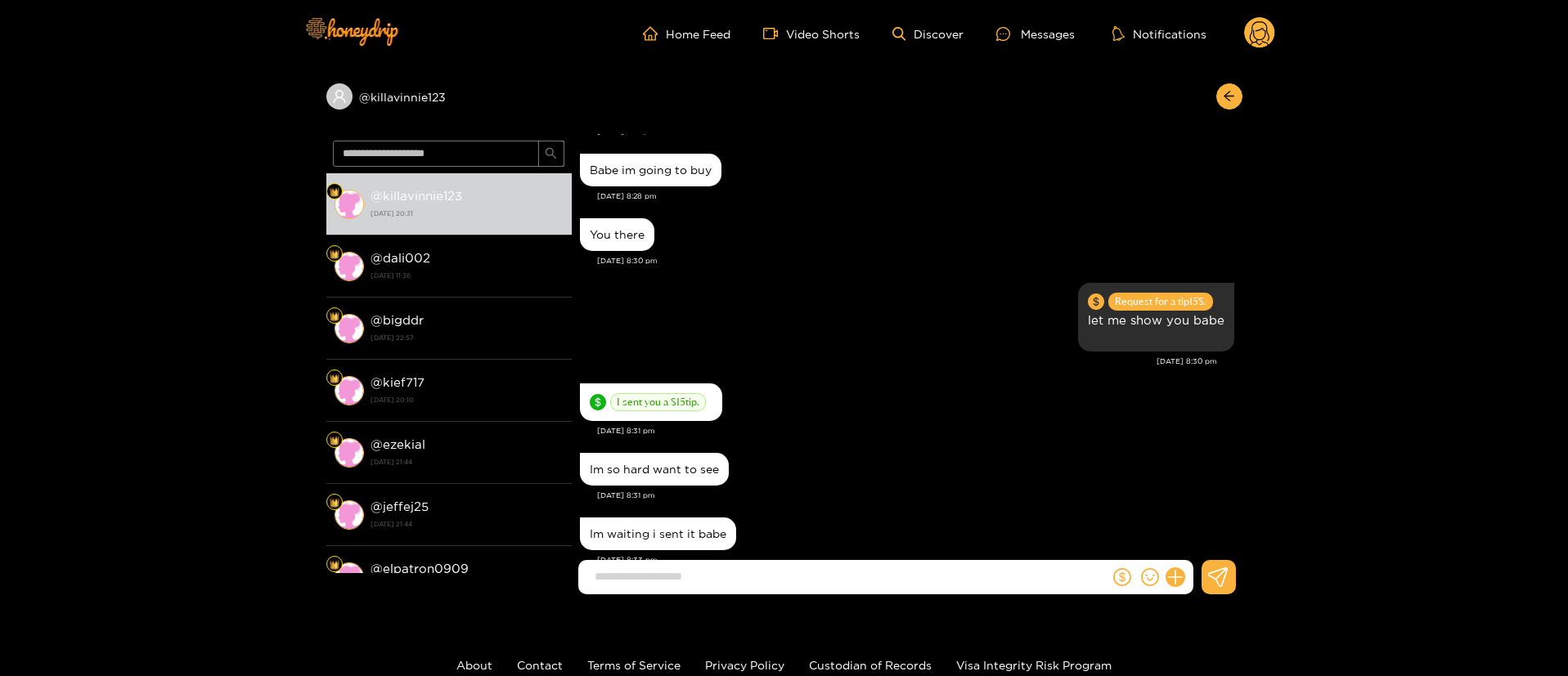
click at [694, 231] on div "You there Oct. 2, 8:30 pm" at bounding box center [907, 246] width 655 height 64
click at [889, 534] on div "Im waiting i sent it babe Oct. 2, 8:33 pm" at bounding box center [907, 546] width 655 height 64
click at [814, 237] on div "You there Oct. 2, 8:30 pm" at bounding box center [907, 246] width 655 height 64
click at [773, 582] on input at bounding box center [848, 577] width 523 height 27
type input "*"
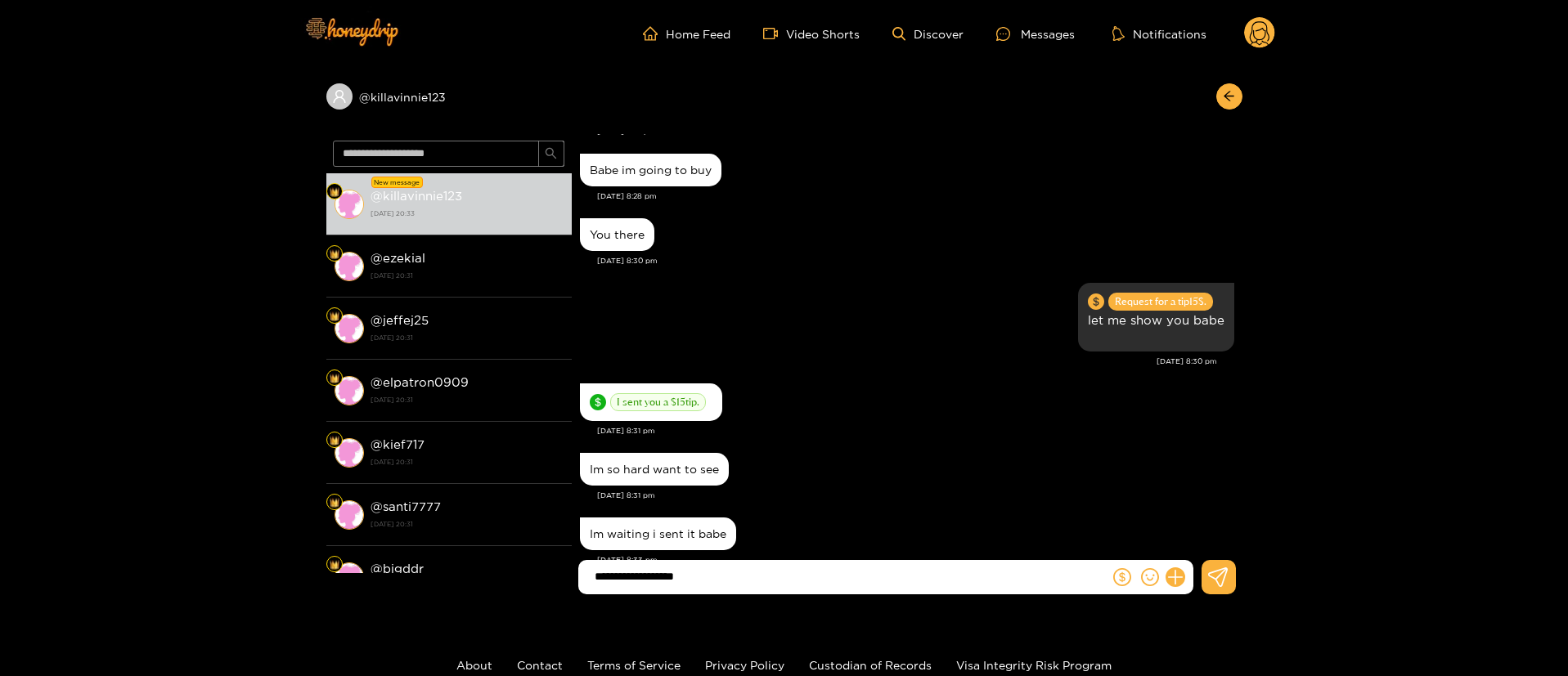
scroll to position [1045, 0]
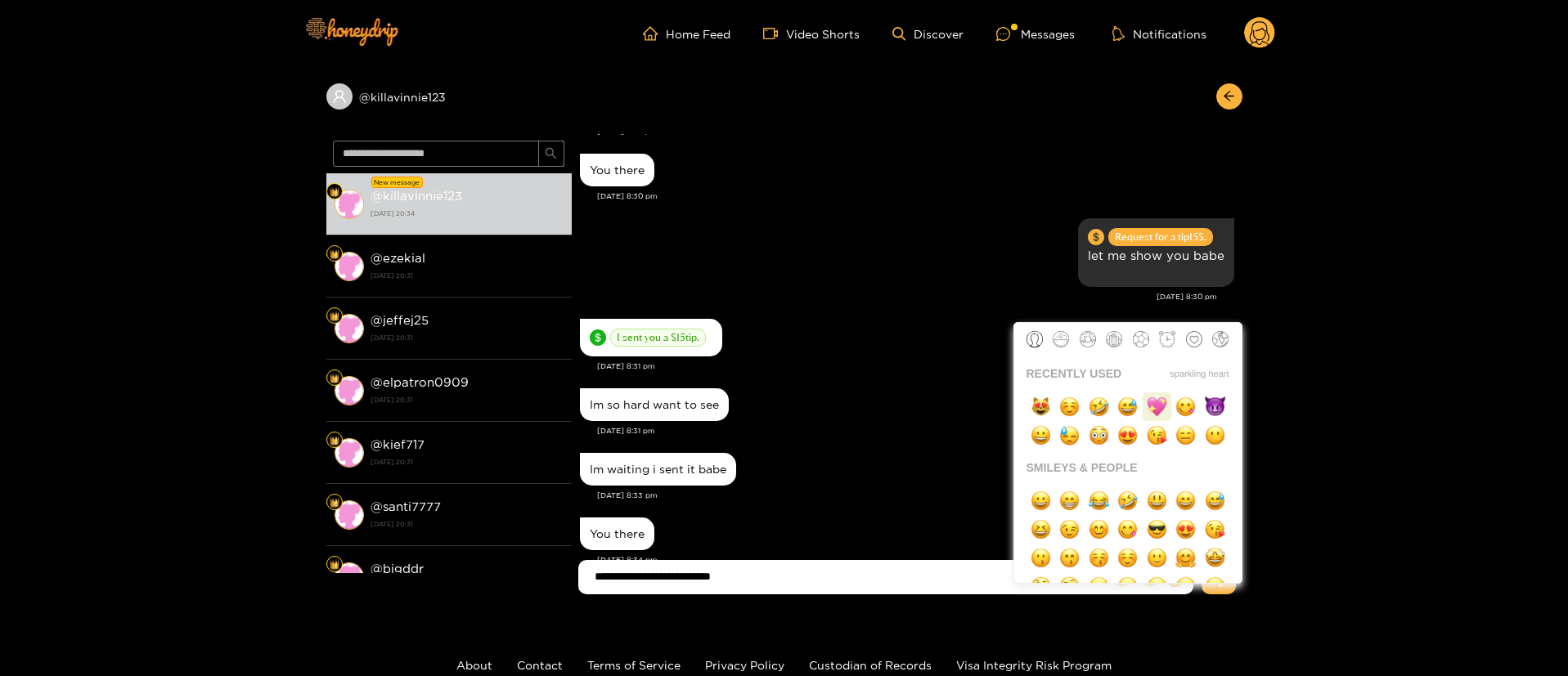
click at [1148, 407] on img "button" at bounding box center [1157, 406] width 21 height 21
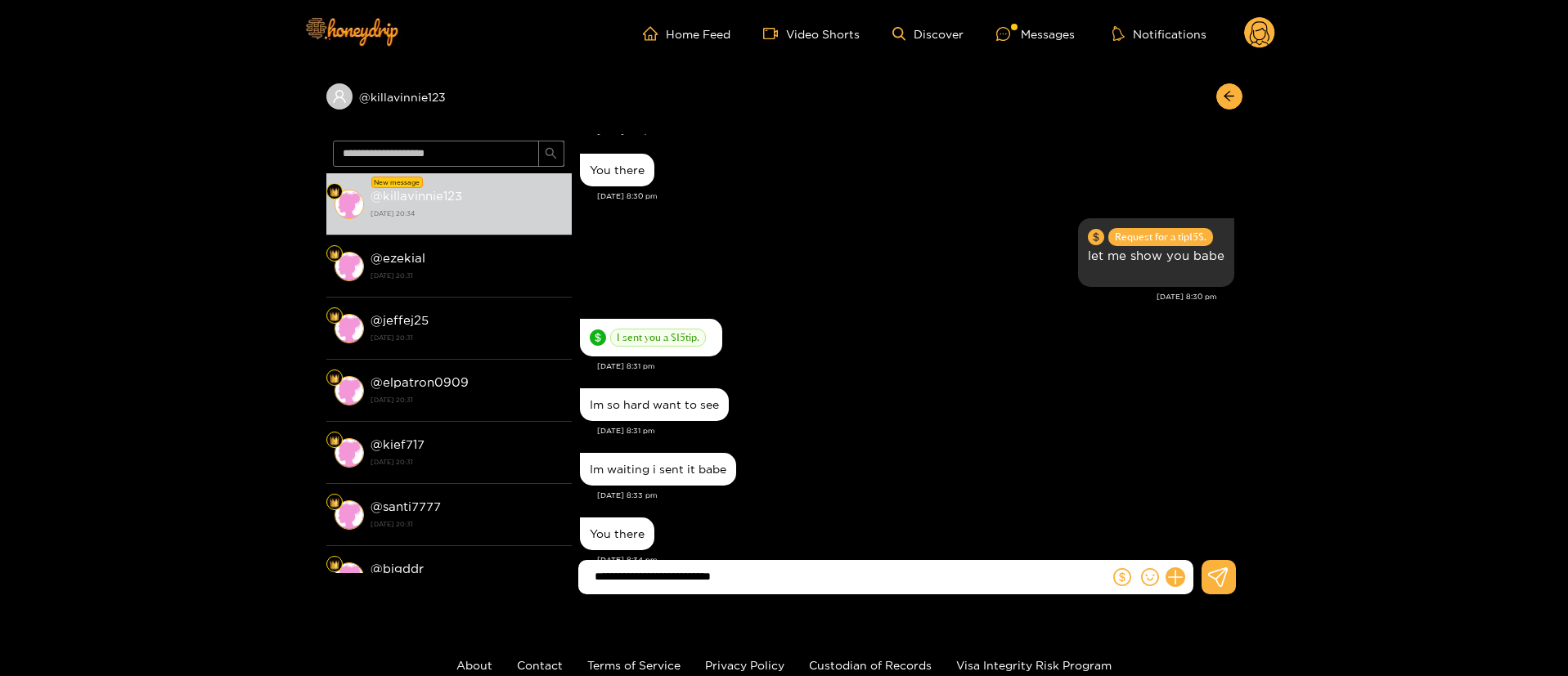
type input "**********"
click at [796, 570] on input "**********" at bounding box center [848, 577] width 523 height 27
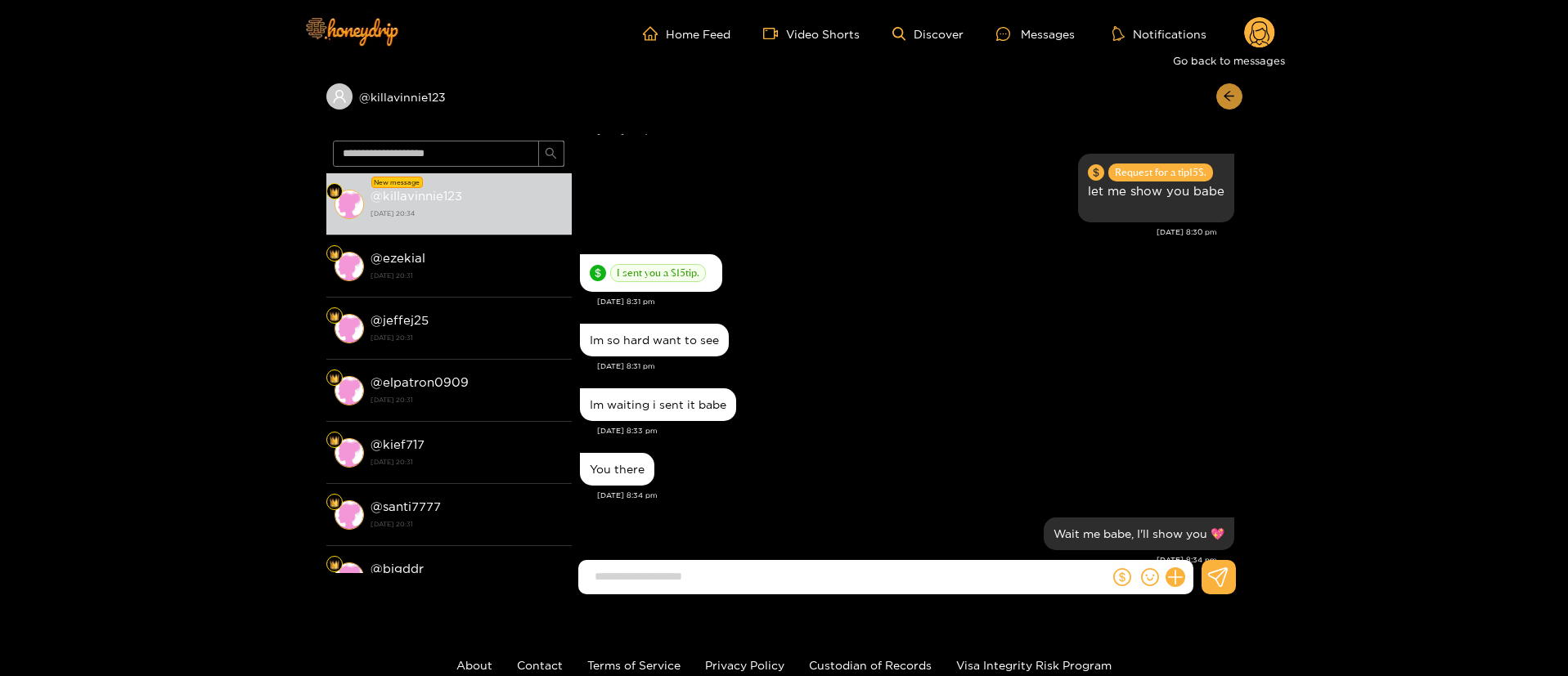
click at [1220, 98] on button "button" at bounding box center [1229, 96] width 26 height 26
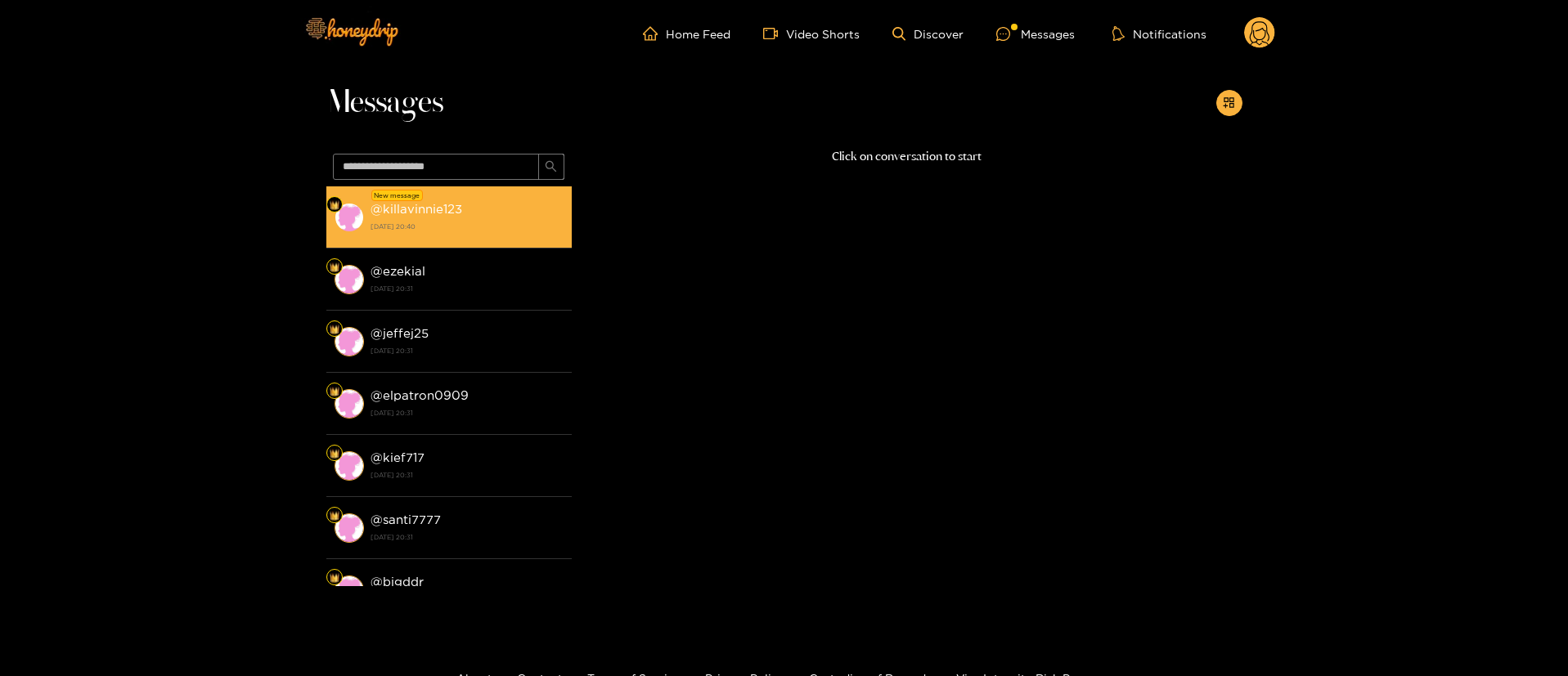
click at [486, 199] on div "@ killavinnie123 2 October 2025 20:40" at bounding box center [467, 217] width 193 height 37
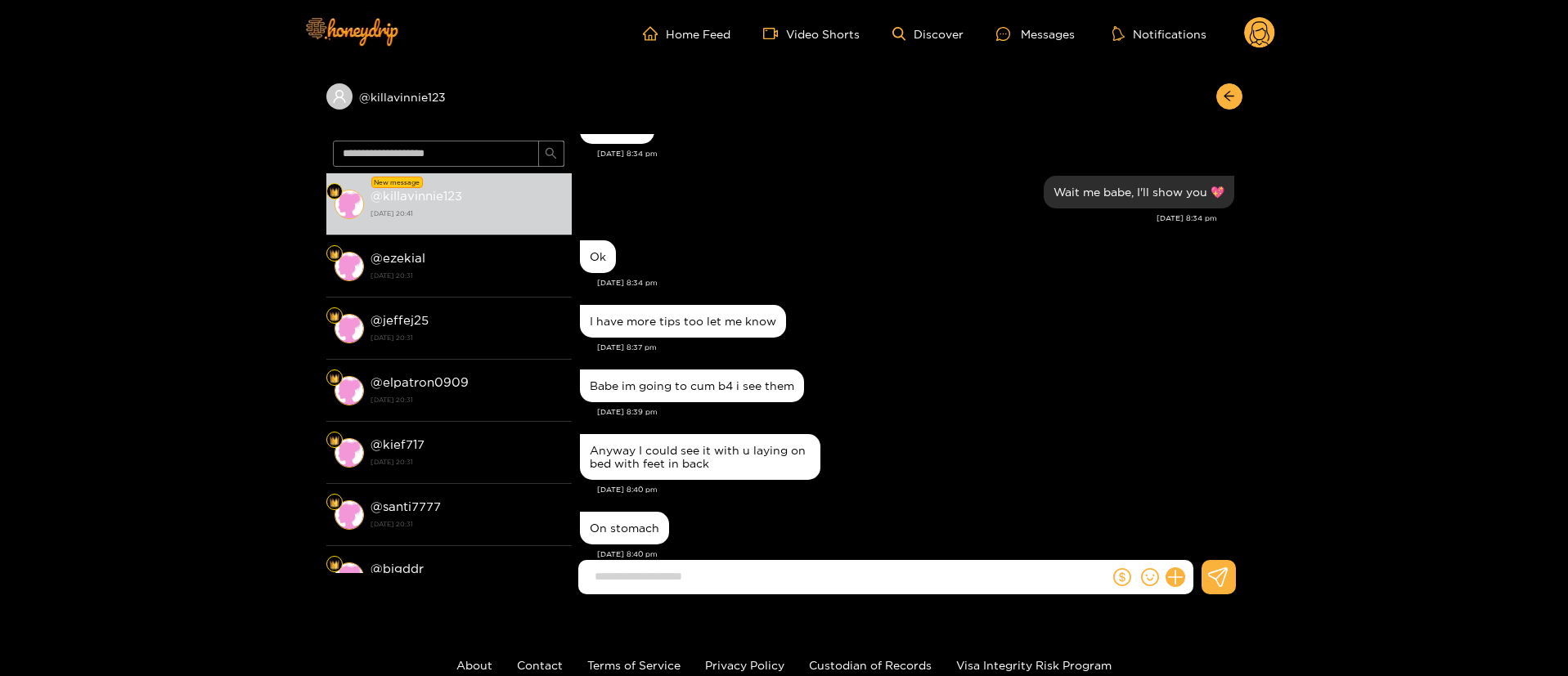
scroll to position [1510, 0]
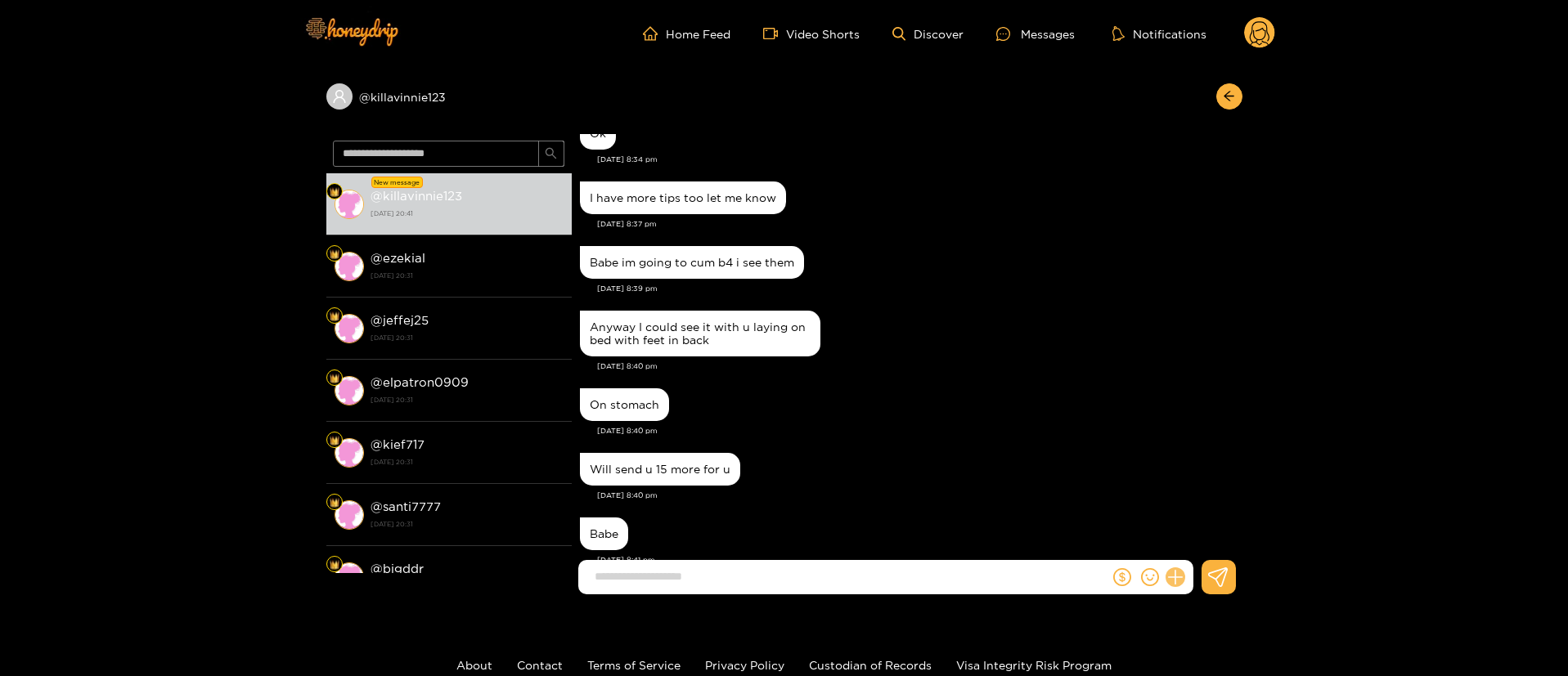
click at [1175, 576] on icon at bounding box center [1175, 578] width 19 height 19
click at [1217, 541] on button at bounding box center [1205, 537] width 57 height 37
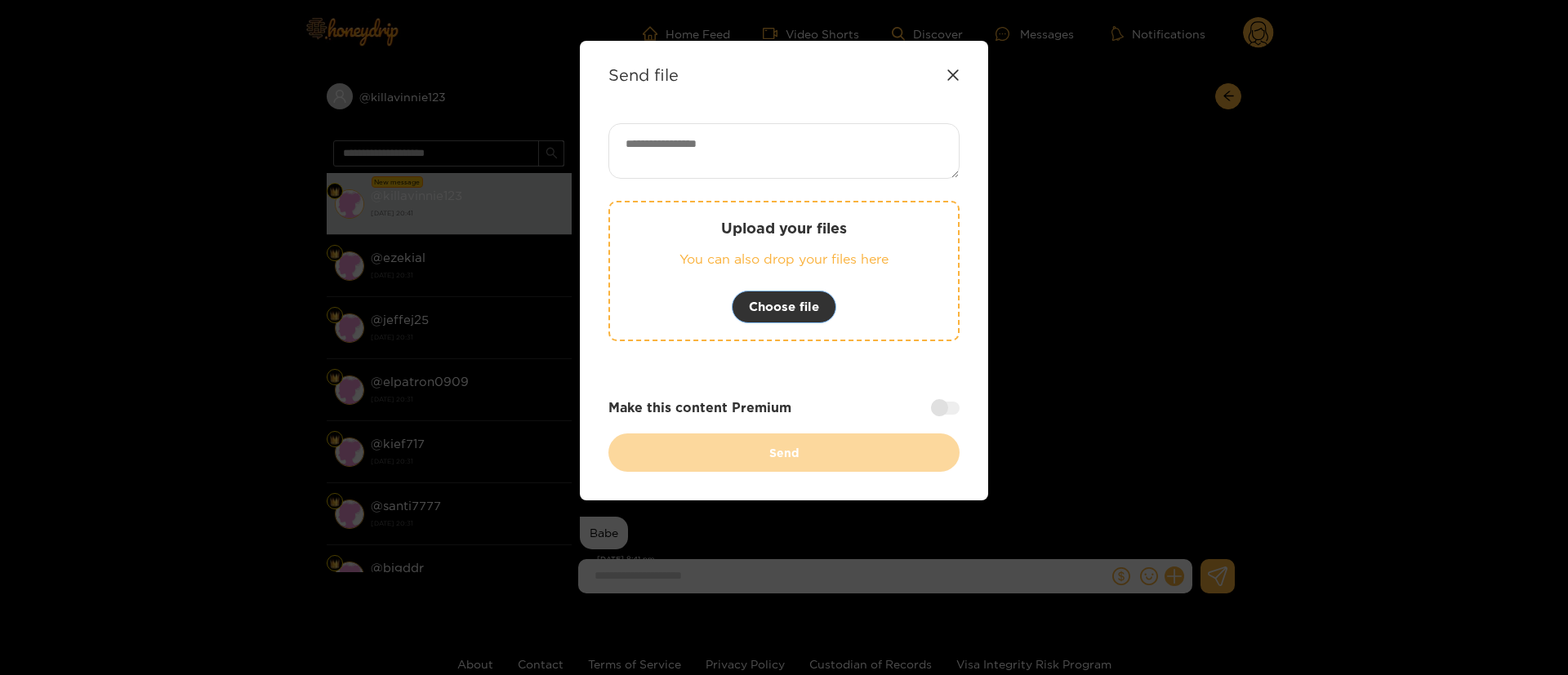
click at [768, 300] on span "Choose file" at bounding box center [784, 307] width 71 height 20
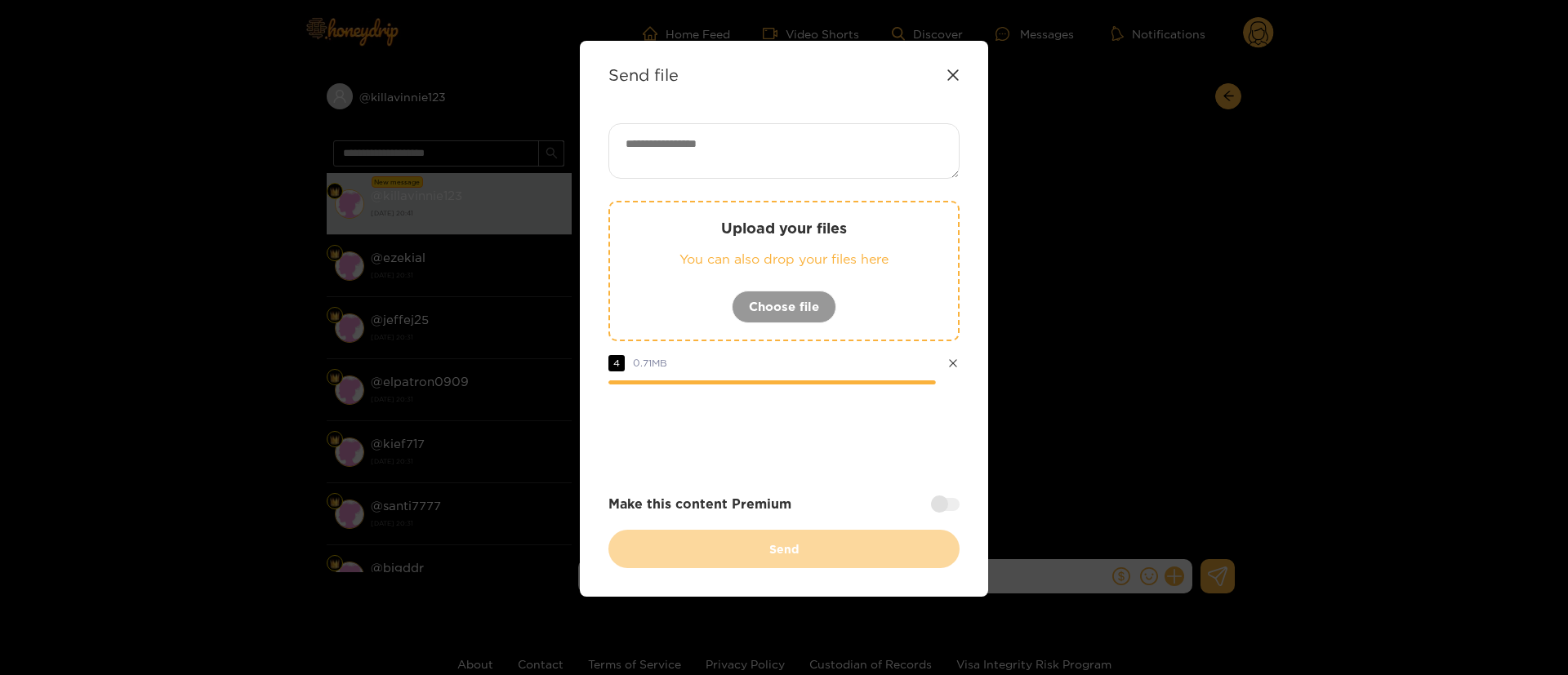
click at [921, 447] on div at bounding box center [783, 429] width 351 height 65
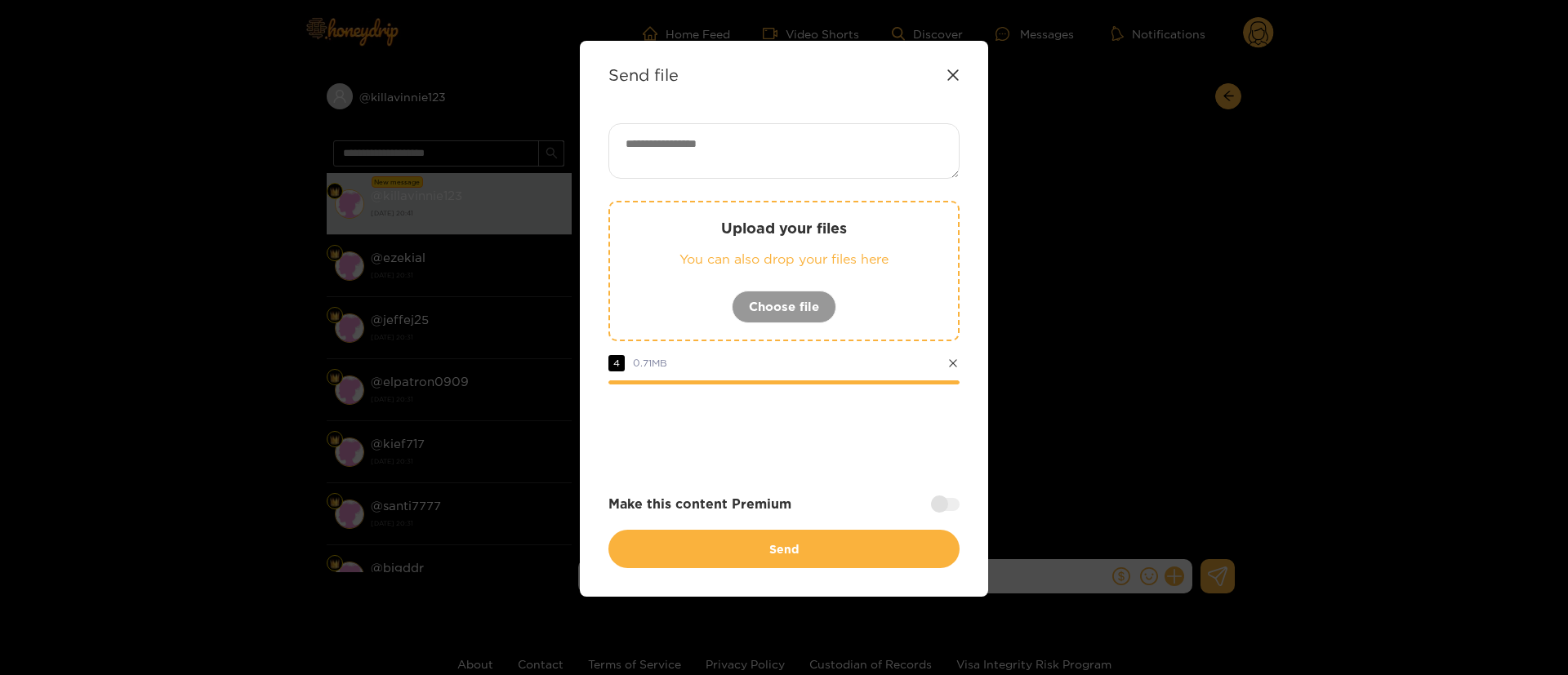
click at [748, 143] on textarea at bounding box center [783, 151] width 351 height 55
paste textarea "**"
type textarea "**"
click at [942, 467] on div "** Upload your files You can also drop your files here Choose file 4 0.71 MB Ma…" at bounding box center [783, 346] width 351 height 445
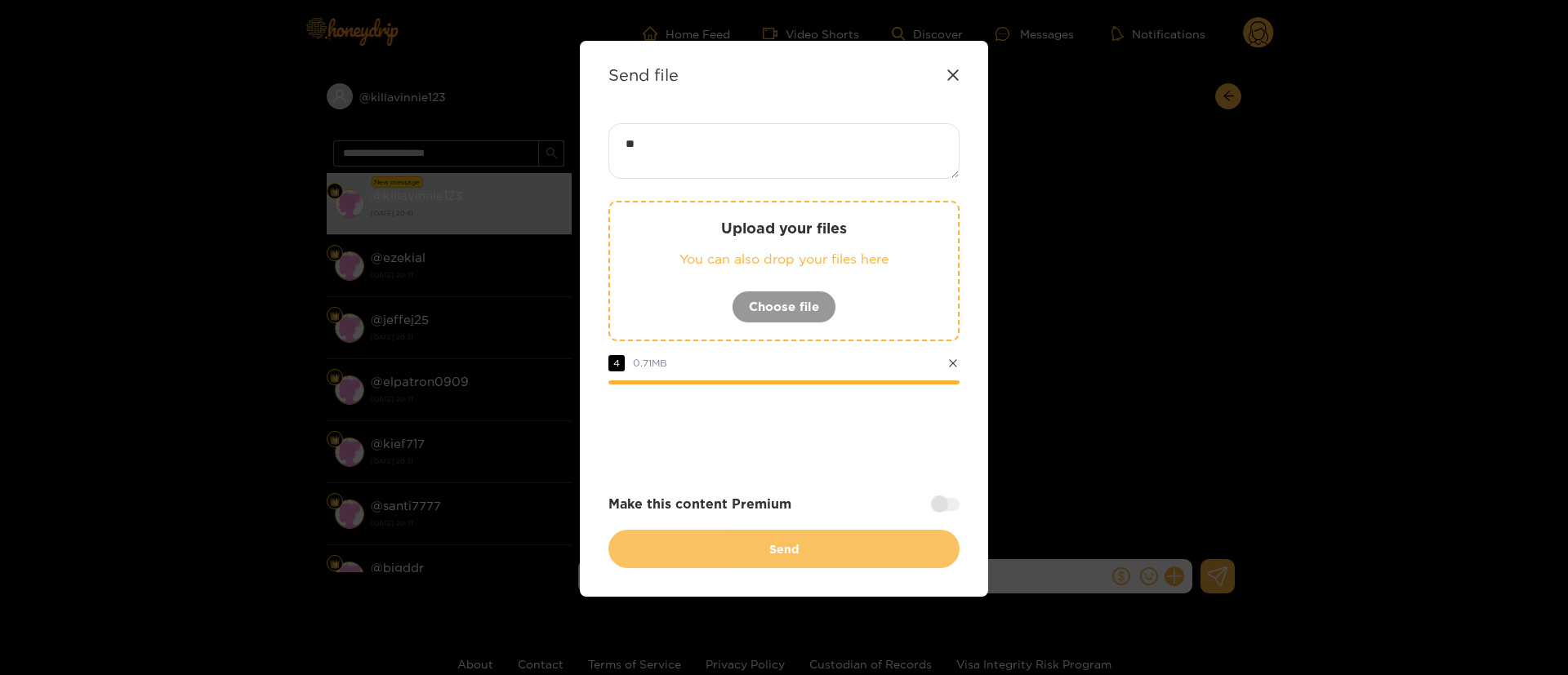
click at [822, 536] on button "Send" at bounding box center [783, 549] width 351 height 38
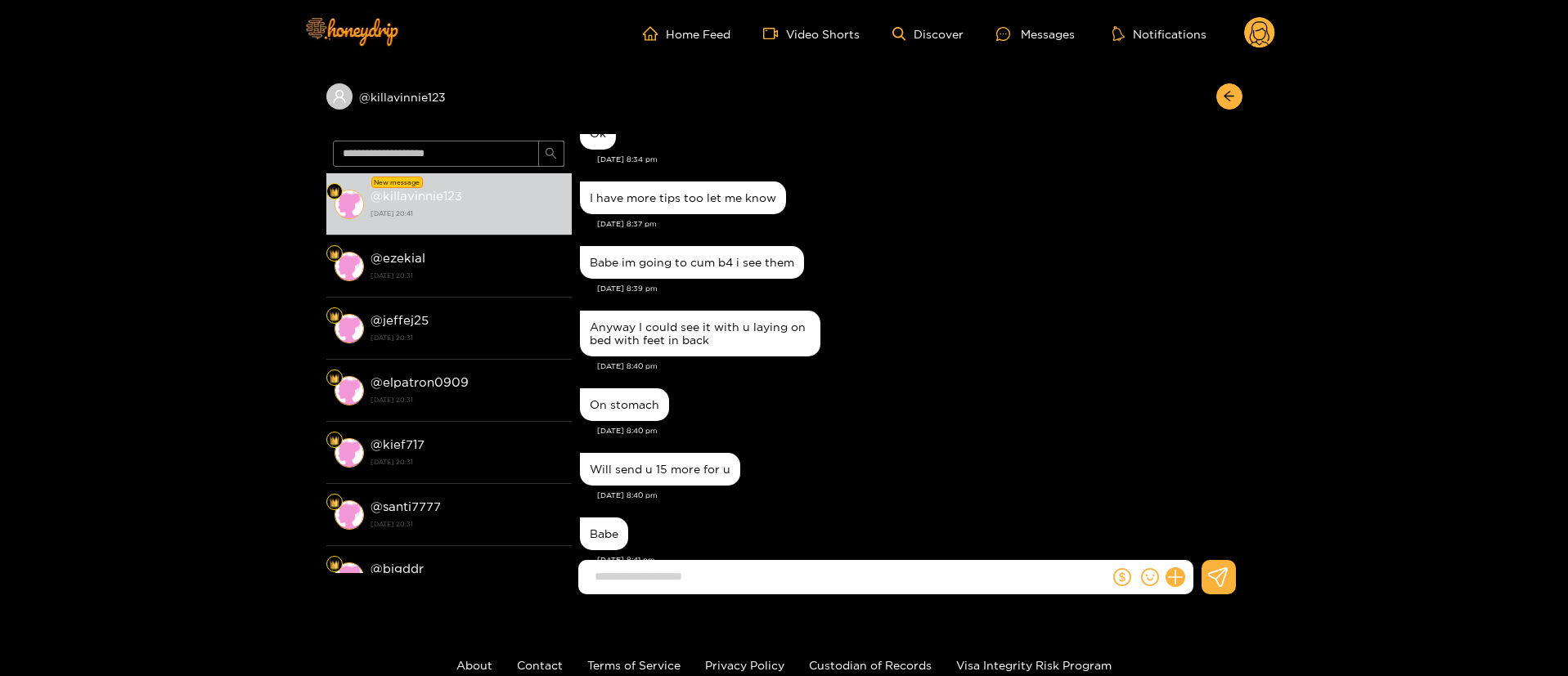
scroll to position [1639, 0]
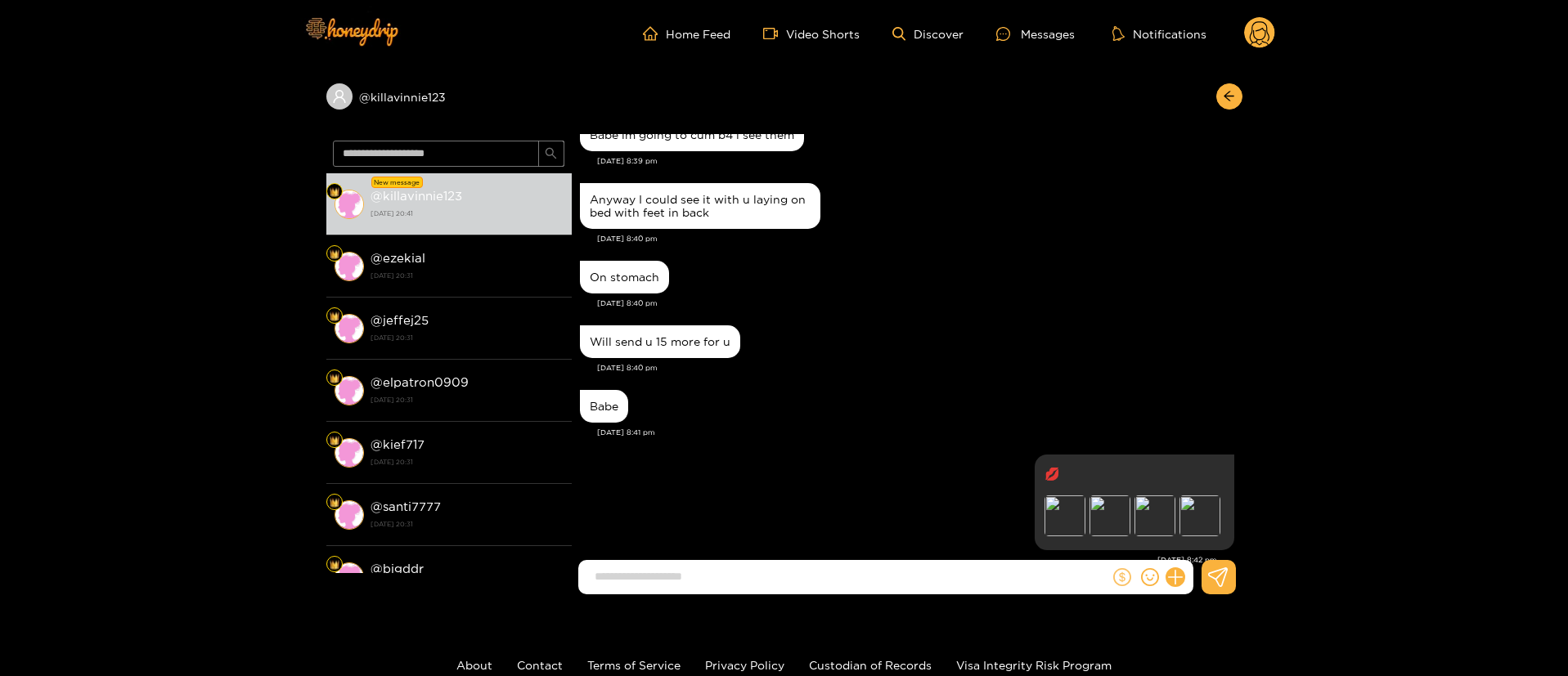
click at [1118, 581] on icon "dollar" at bounding box center [1122, 578] width 18 height 18
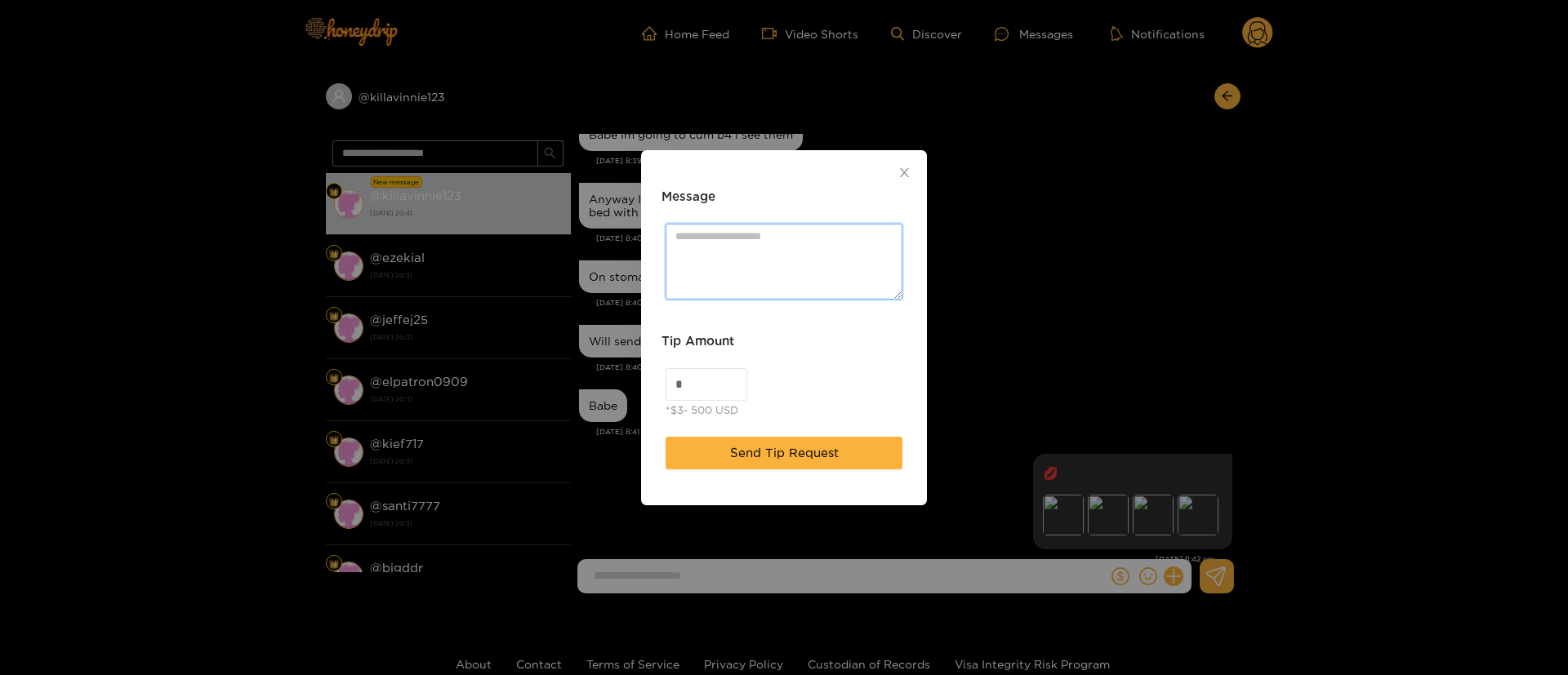
click at [744, 255] on textarea "Message" at bounding box center [783, 261] width 237 height 76
type textarea "********"
drag, startPoint x: 679, startPoint y: 387, endPoint x: 638, endPoint y: 382, distance: 41.3
click at [638, 382] on div "Message ******** Tip Amount * *$3- 500 USD Send Tip Request" at bounding box center [784, 337] width 1568 height 675
type input "**"
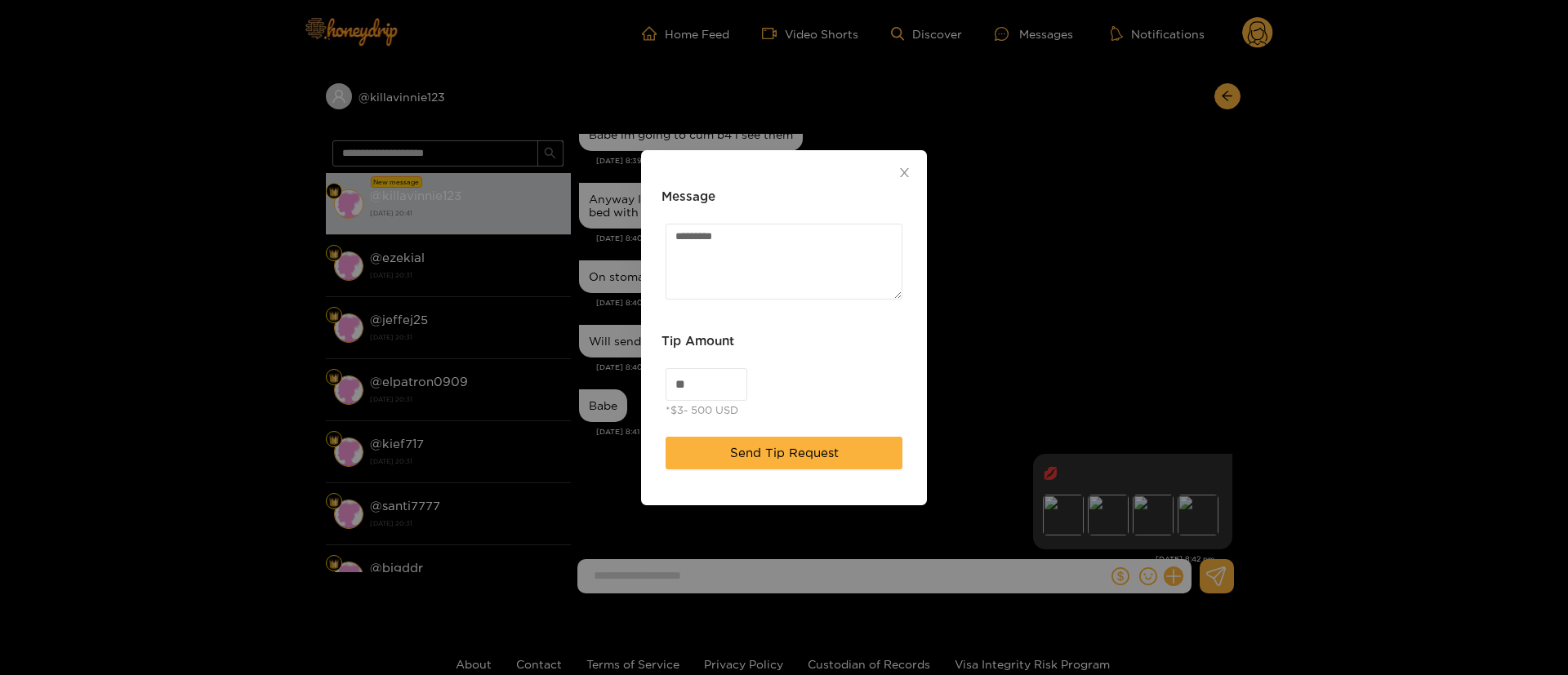
click at [887, 382] on div "** *$3- 500 USD" at bounding box center [784, 394] width 245 height 61
click at [814, 460] on span "Send Tip Request" at bounding box center [784, 453] width 108 height 20
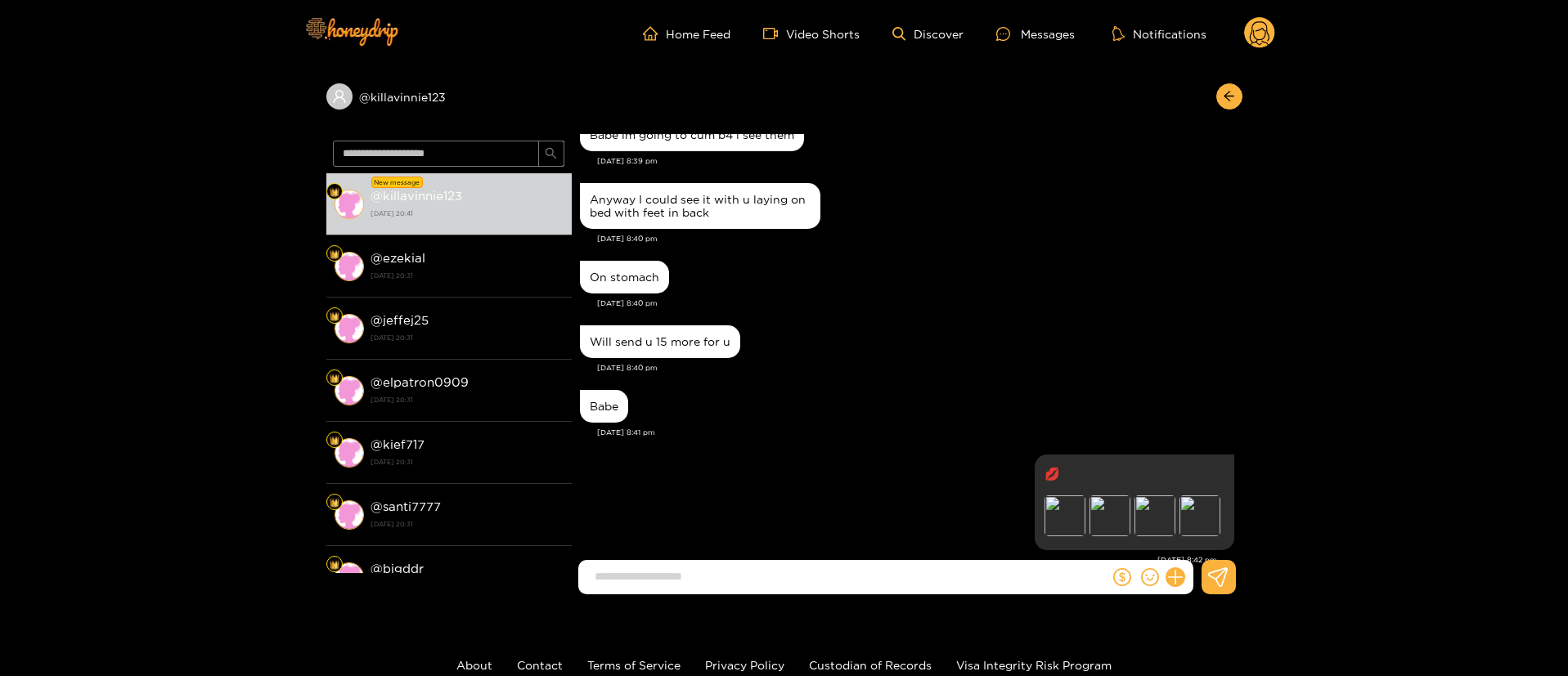
scroll to position [1739, 0]
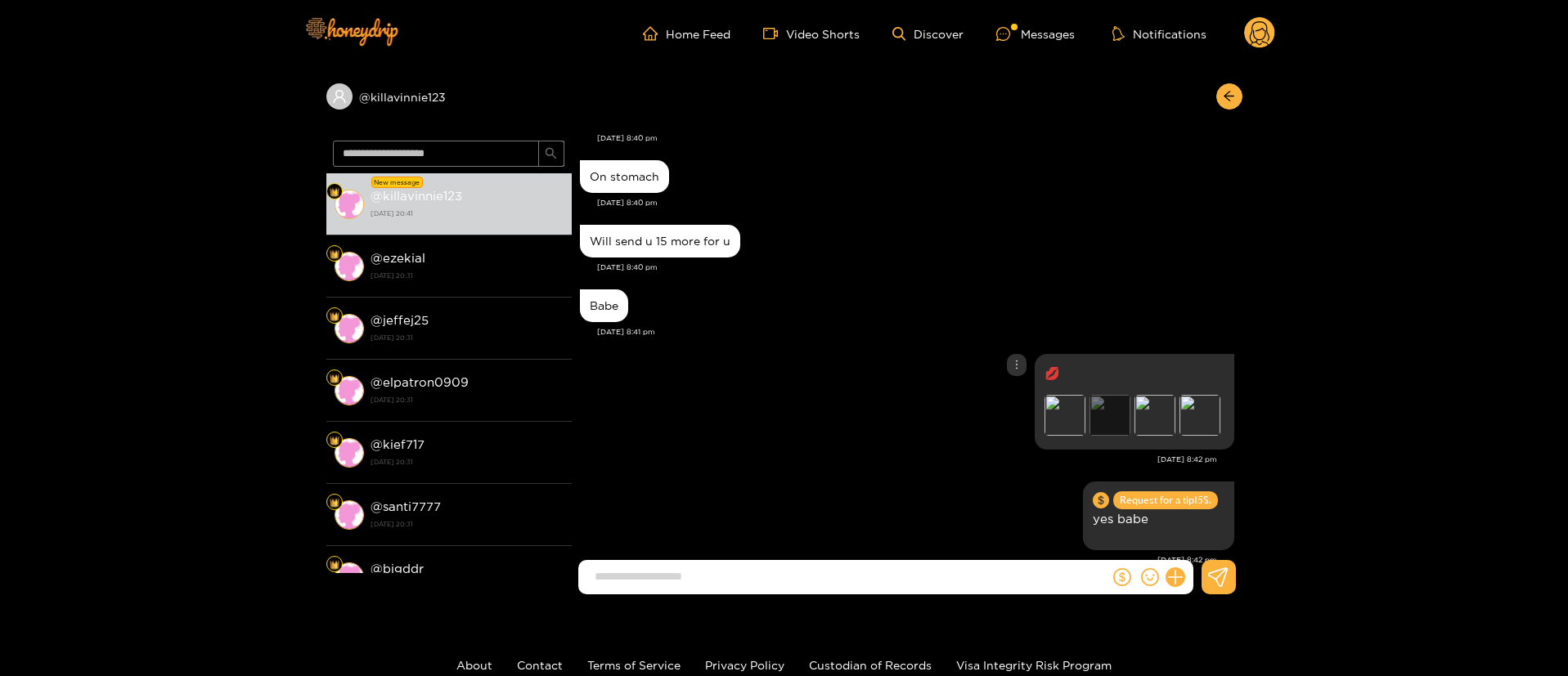
click at [1101, 395] on div "Preview" at bounding box center [1110, 415] width 41 height 41
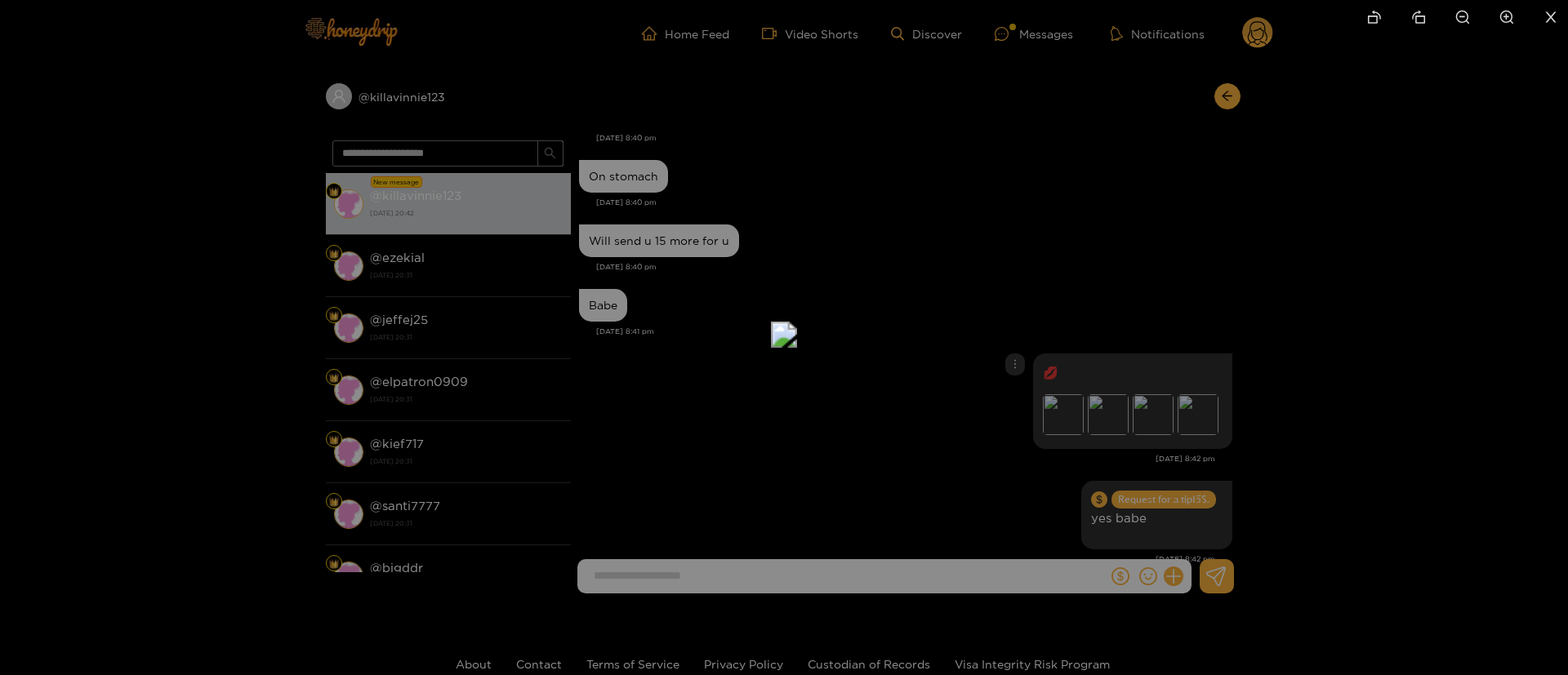
click at [1298, 218] on div at bounding box center [784, 337] width 1568 height 675
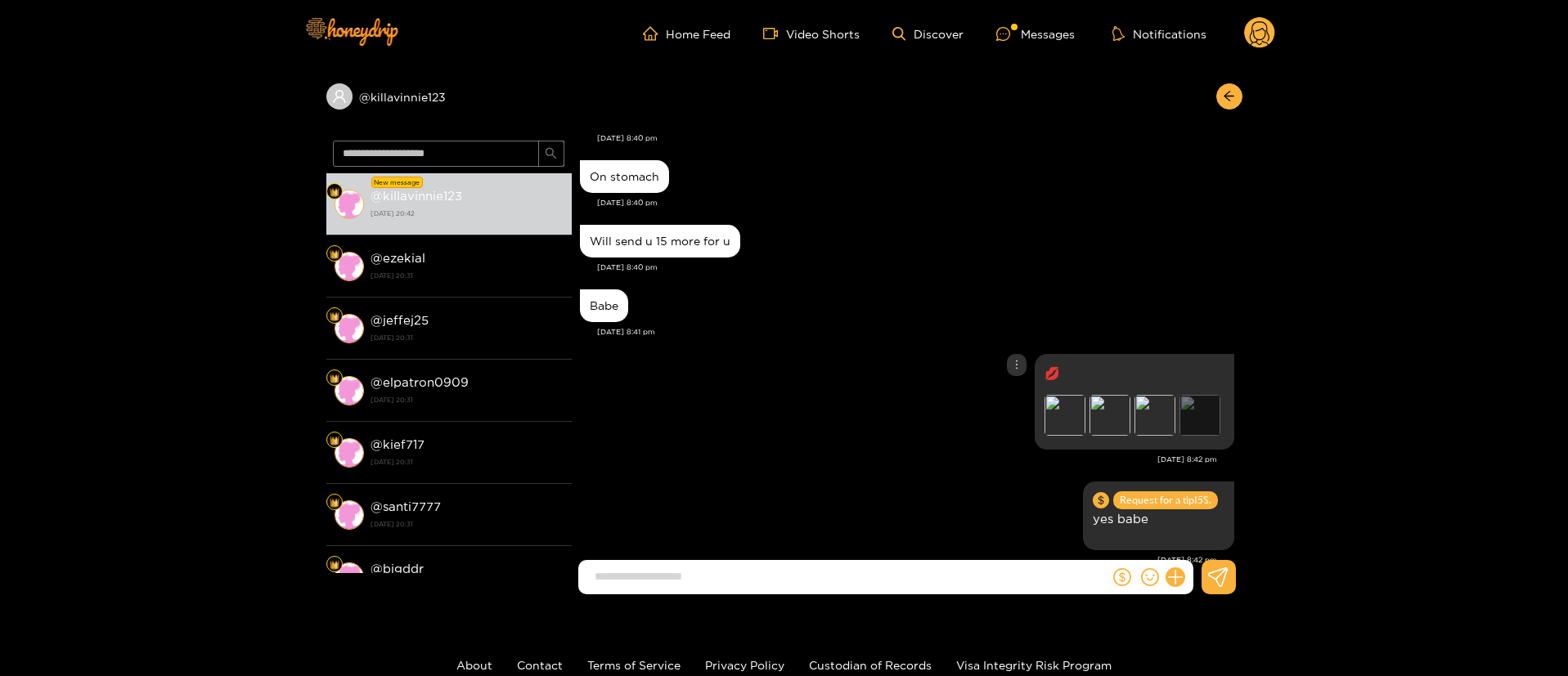
click at [1193, 395] on div "Preview" at bounding box center [1200, 415] width 41 height 41
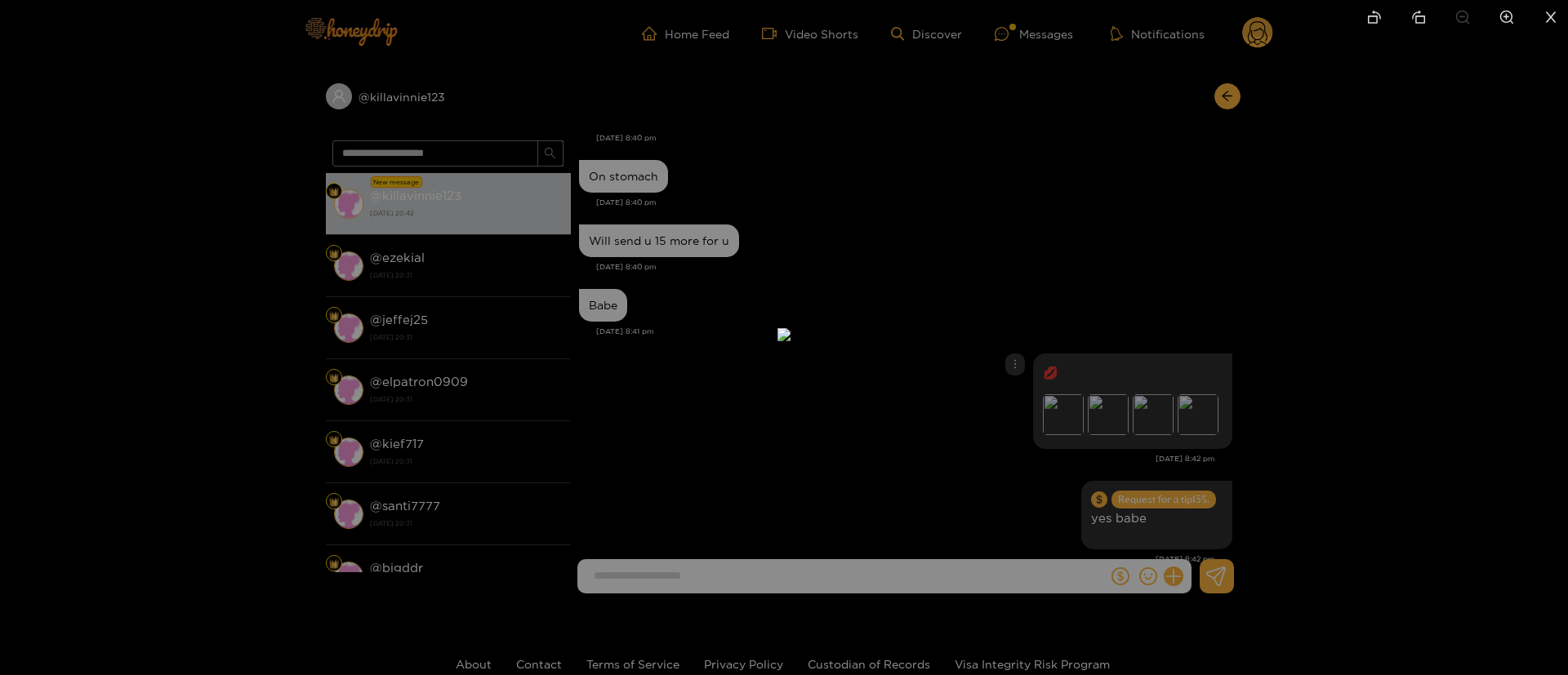
click at [1268, 199] on div at bounding box center [784, 337] width 1568 height 675
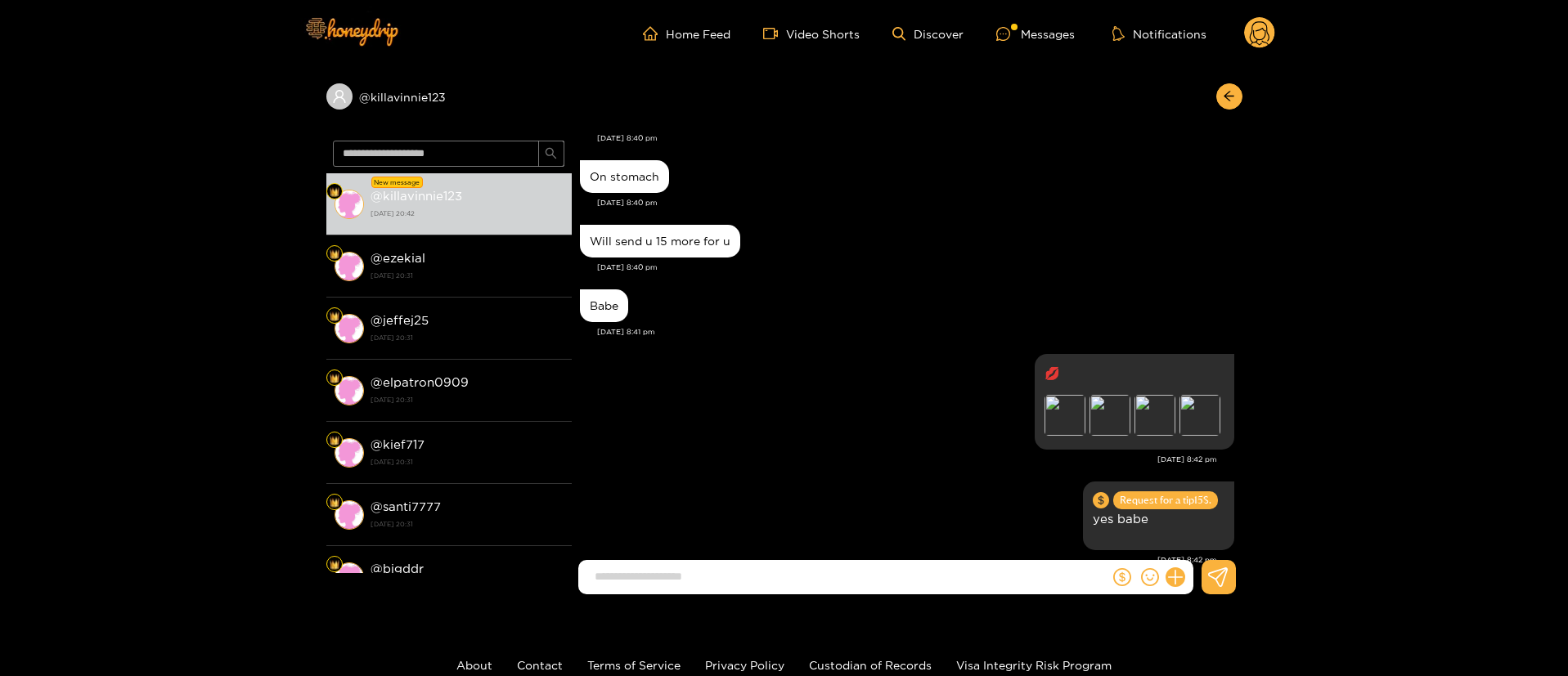
scroll to position [1808, 0]
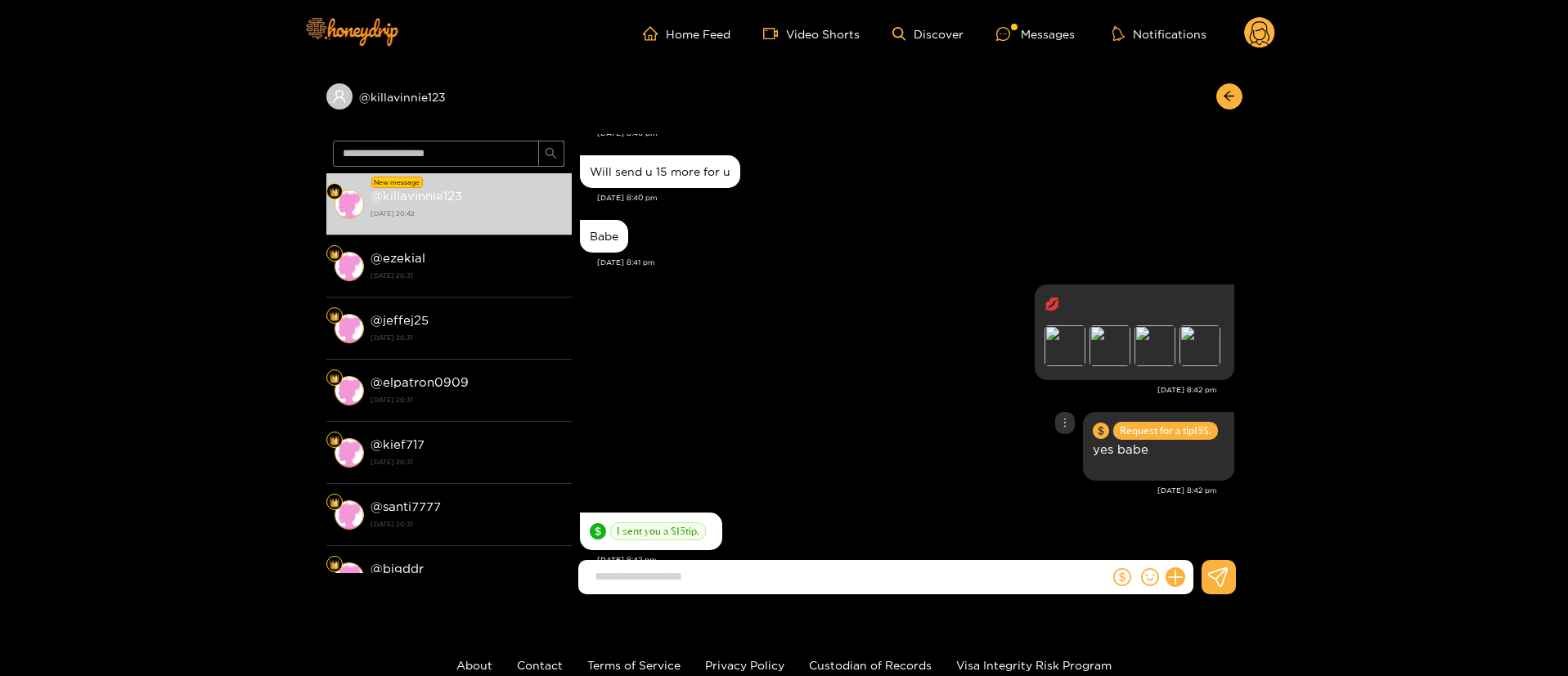
click at [817, 422] on div "Request for a tip 15 $. yes babe" at bounding box center [907, 447] width 655 height 77
click at [1176, 582] on icon at bounding box center [1175, 578] width 19 height 19
click at [1210, 539] on icon at bounding box center [1204, 537] width 15 height 15
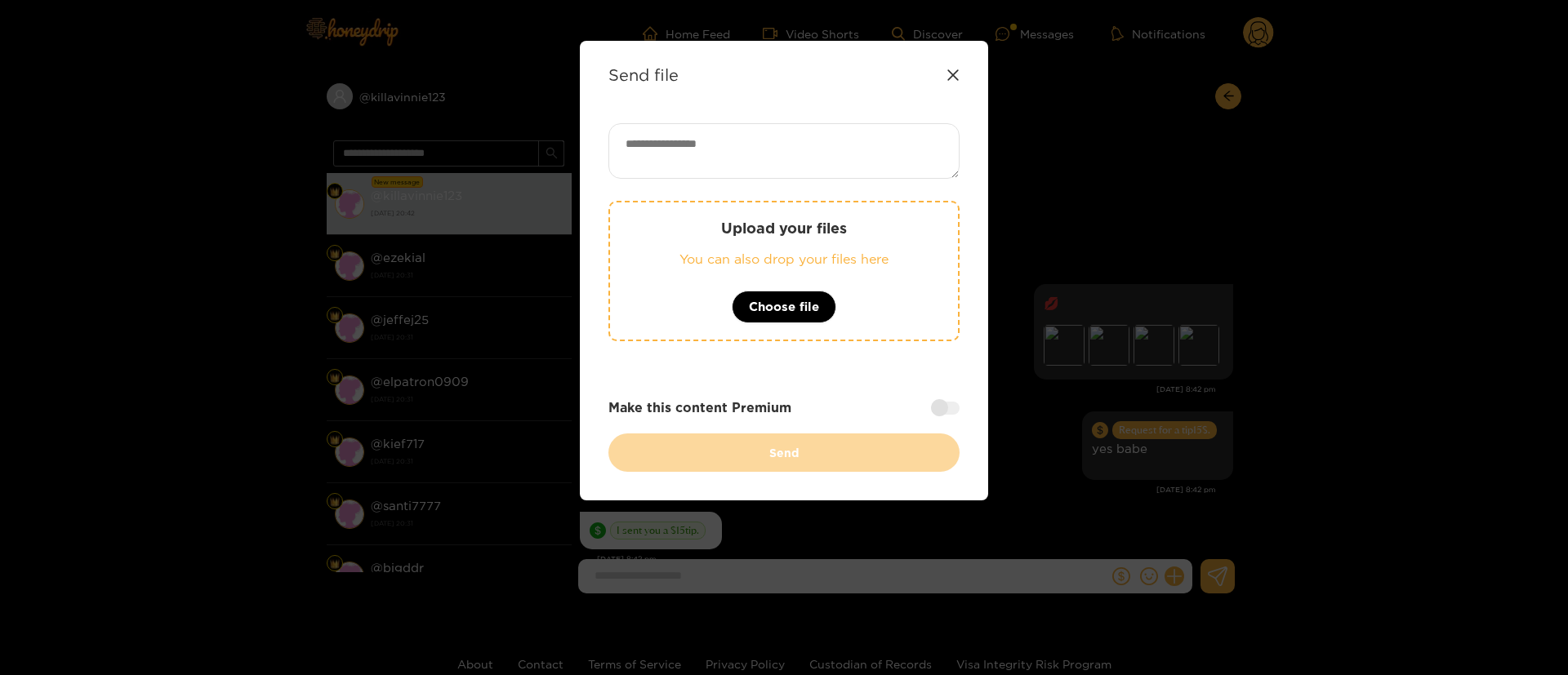
drag, startPoint x: 797, startPoint y: 129, endPoint x: 1002, endPoint y: 4, distance: 240.1
click at [795, 129] on textarea at bounding box center [783, 151] width 351 height 55
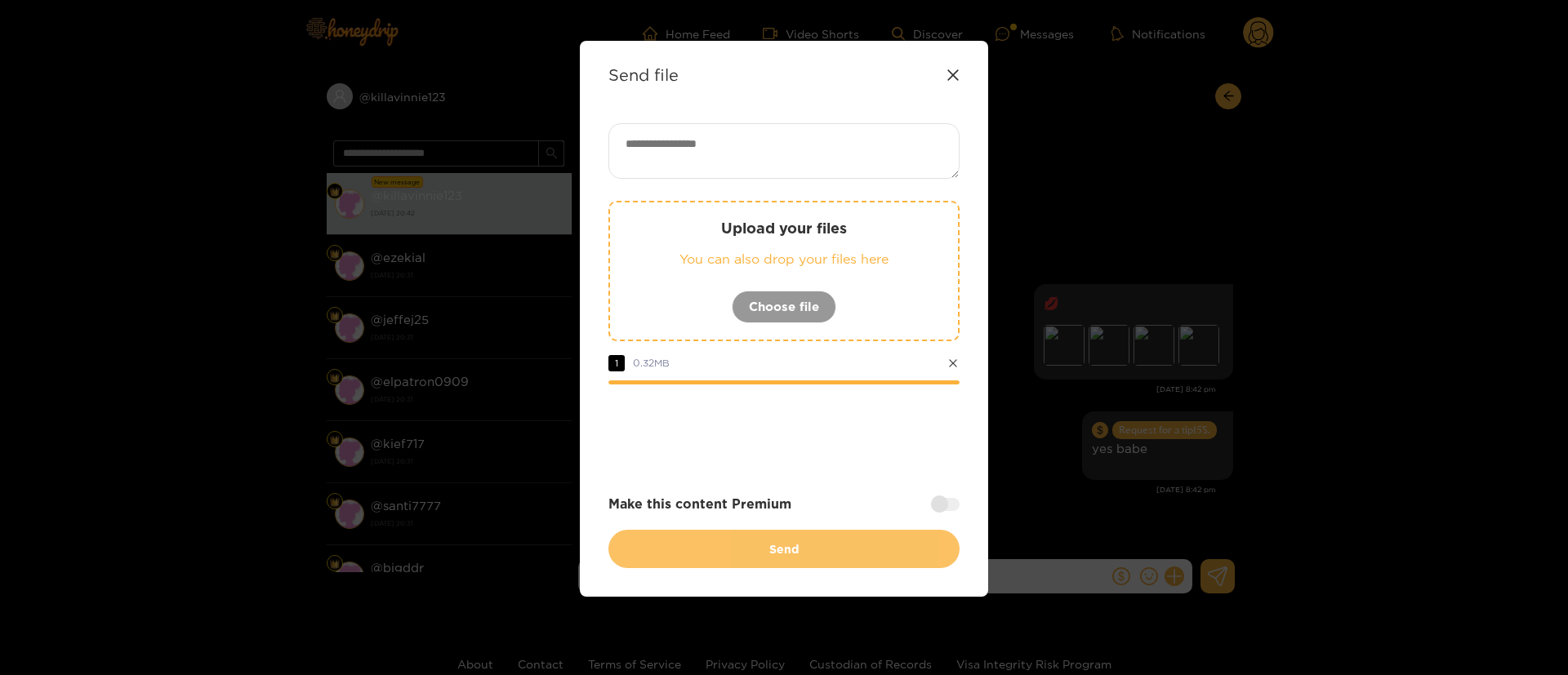
drag, startPoint x: 906, startPoint y: 467, endPoint x: 905, endPoint y: 553, distance: 86.0
click at [906, 467] on div "Upload your files You can also drop your files here Choose file 1 0.32 MB Make …" at bounding box center [783, 346] width 351 height 445
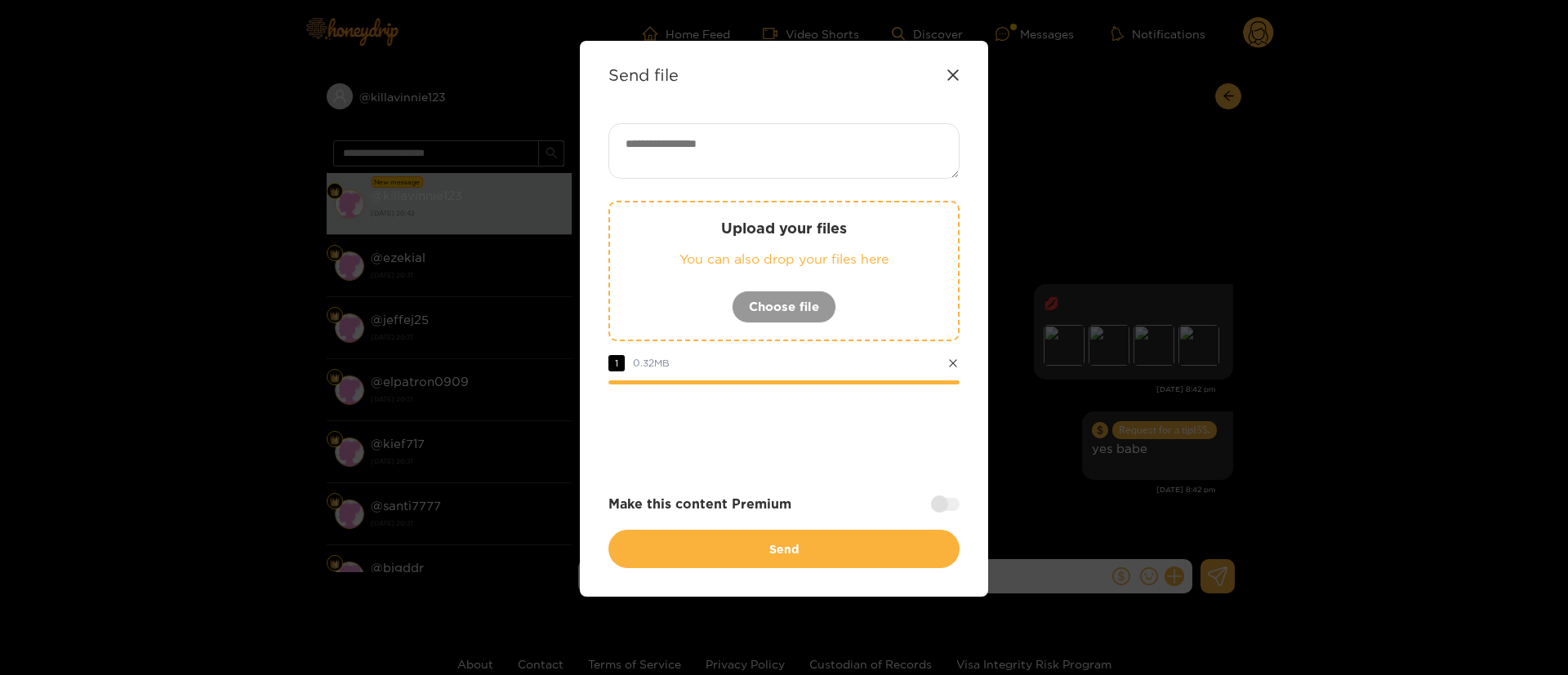
click at [824, 155] on textarea at bounding box center [783, 151] width 351 height 55
paste textarea "**"
type textarea "**"
click at [886, 463] on div "** Upload your files You can also drop your files here Choose file 1 0.32 MB Ma…" at bounding box center [783, 346] width 351 height 445
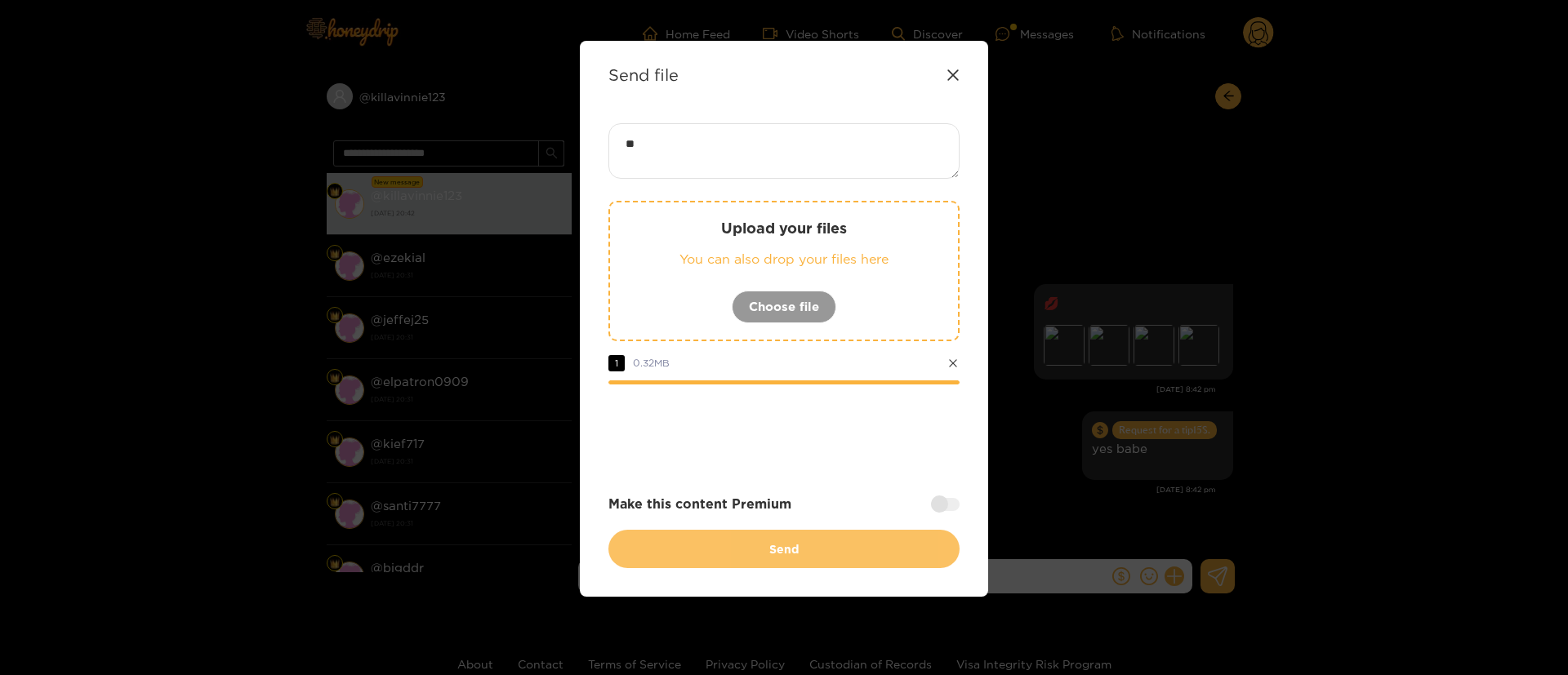
click at [868, 552] on button "Send" at bounding box center [783, 549] width 351 height 38
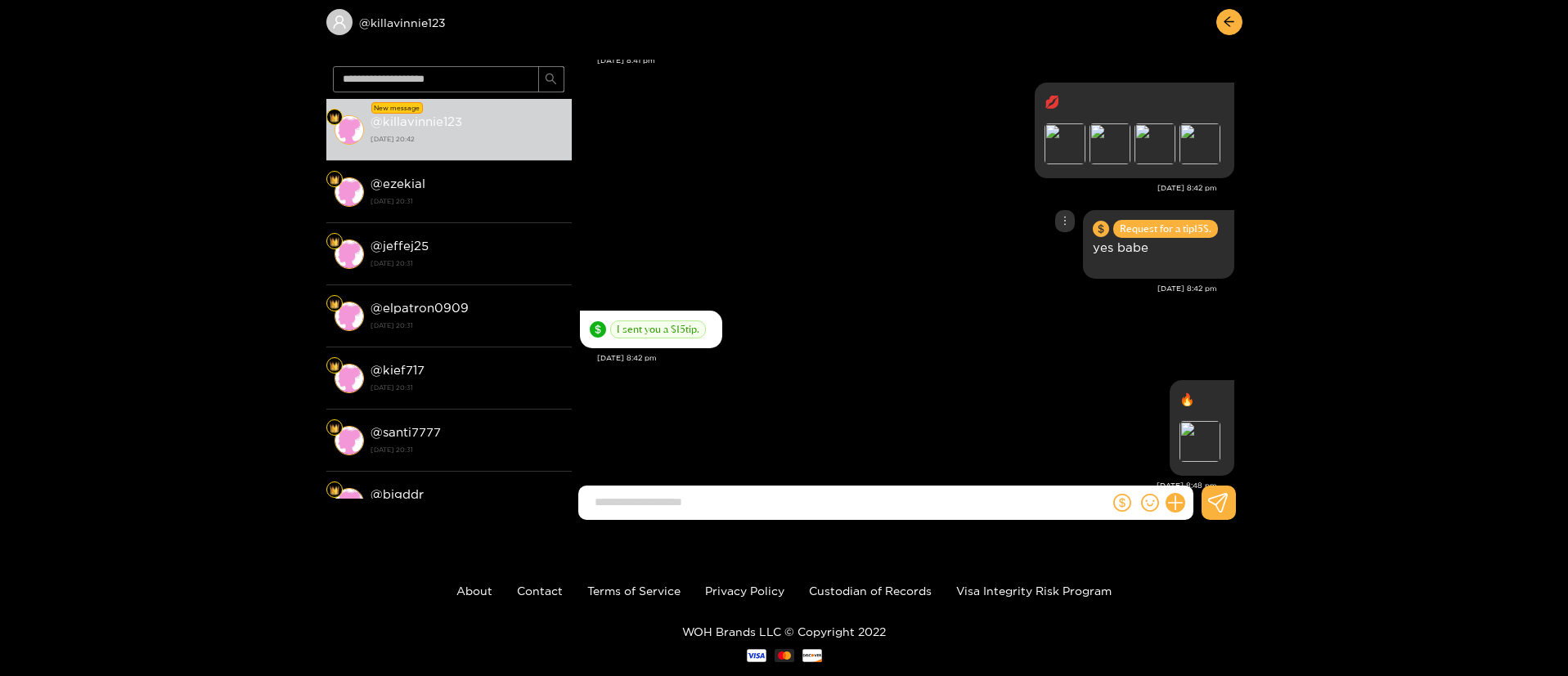
scroll to position [109, 0]
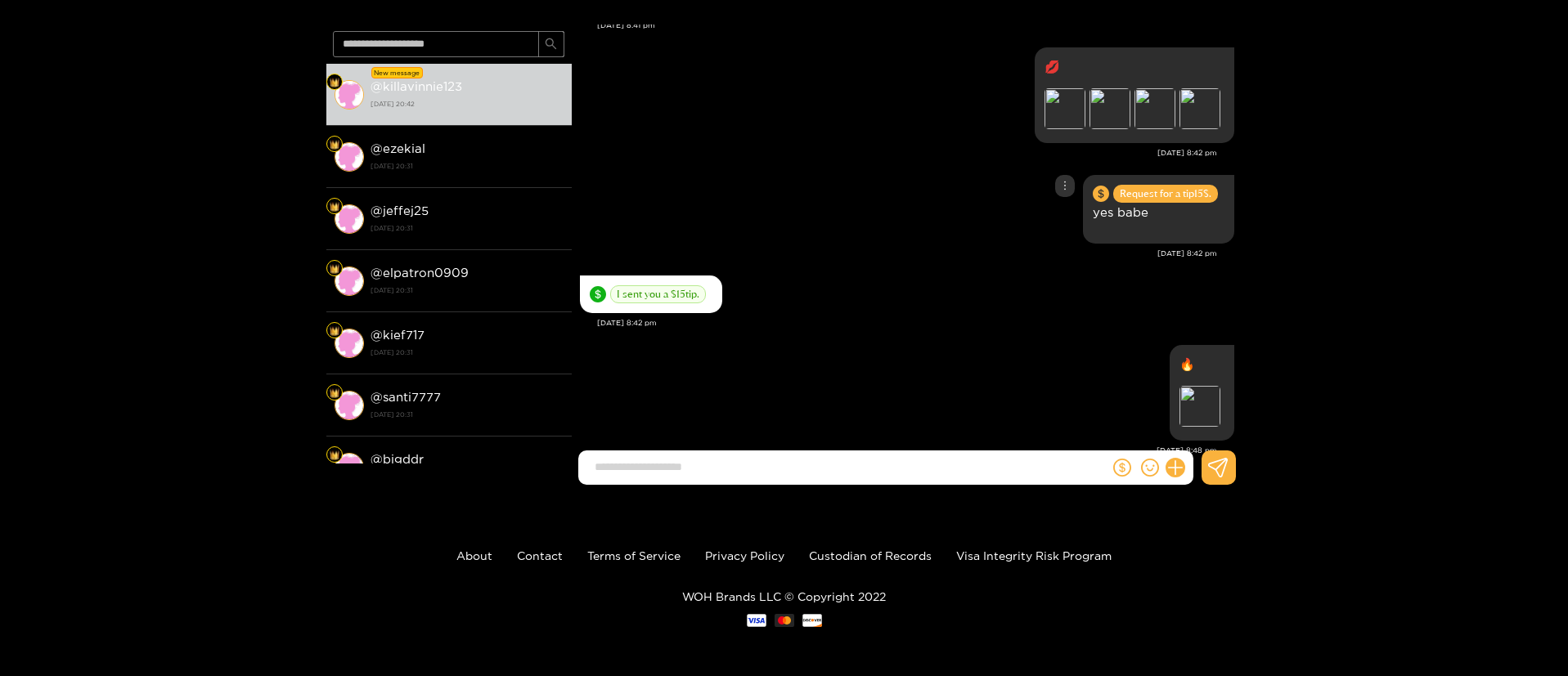
click at [775, 180] on div "Request for a tip 15 $. yes babe" at bounding box center [907, 210] width 655 height 77
click at [1198, 386] on div "Preview" at bounding box center [1200, 406] width 41 height 41
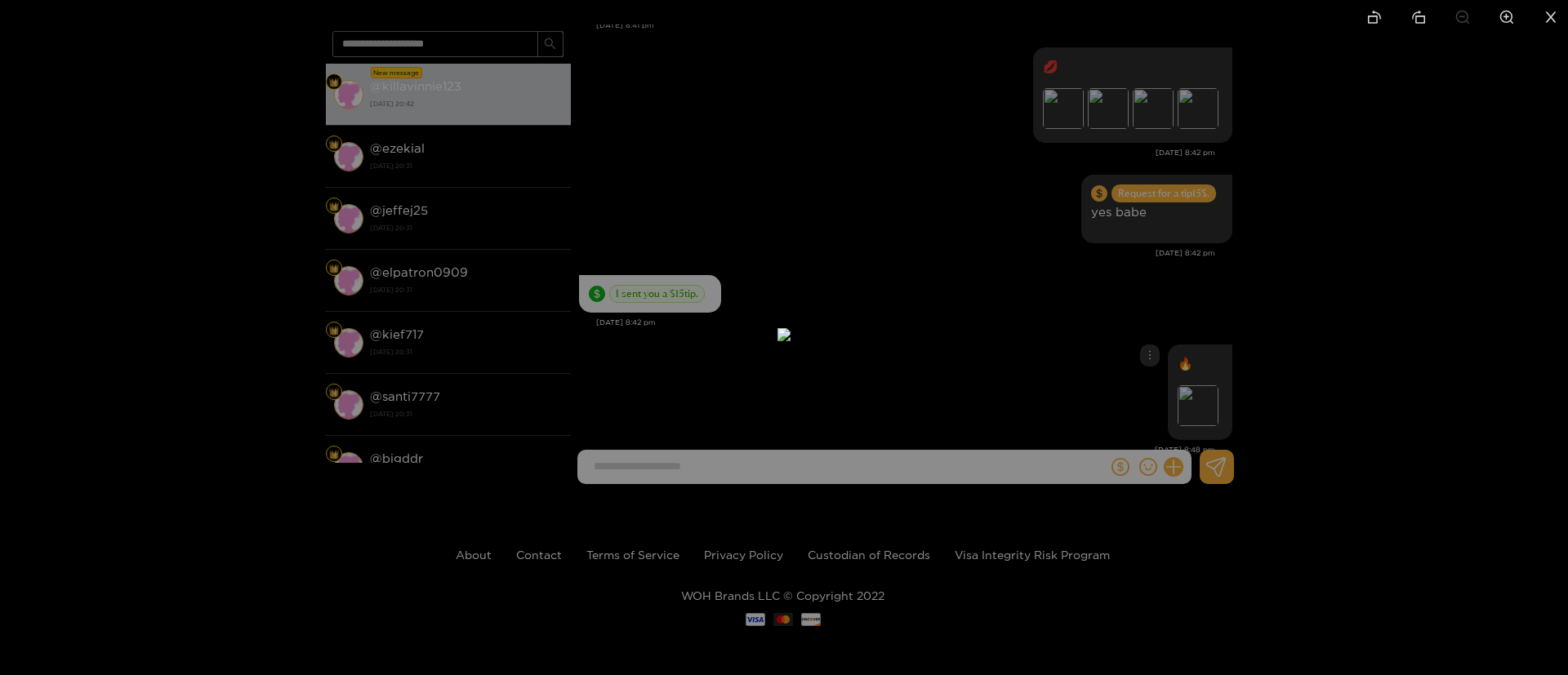
click at [1344, 277] on div at bounding box center [784, 337] width 1568 height 675
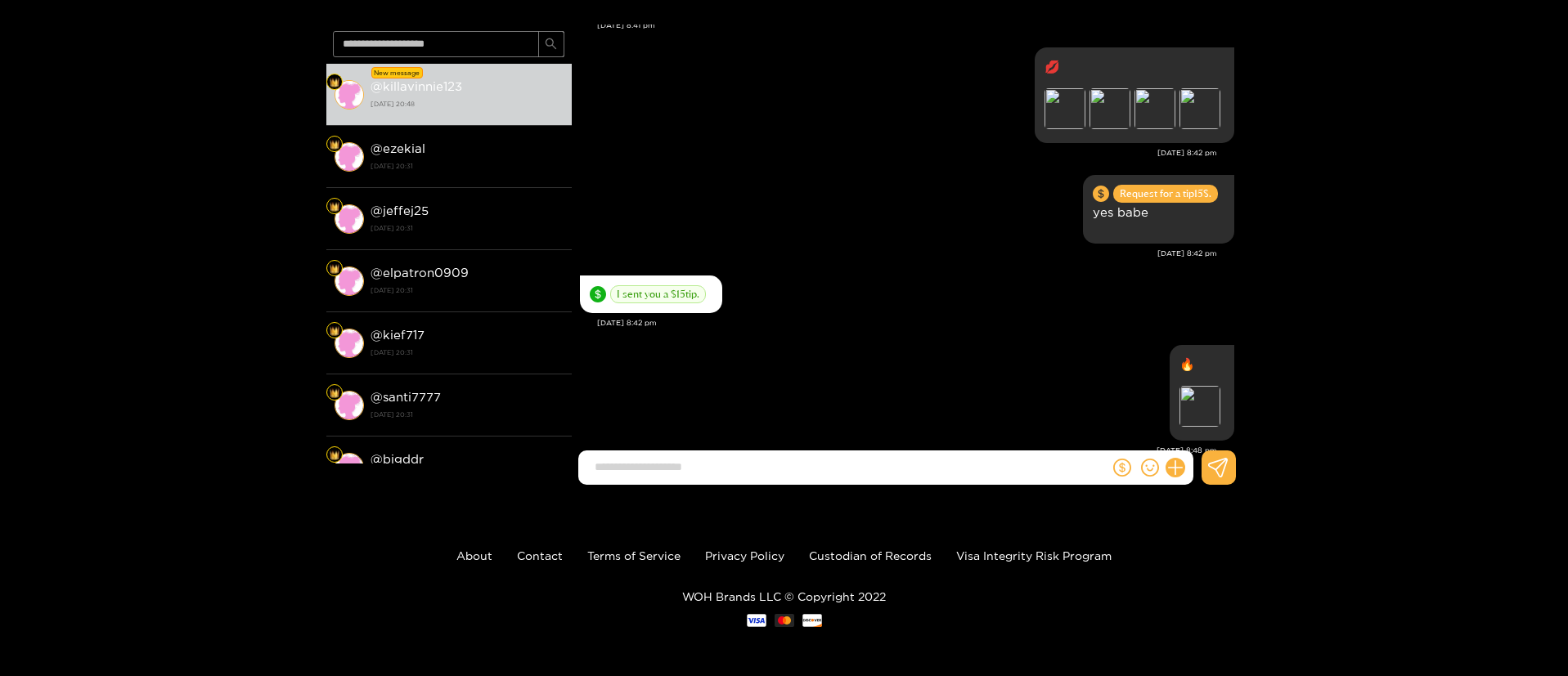
scroll to position [2000, 0]
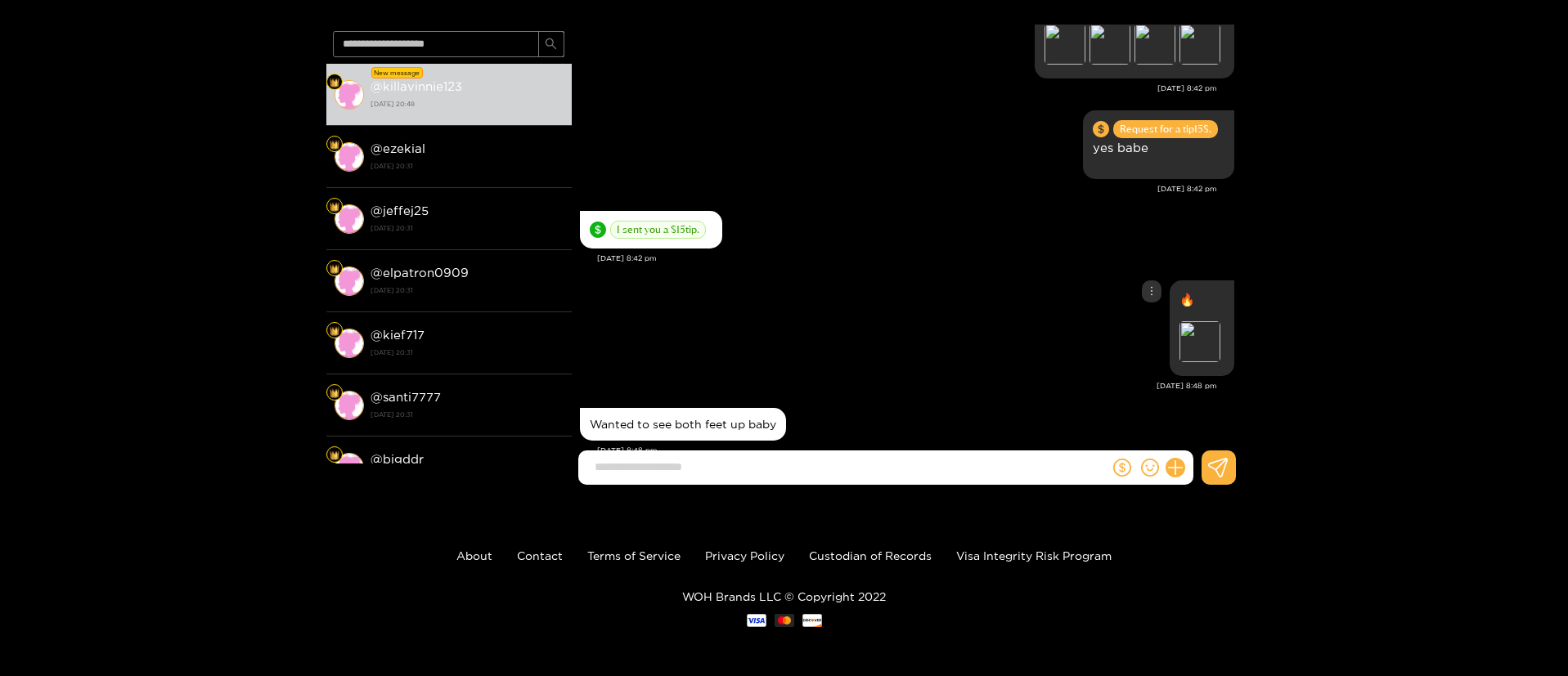
click at [906, 316] on div "🔥 Preview" at bounding box center [907, 329] width 655 height 104
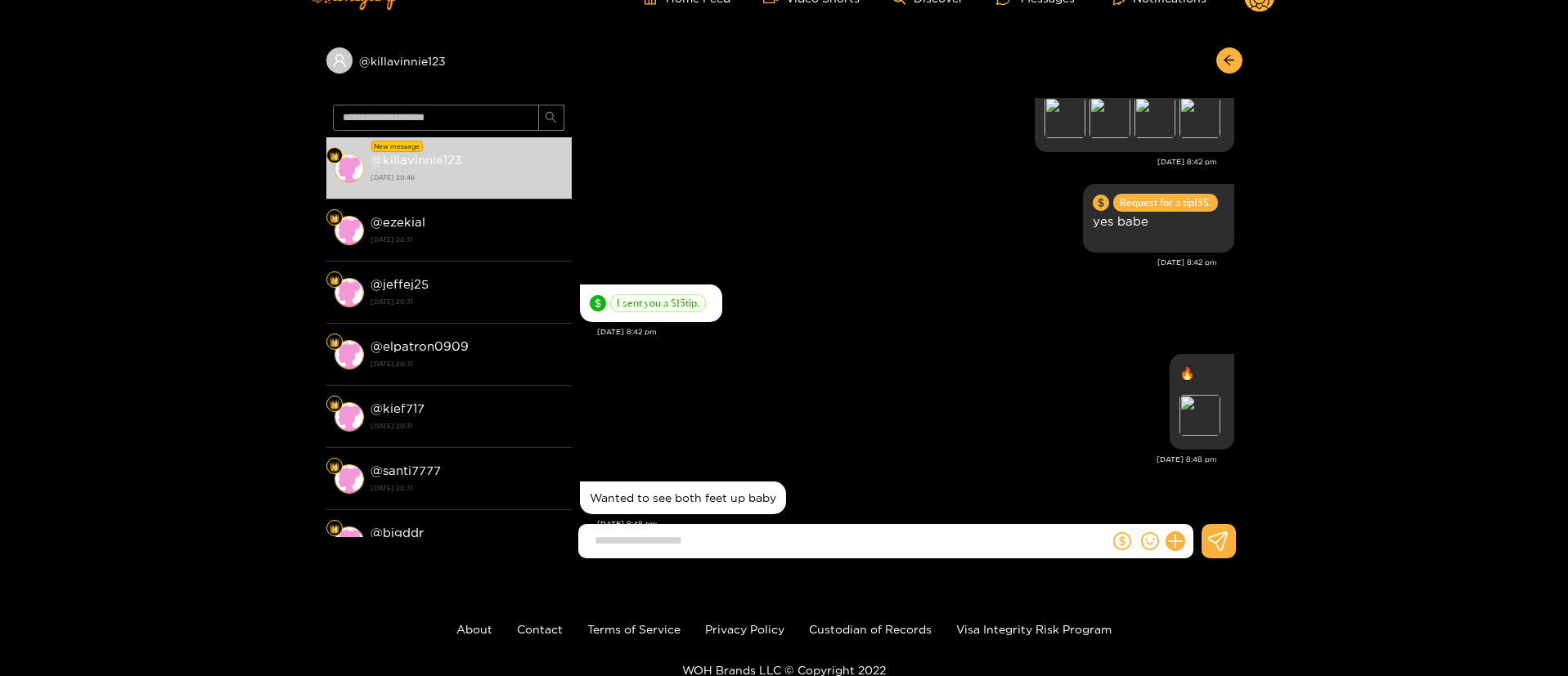
scroll to position [0, 0]
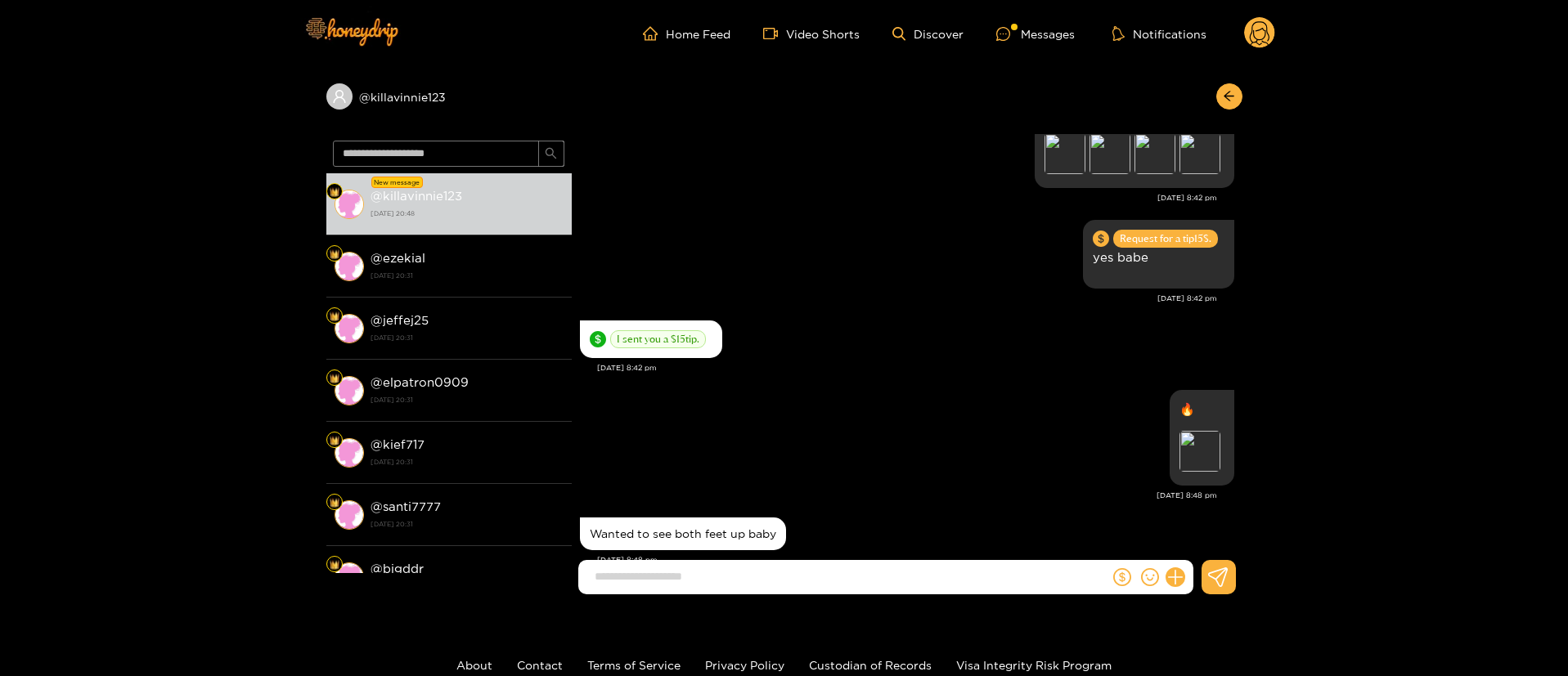
click at [692, 527] on div "Wanted to see both feet up baby" at bounding box center [683, 534] width 186 height 13
click at [690, 527] on div "Wanted to see both feet up baby" at bounding box center [683, 534] width 186 height 13
copy div "Wanted to see both feet up baby"
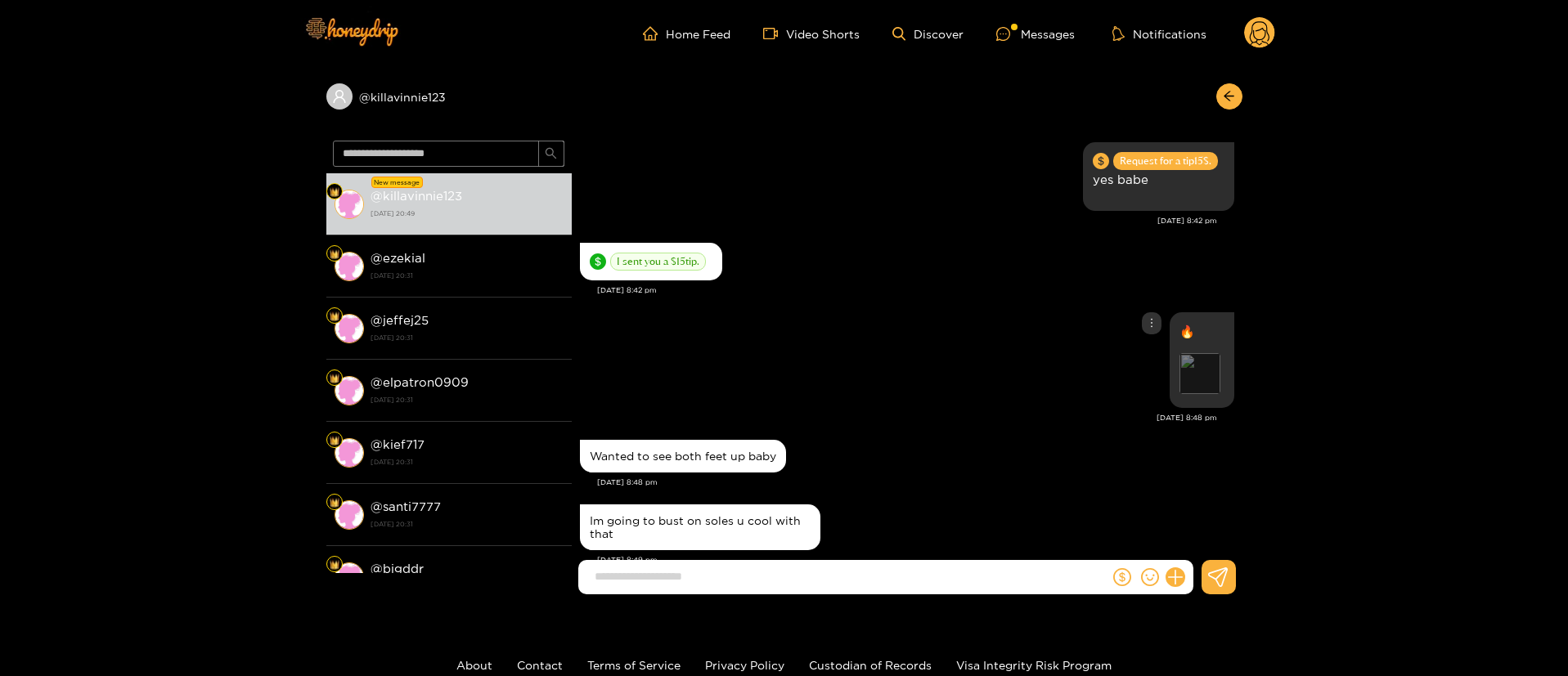
click at [1184, 354] on div "Preview" at bounding box center [1200, 374] width 41 height 41
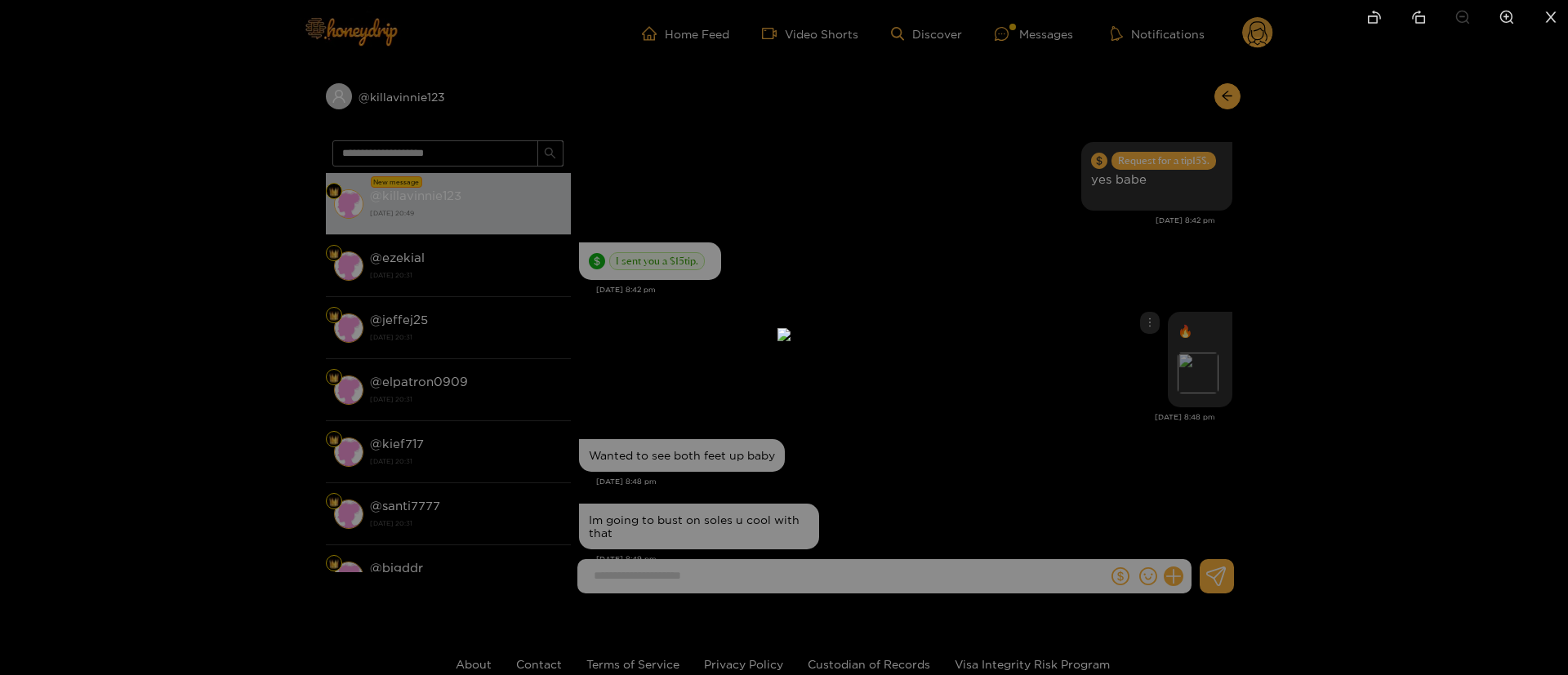
click at [1353, 382] on div at bounding box center [784, 337] width 1568 height 675
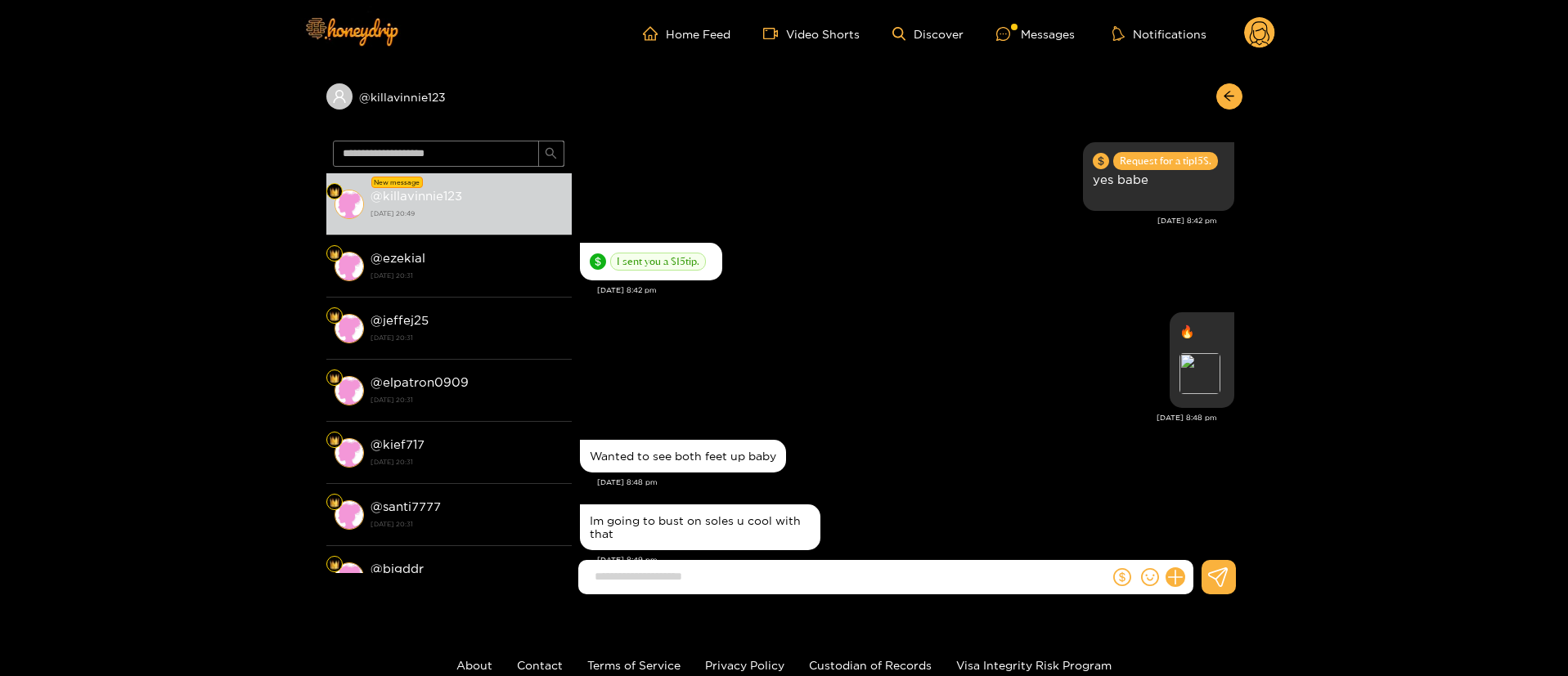
click at [719, 449] on div "Wanted to see both feet up baby" at bounding box center [683, 456] width 186 height 13
copy div "Wanted to see both feet up baby"
click at [641, 515] on div "Im going to bust on soles u cool with that" at bounding box center [700, 527] width 221 height 26
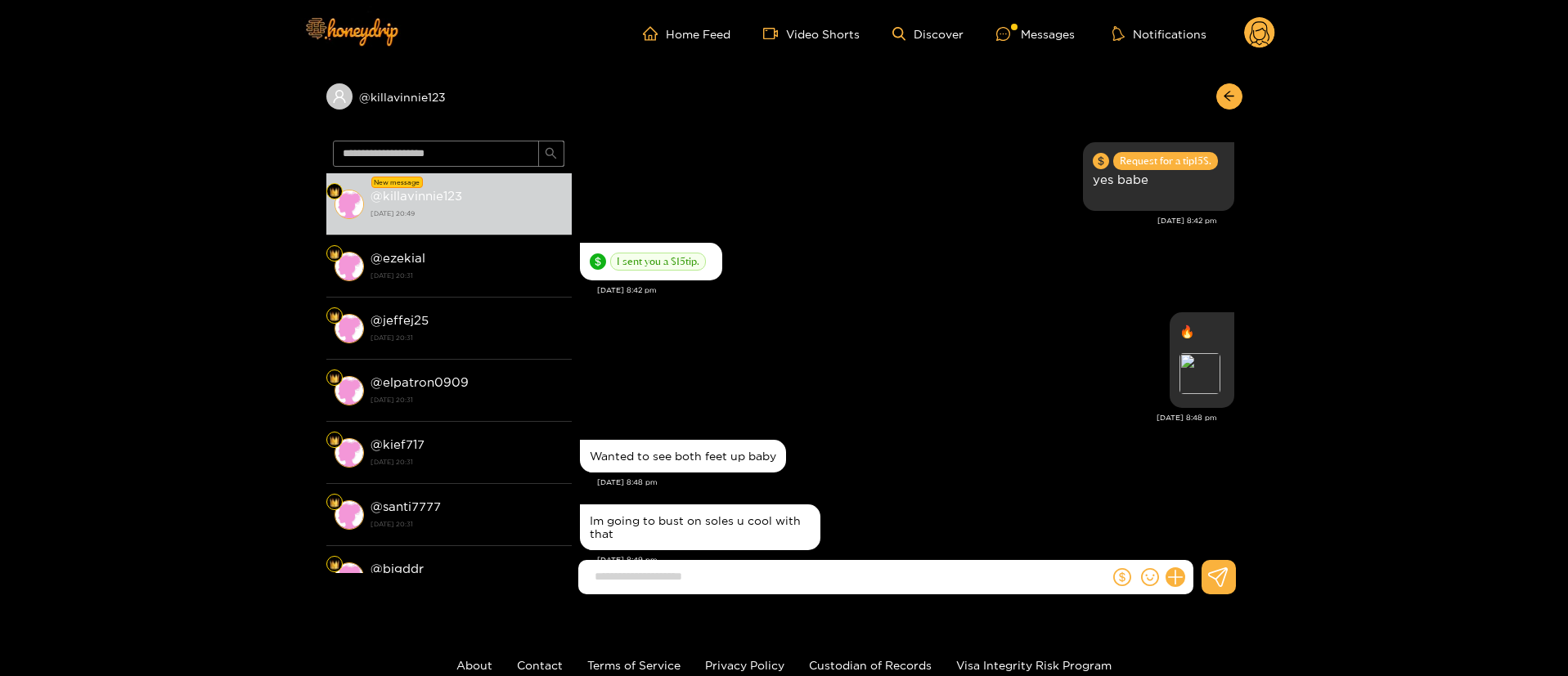
click at [641, 515] on div "Im going to bust on soles u cool with that" at bounding box center [700, 527] width 221 height 26
copy div "Im going to bust on soles u cool with that"
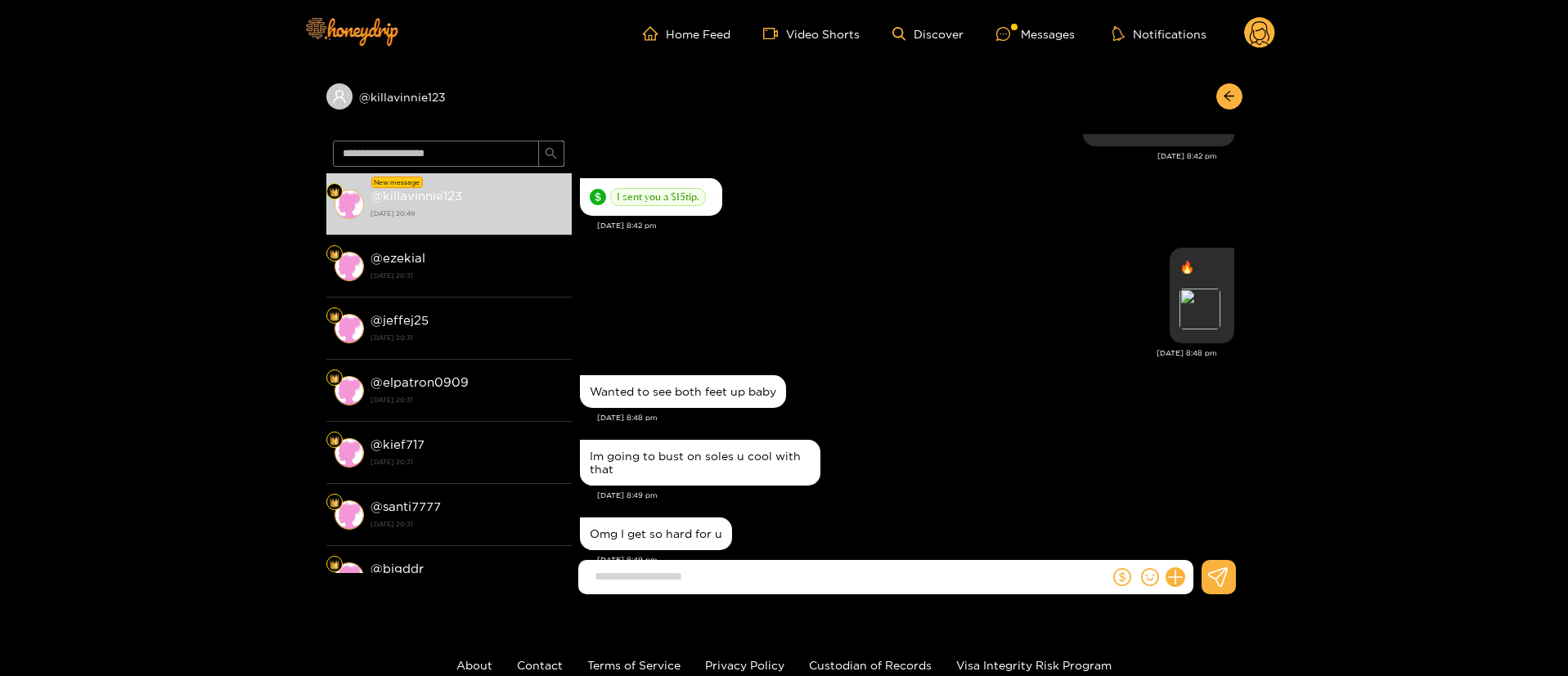
click at [908, 514] on div "Omg I get so hard for u" at bounding box center [907, 535] width 655 height 41
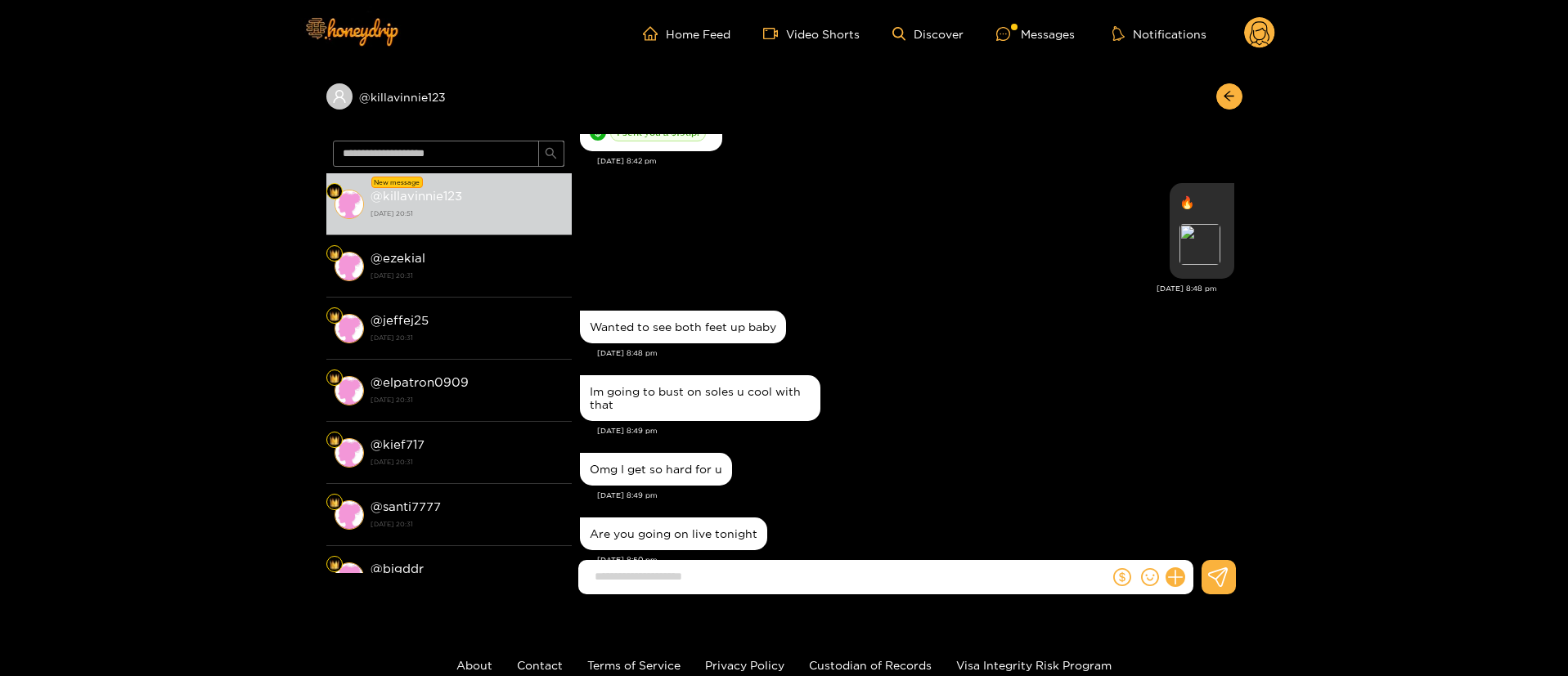
scroll to position [2272, 0]
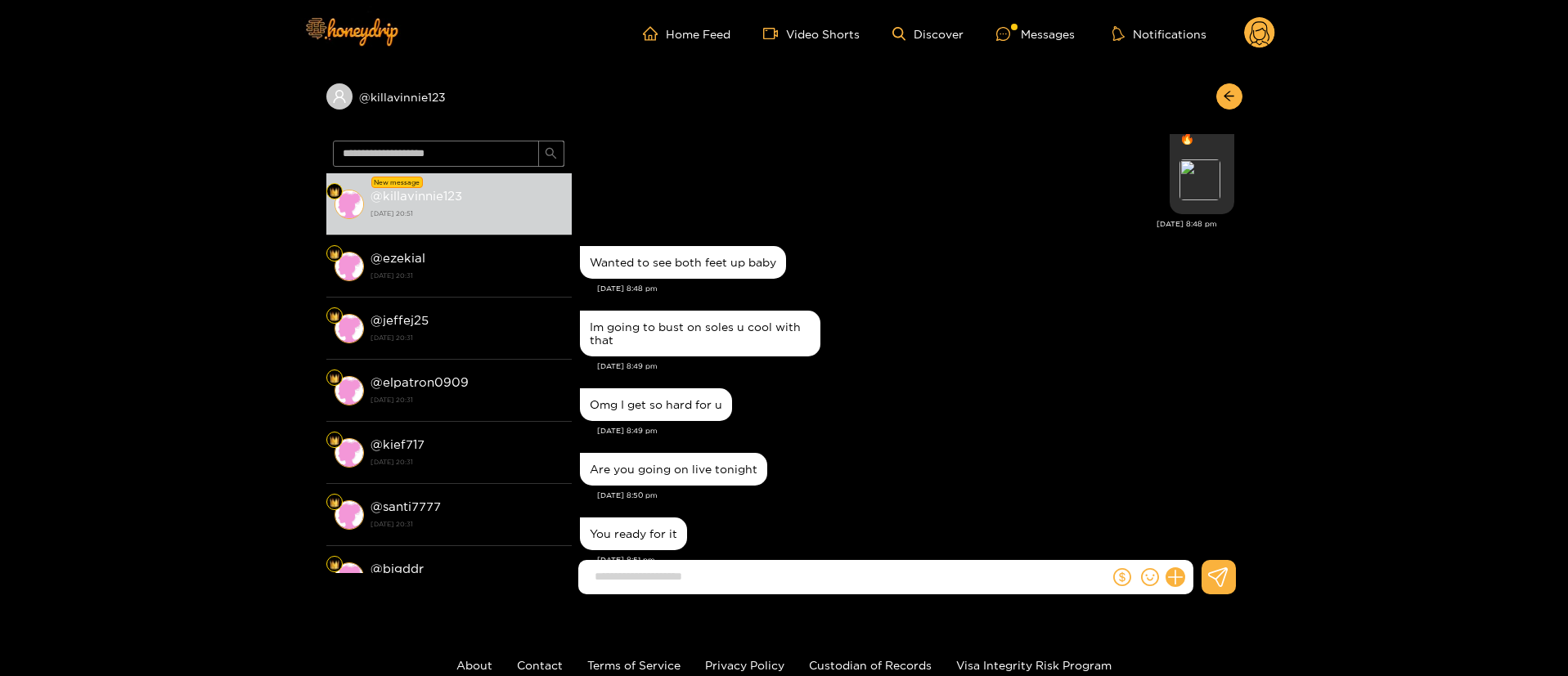
click at [836, 425] on div "Oct. 2, 8:49 pm" at bounding box center [916, 431] width 638 height 12
click at [1265, 27] on circle at bounding box center [1259, 32] width 31 height 31
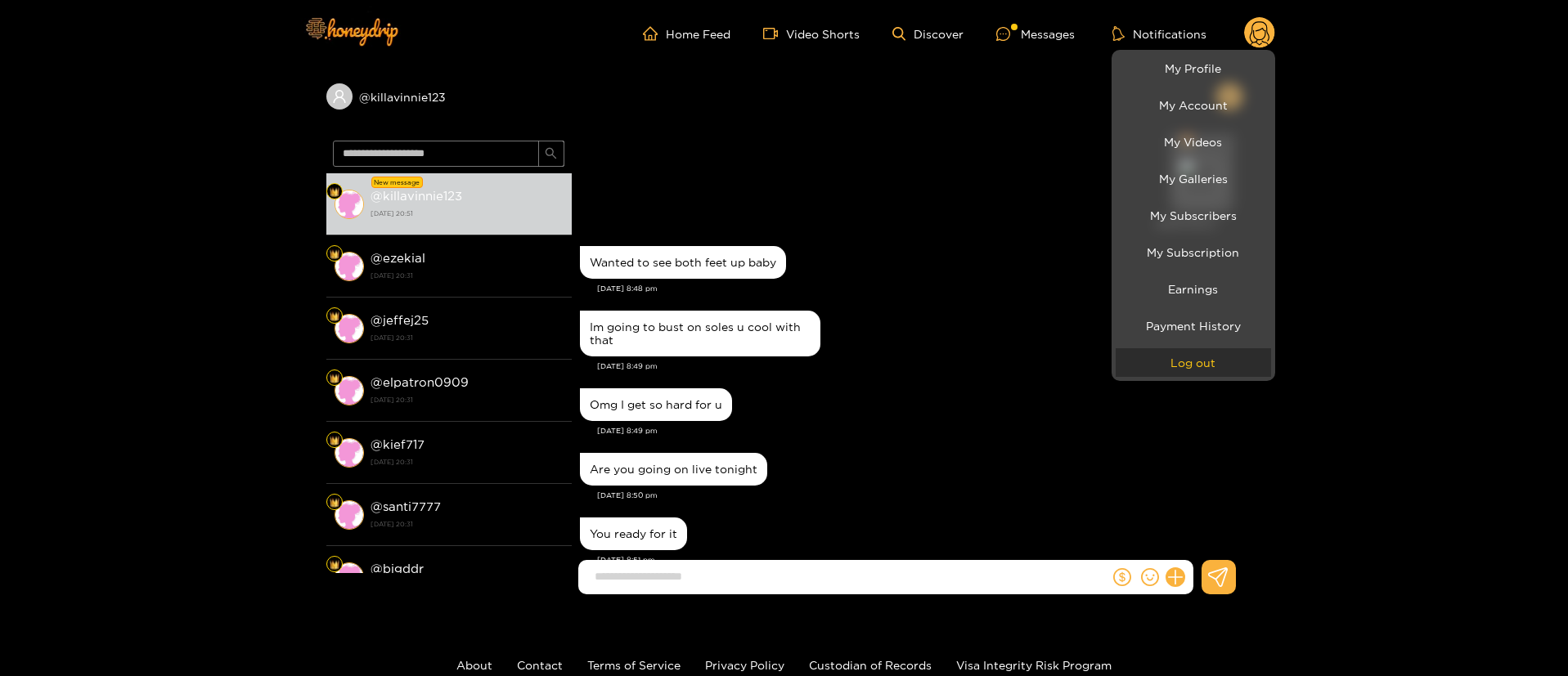
drag, startPoint x: 1204, startPoint y: 357, endPoint x: 1207, endPoint y: 345, distance: 12.4
click at [1204, 357] on button "Log out" at bounding box center [1194, 363] width 156 height 29
